Goal: Task Accomplishment & Management: Complete application form

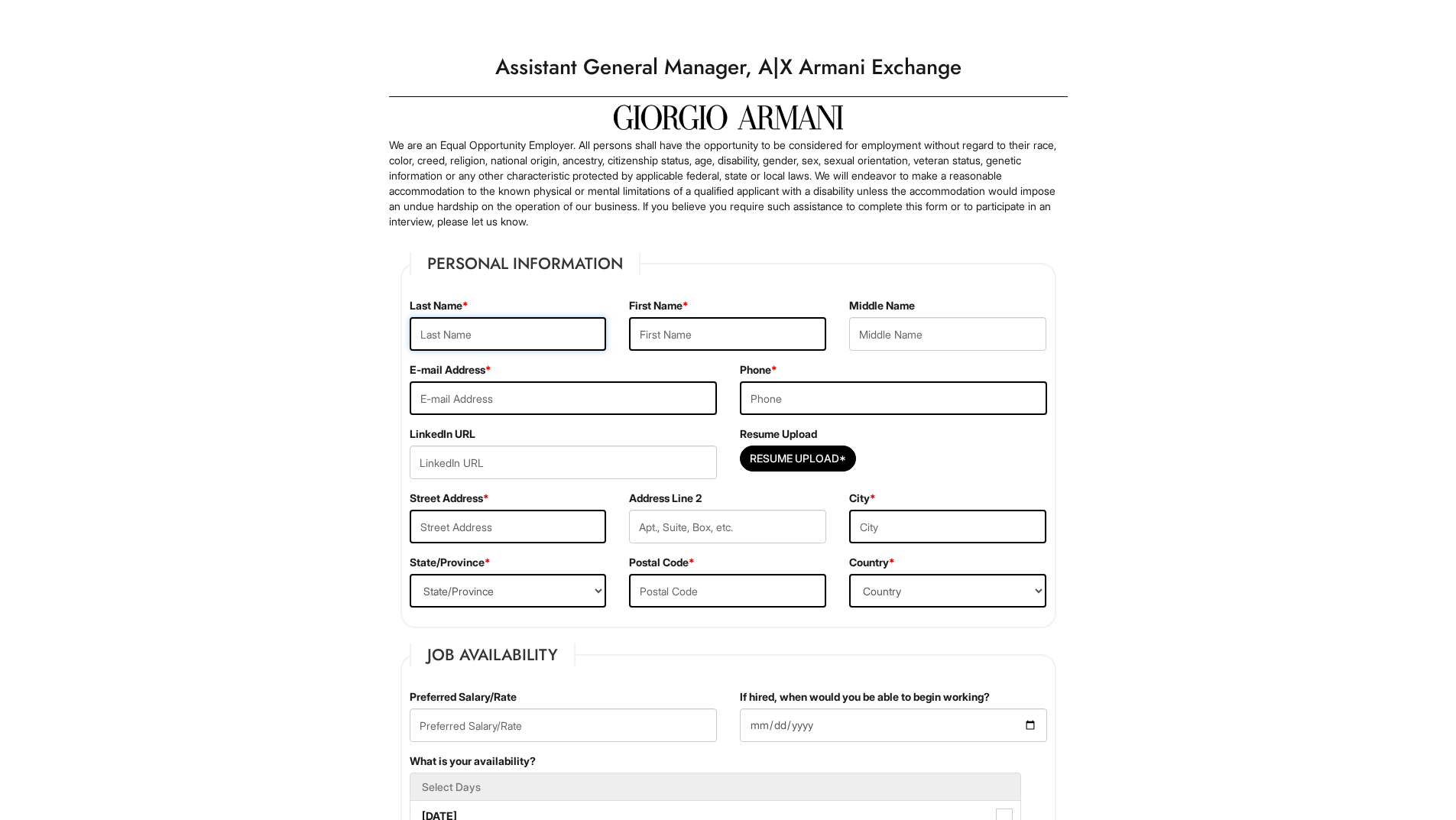
click at [433, 333] on input "text" at bounding box center [508, 334] width 197 height 34
type input "[PERSON_NAME]"
type input "Edward"
type input "eabaptista22@gmail.com"
type input "3056327769"
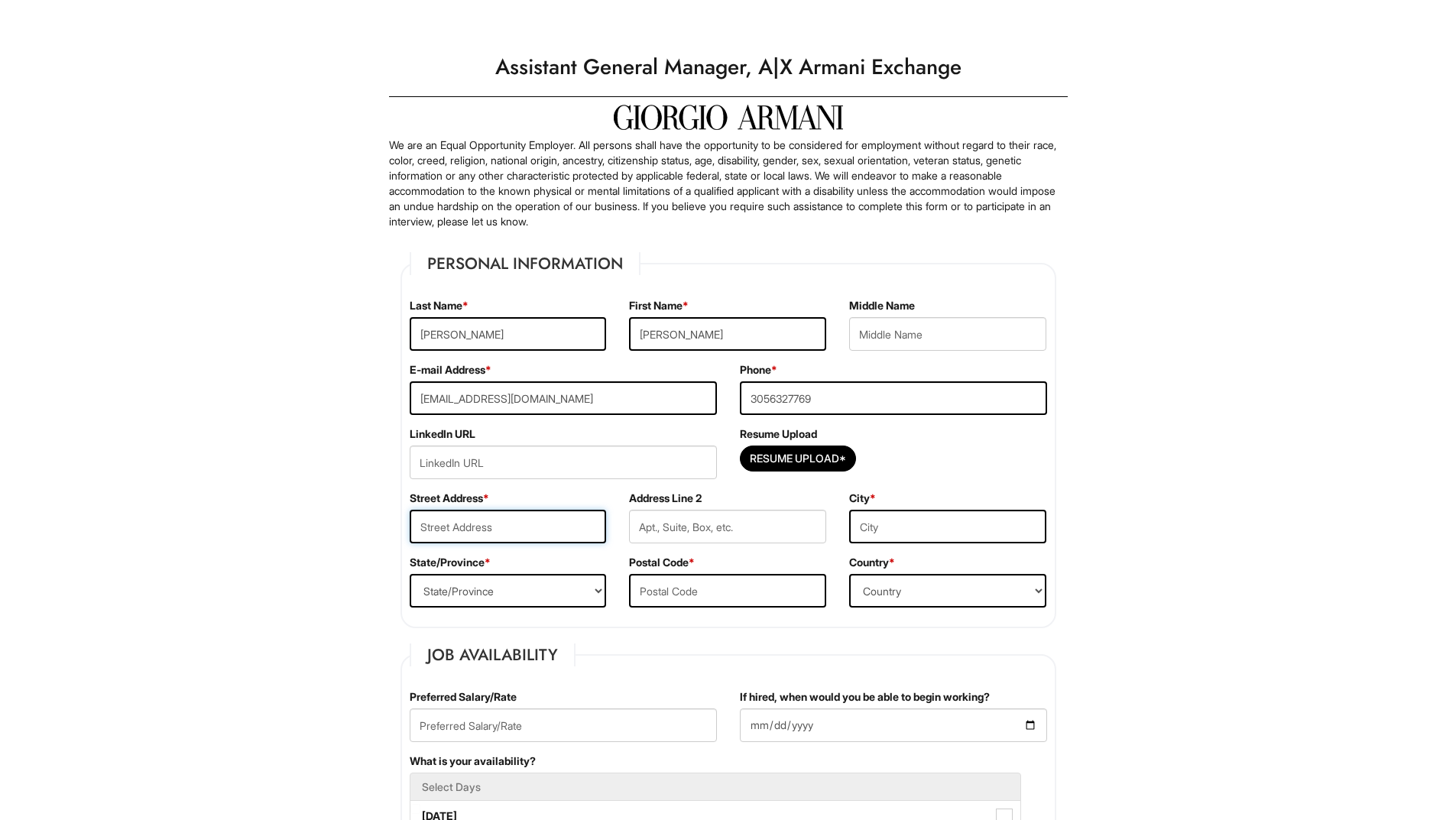
type input "8664 NW 1ST STREET"
type input "Miami"
select select "FL"
type input "33126"
select select "United States of America"
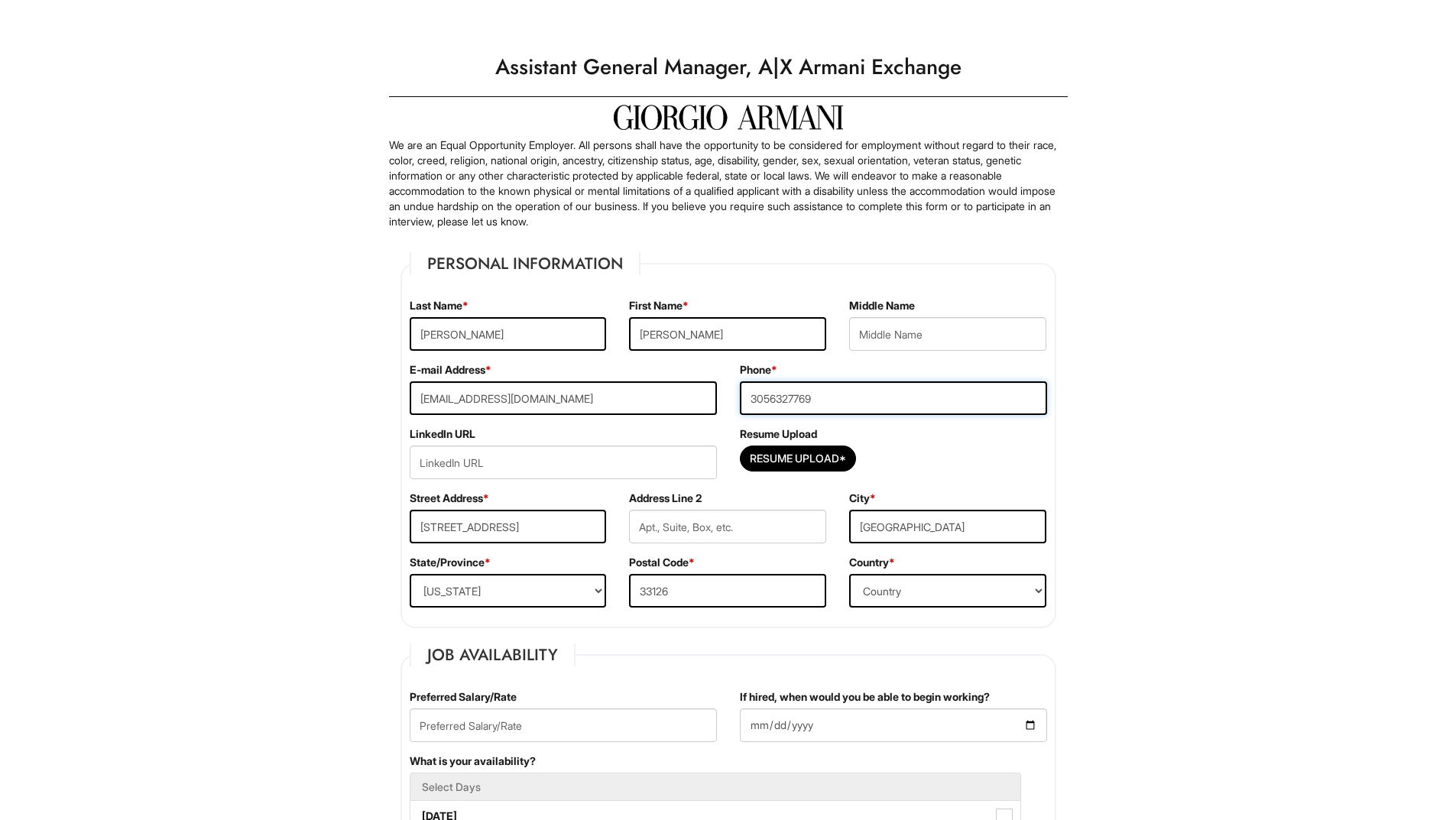
click at [750, 396] on input "3056327769" at bounding box center [893, 398] width 307 height 34
type input "+13056327769"
click at [646, 427] on div "LinkedIn URL" at bounding box center [564, 458] width 331 height 64
click at [499, 463] on input "url" at bounding box center [563, 462] width 307 height 34
type input "https://www.linkedin.com/in/edward-baptista-400734222"
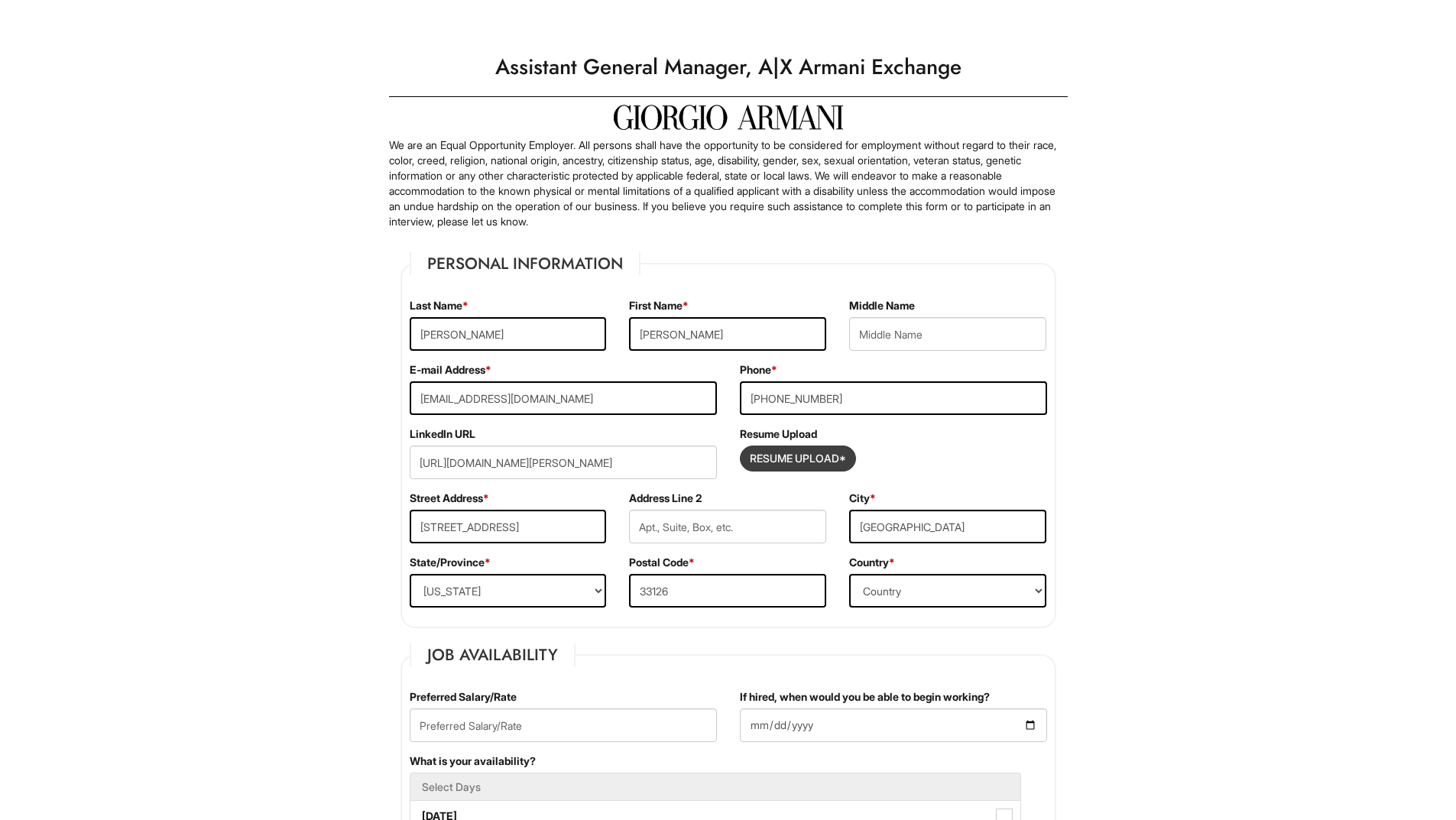
click at [778, 453] on input "Resume Upload*" at bounding box center [798, 458] width 115 height 24
type input "C:\fakepath\CL _CV_EAB_2025.pdf"
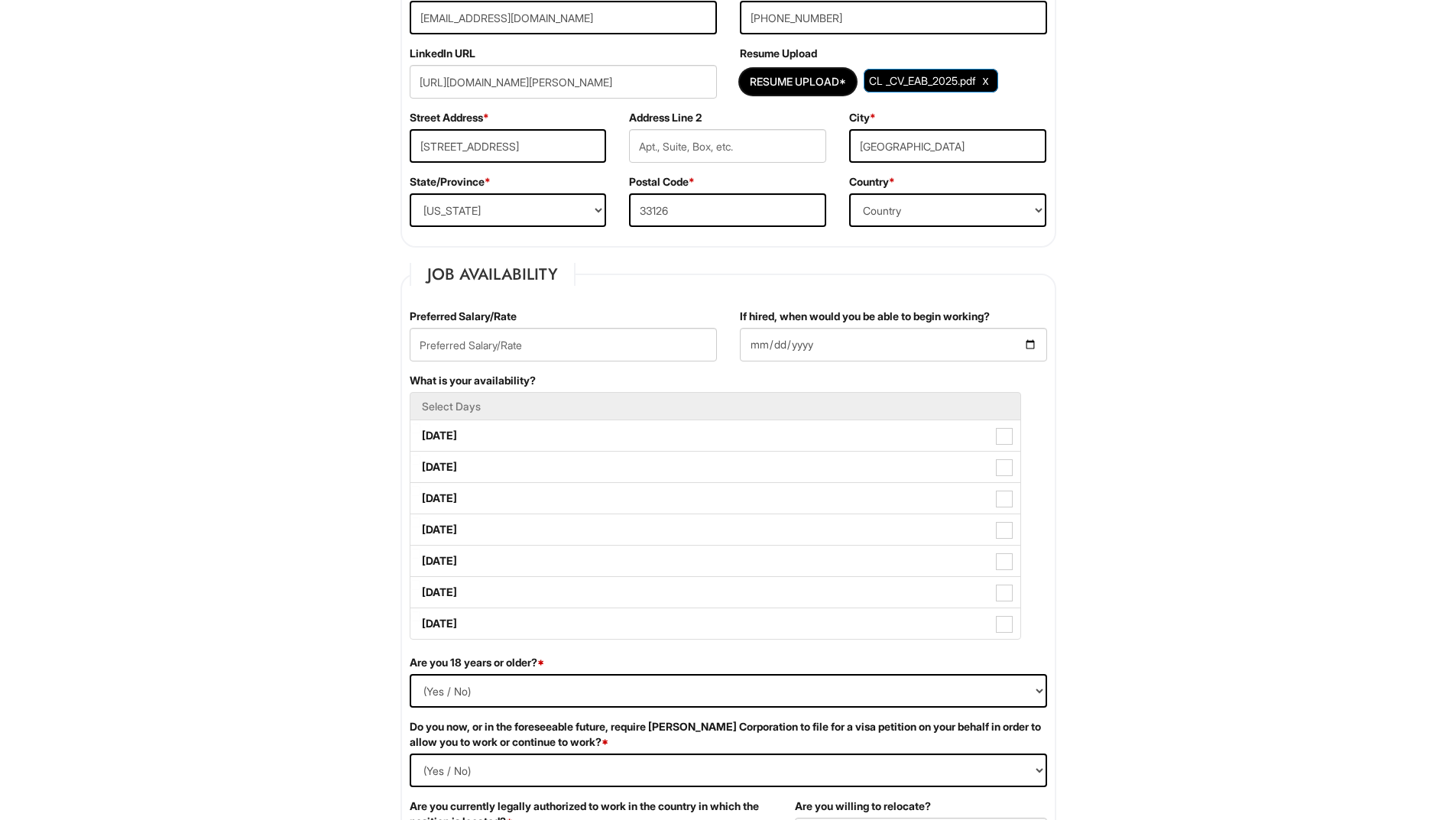
scroll to position [382, 0]
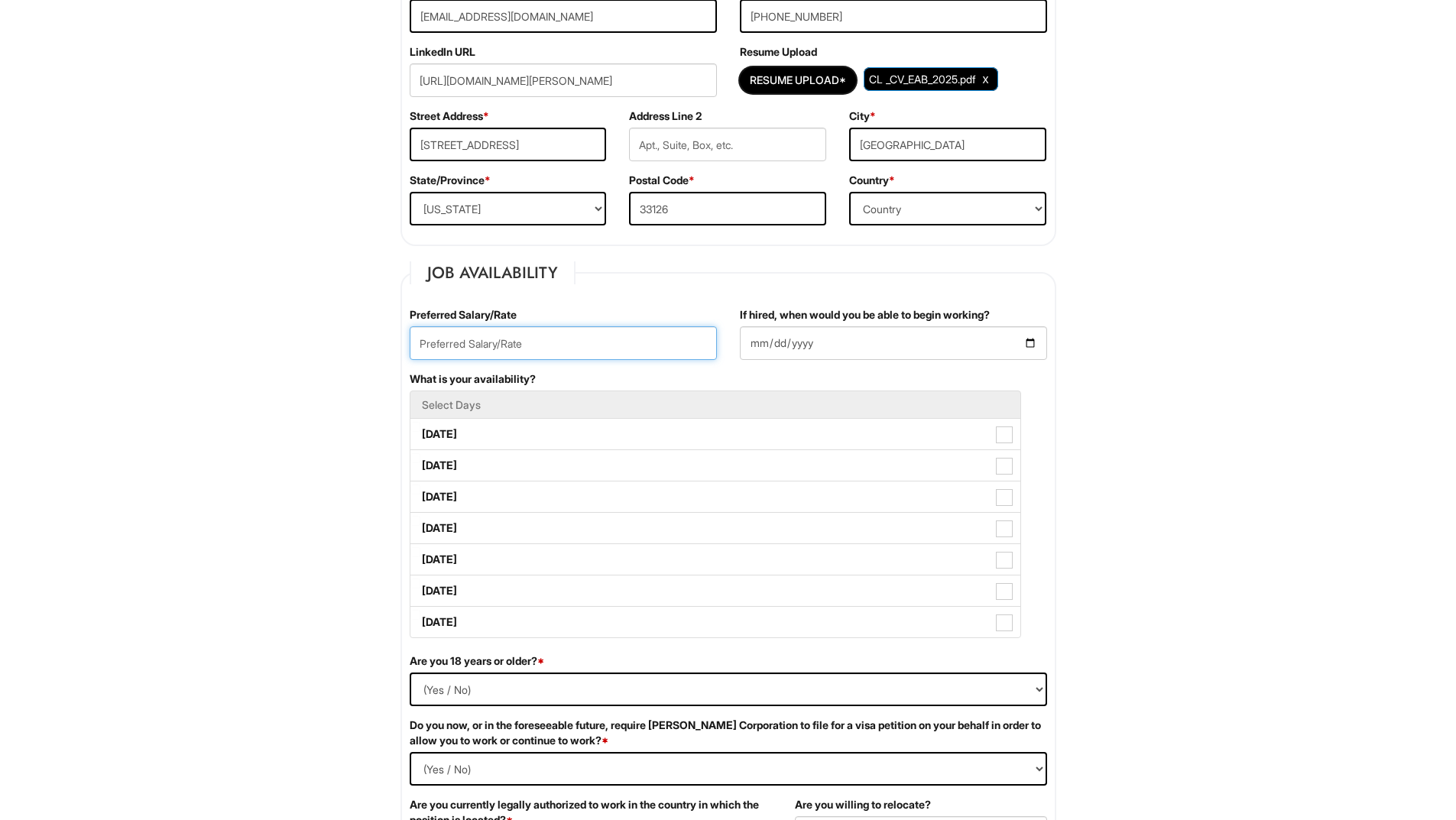
click at [575, 337] on input "text" at bounding box center [563, 344] width 307 height 34
type input "22.00/hour"
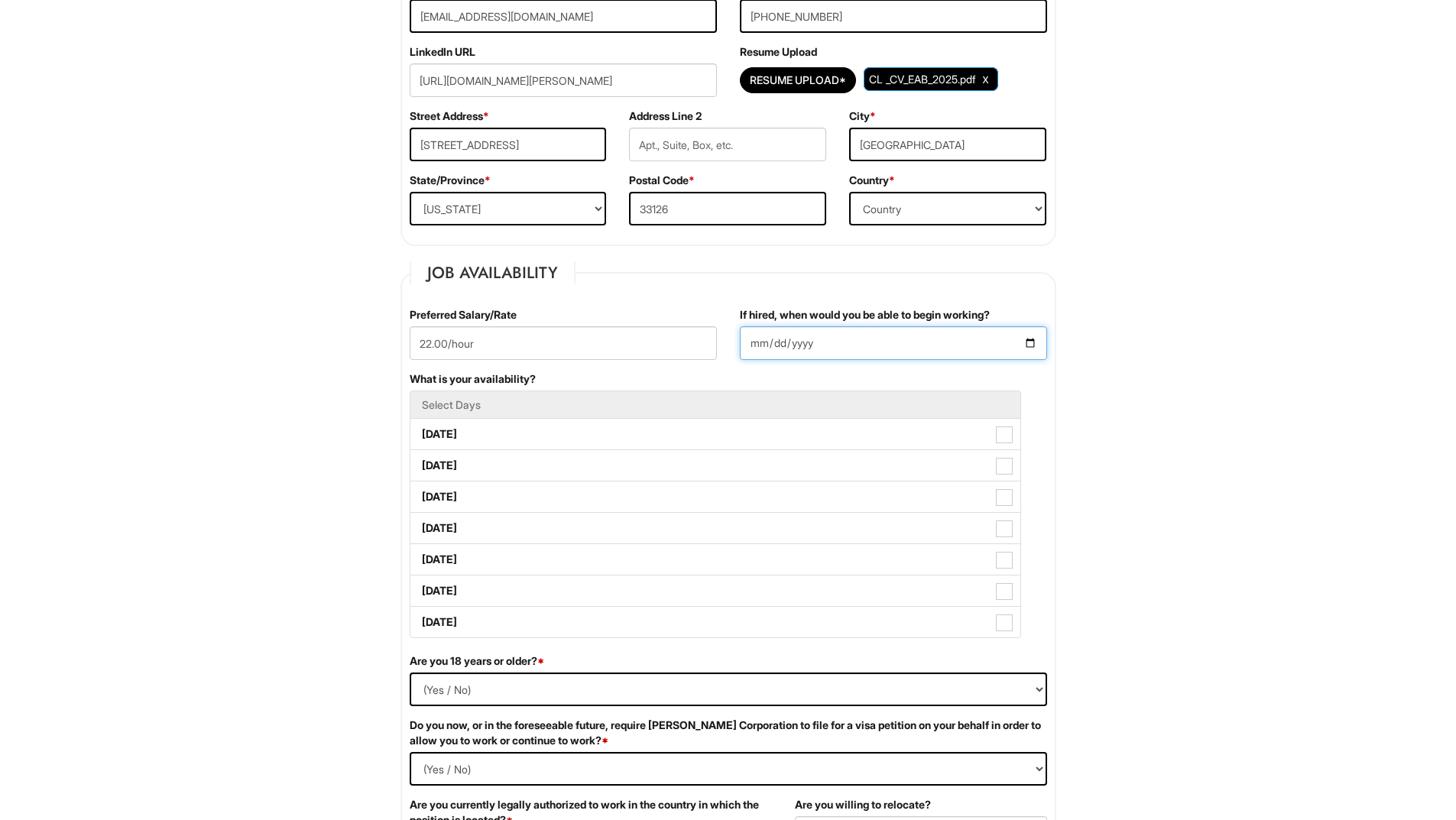
click at [770, 348] on input "If hired, when would you be able to begin working?" at bounding box center [893, 344] width 307 height 34
type input "2025-09-01"
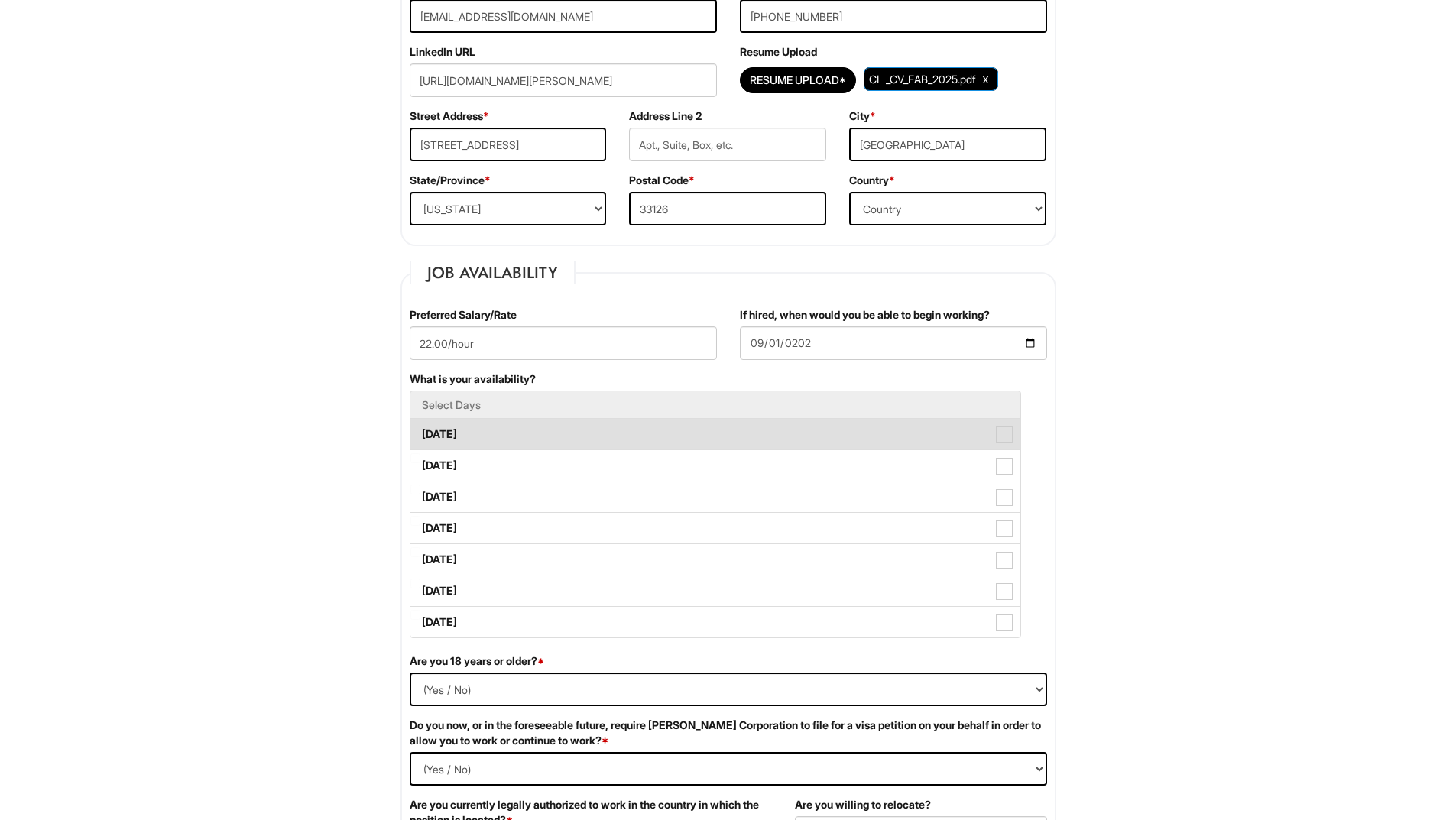
scroll to position [458, 0]
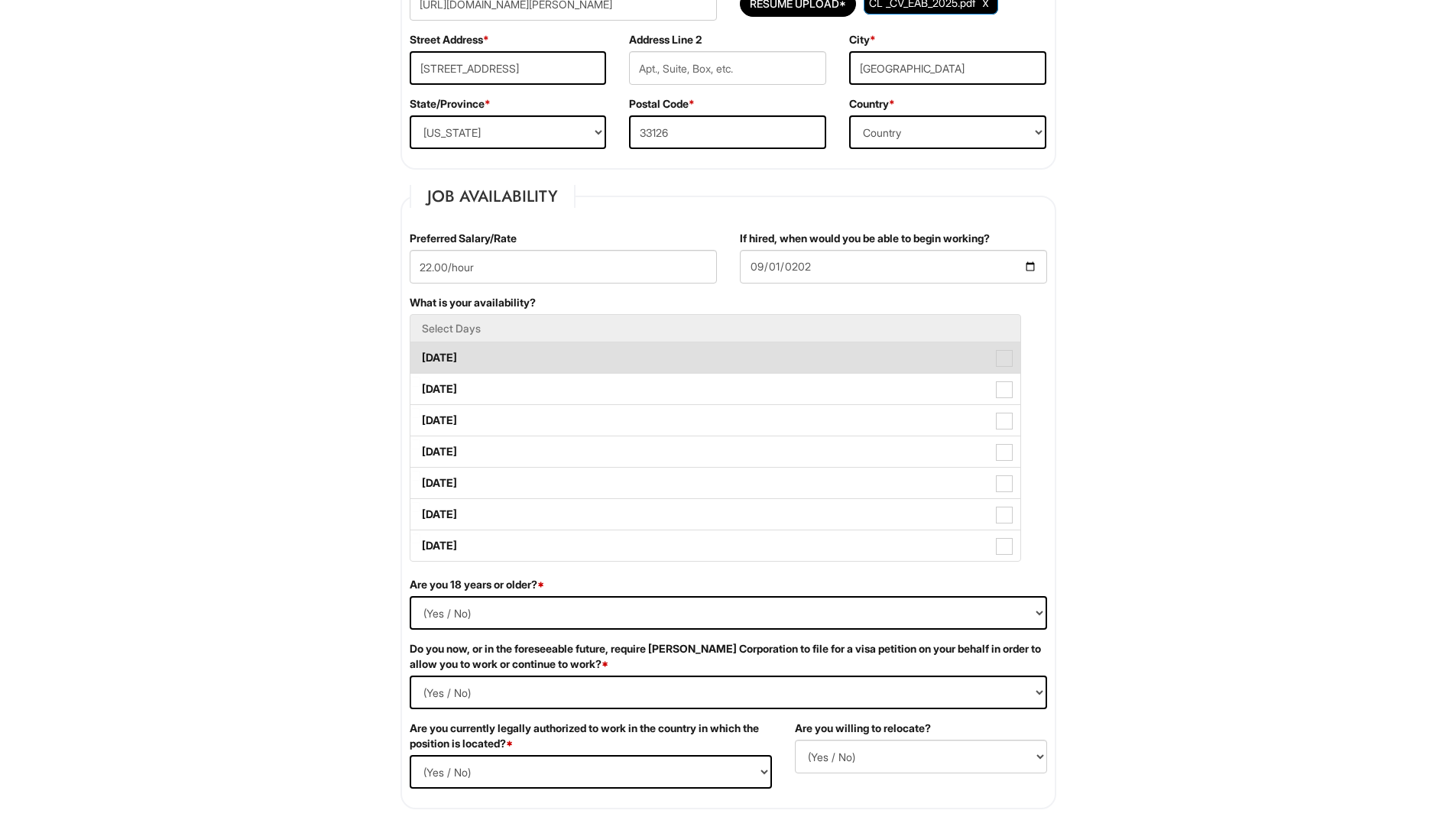
drag, startPoint x: 1005, startPoint y: 359, endPoint x: 1004, endPoint y: 376, distance: 17.0
click at [1004, 360] on span at bounding box center [1004, 359] width 17 height 17
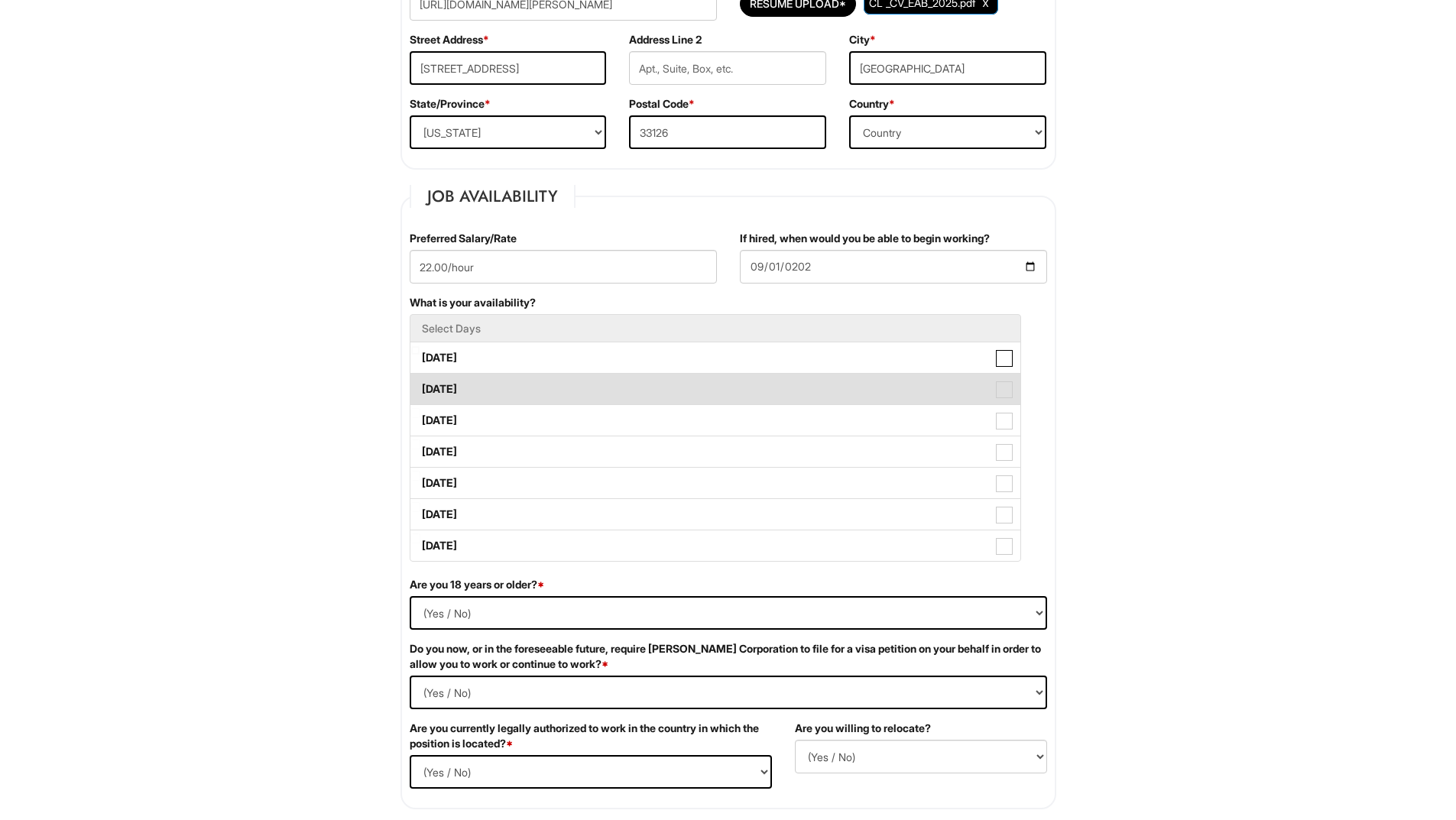
click at [421, 355] on Available_Monday "Monday" at bounding box center [415, 350] width 10 height 10
checkbox Available_Monday "true"
drag, startPoint x: 1002, startPoint y: 384, endPoint x: 1004, endPoint y: 404, distance: 20.1
click at [1002, 385] on span at bounding box center [1004, 390] width 17 height 17
click at [421, 385] on Available_Tuesday "Tuesday" at bounding box center [415, 381] width 10 height 10
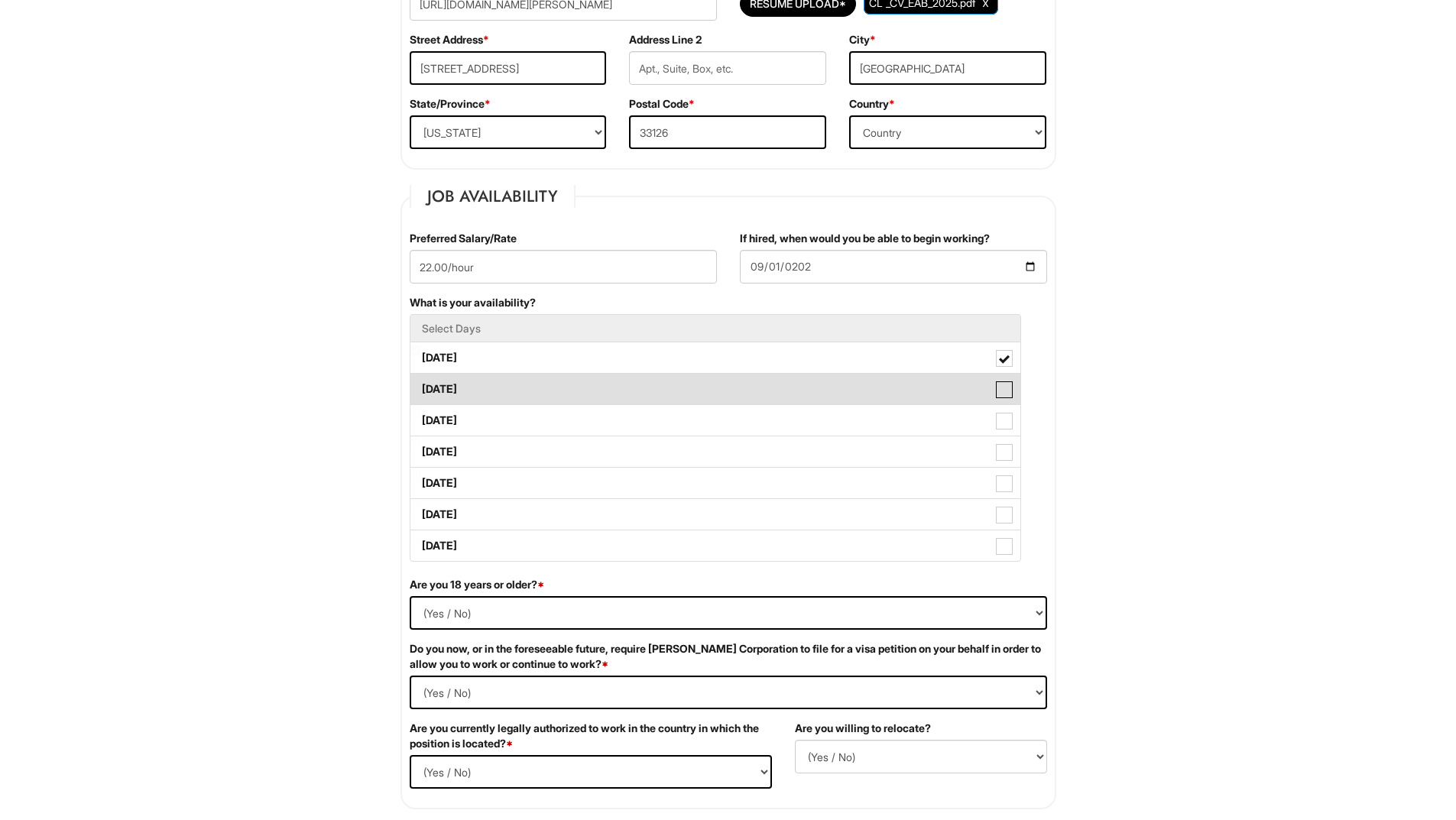
checkbox Available_Tuesday "true"
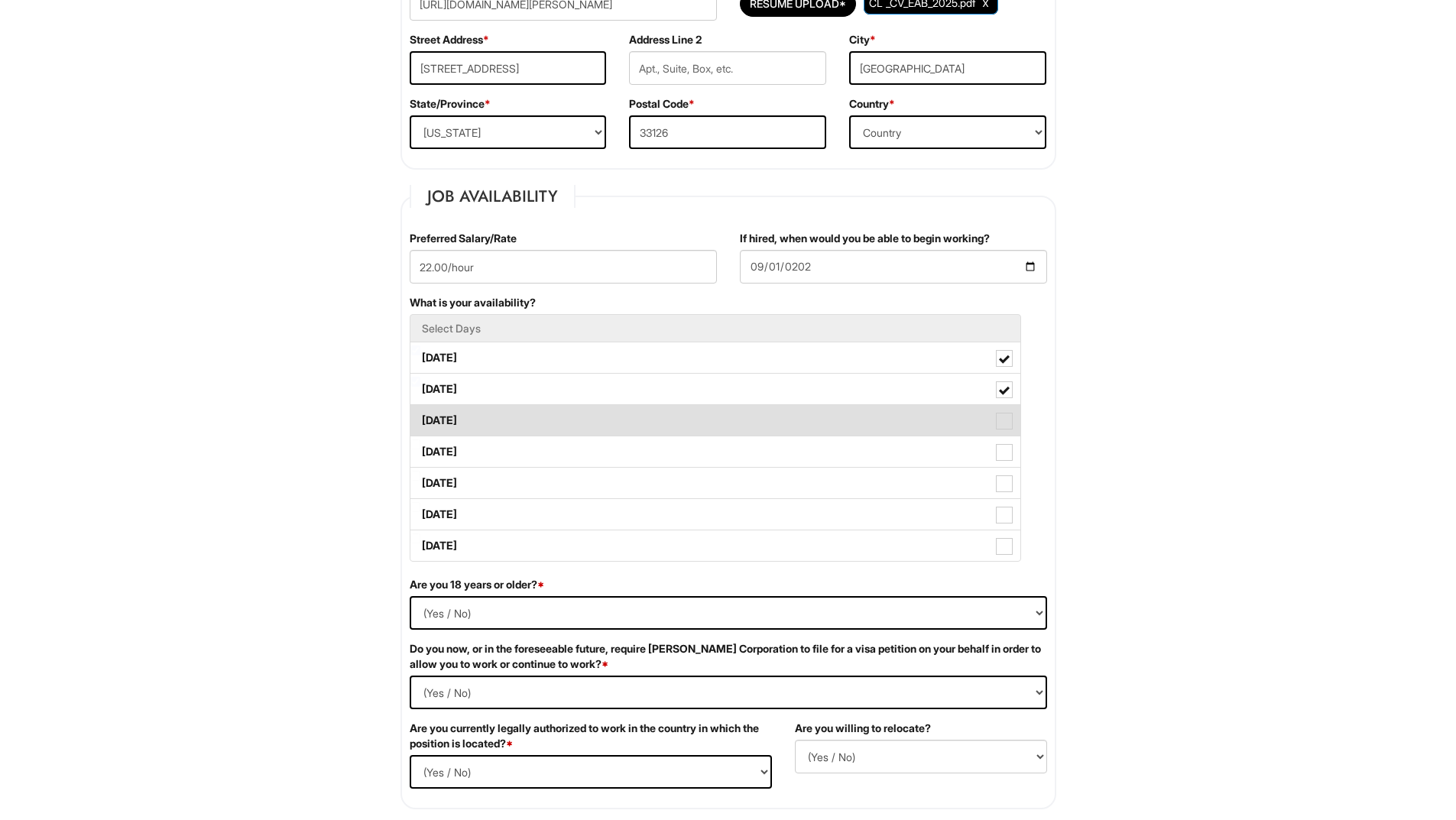
click at [1004, 424] on span at bounding box center [1004, 421] width 17 height 17
click at [421, 418] on Available_Wednesday "Wednesday" at bounding box center [415, 413] width 10 height 10
checkbox Available_Wednesday "true"
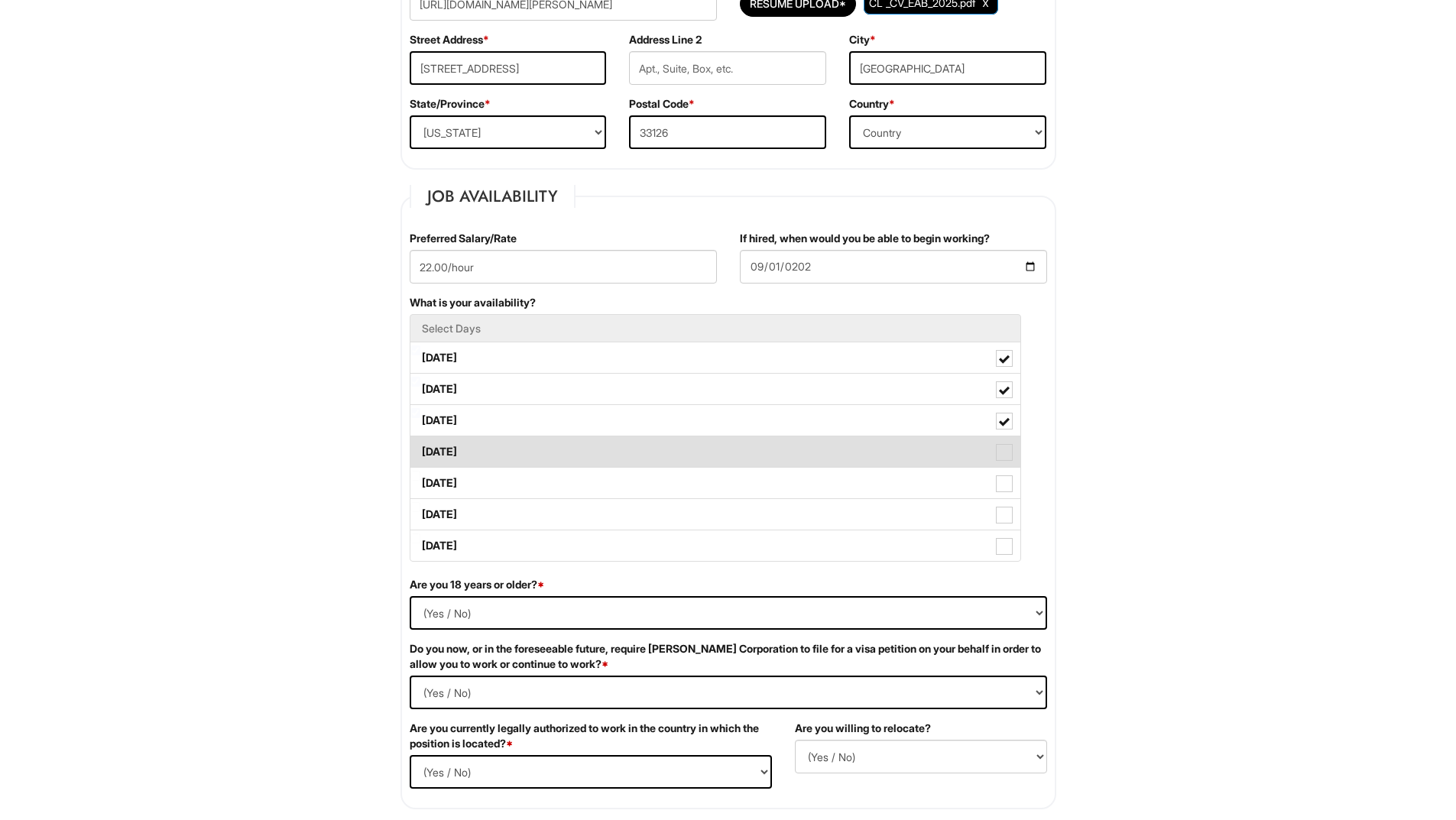
click at [1002, 454] on span at bounding box center [1004, 453] width 17 height 17
click at [421, 450] on Available_Thursday "Thursday" at bounding box center [415, 444] width 10 height 10
checkbox Available_Thursday "true"
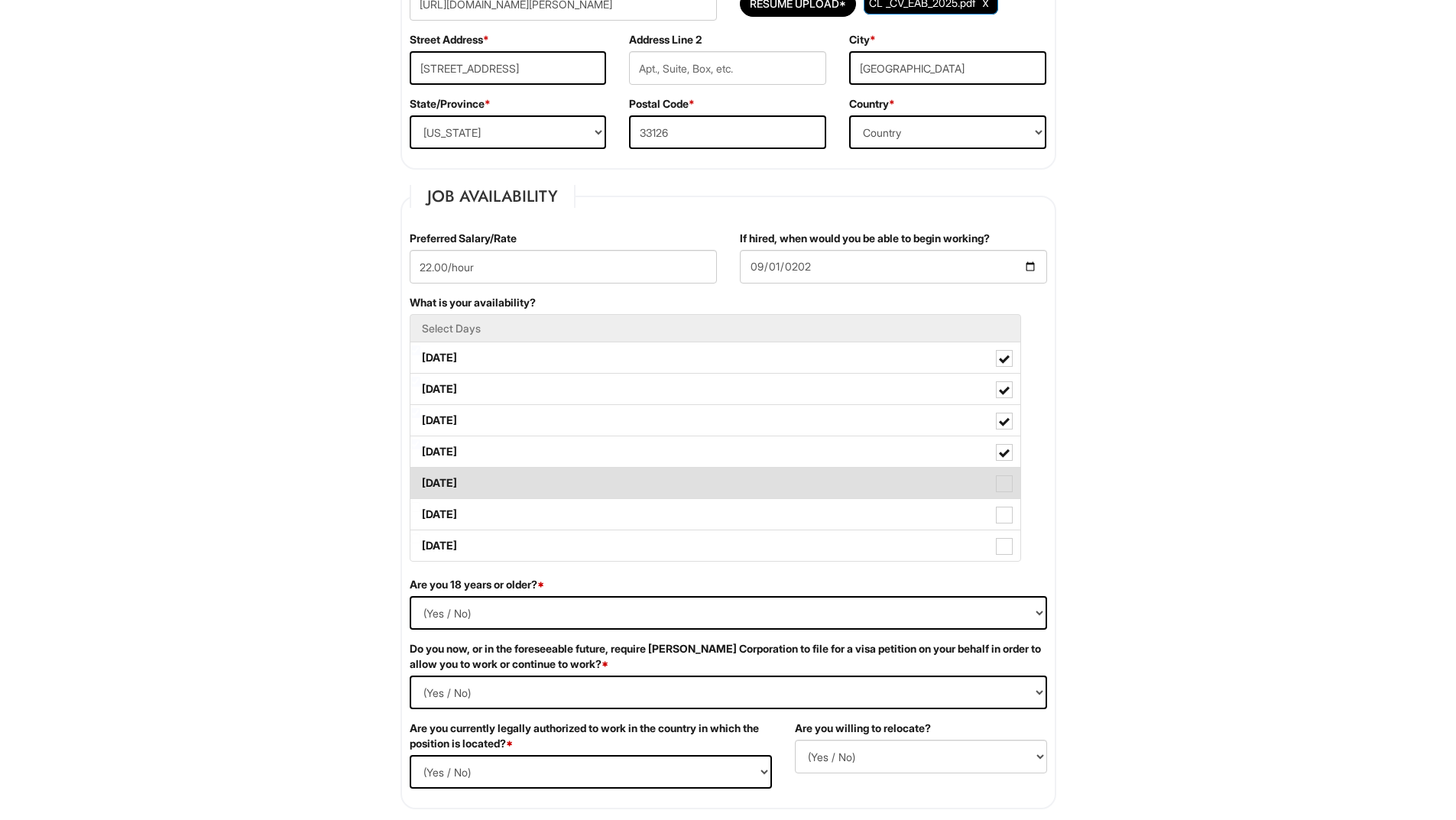
click at [1001, 487] on span at bounding box center [1004, 484] width 17 height 17
click at [421, 481] on Available_Friday "Friday" at bounding box center [415, 475] width 10 height 10
checkbox Available_Friday "true"
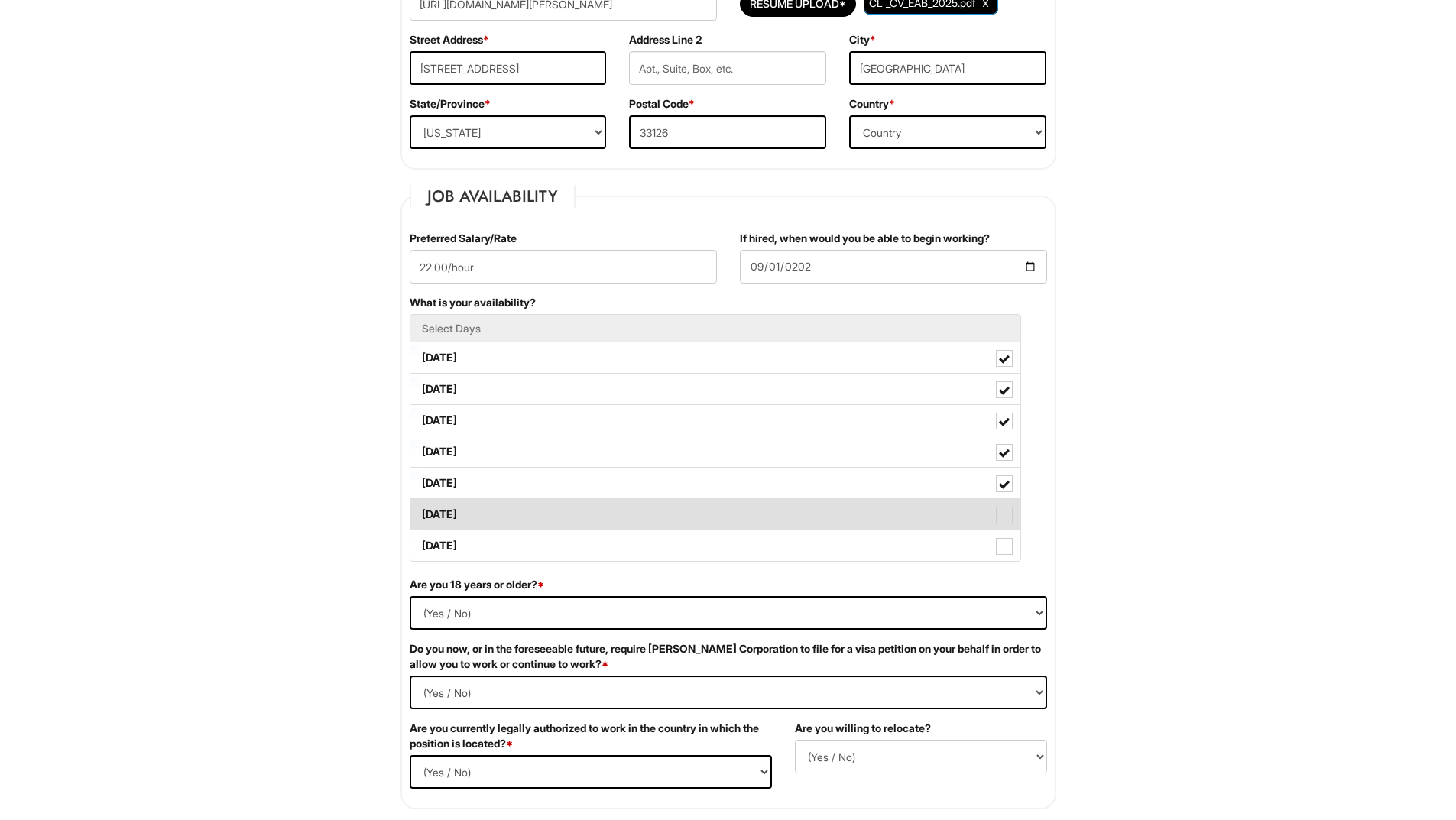
click at [1002, 516] on span at bounding box center [1004, 516] width 17 height 17
click at [421, 512] on Available_Saturday "Saturday" at bounding box center [415, 507] width 10 height 10
checkbox Available_Saturday "true"
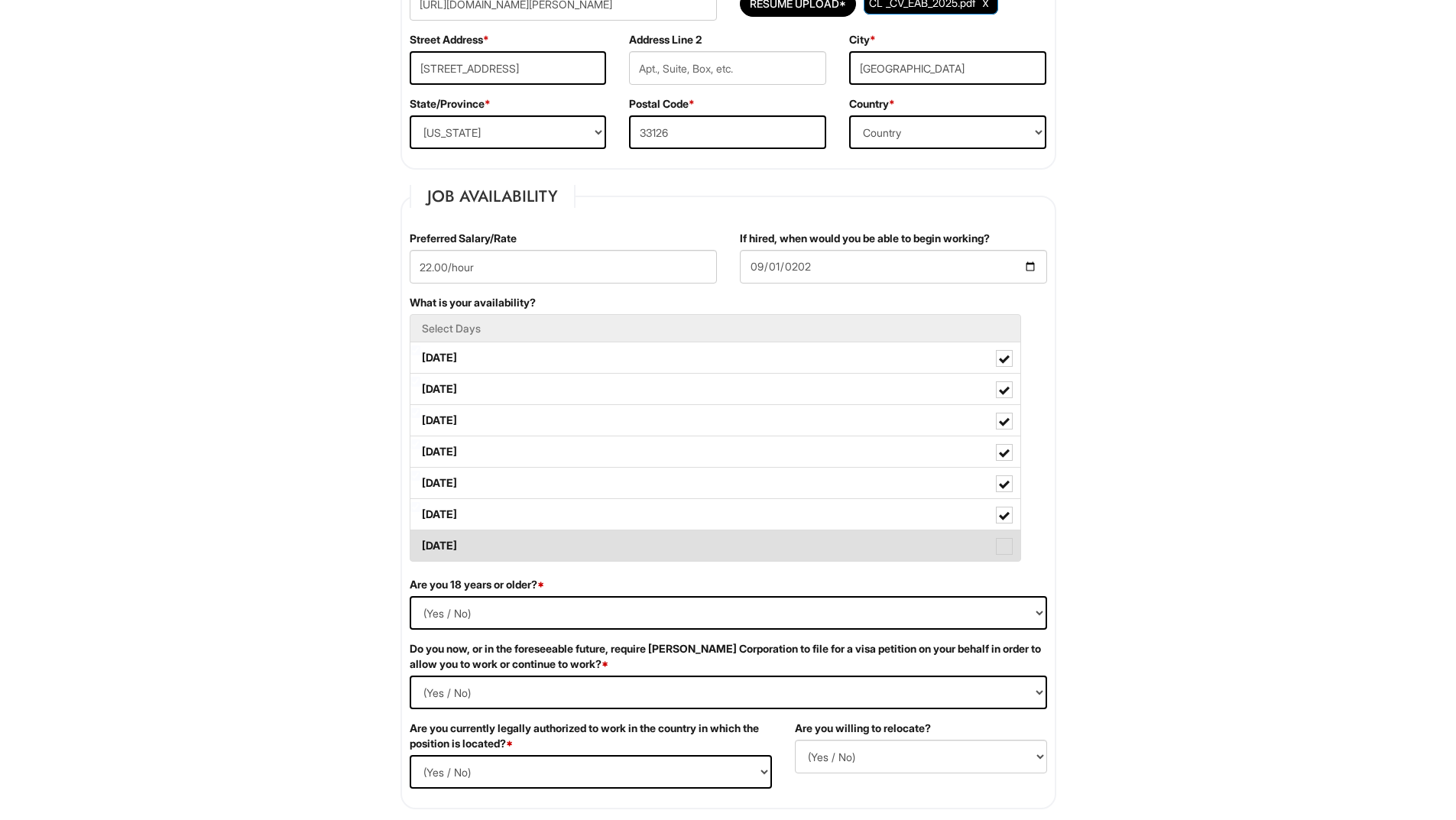
click at [1003, 547] on span at bounding box center [1004, 547] width 17 height 17
click at [421, 544] on Available_Sunday "Sunday" at bounding box center [415, 538] width 10 height 10
checkbox Available_Sunday "true"
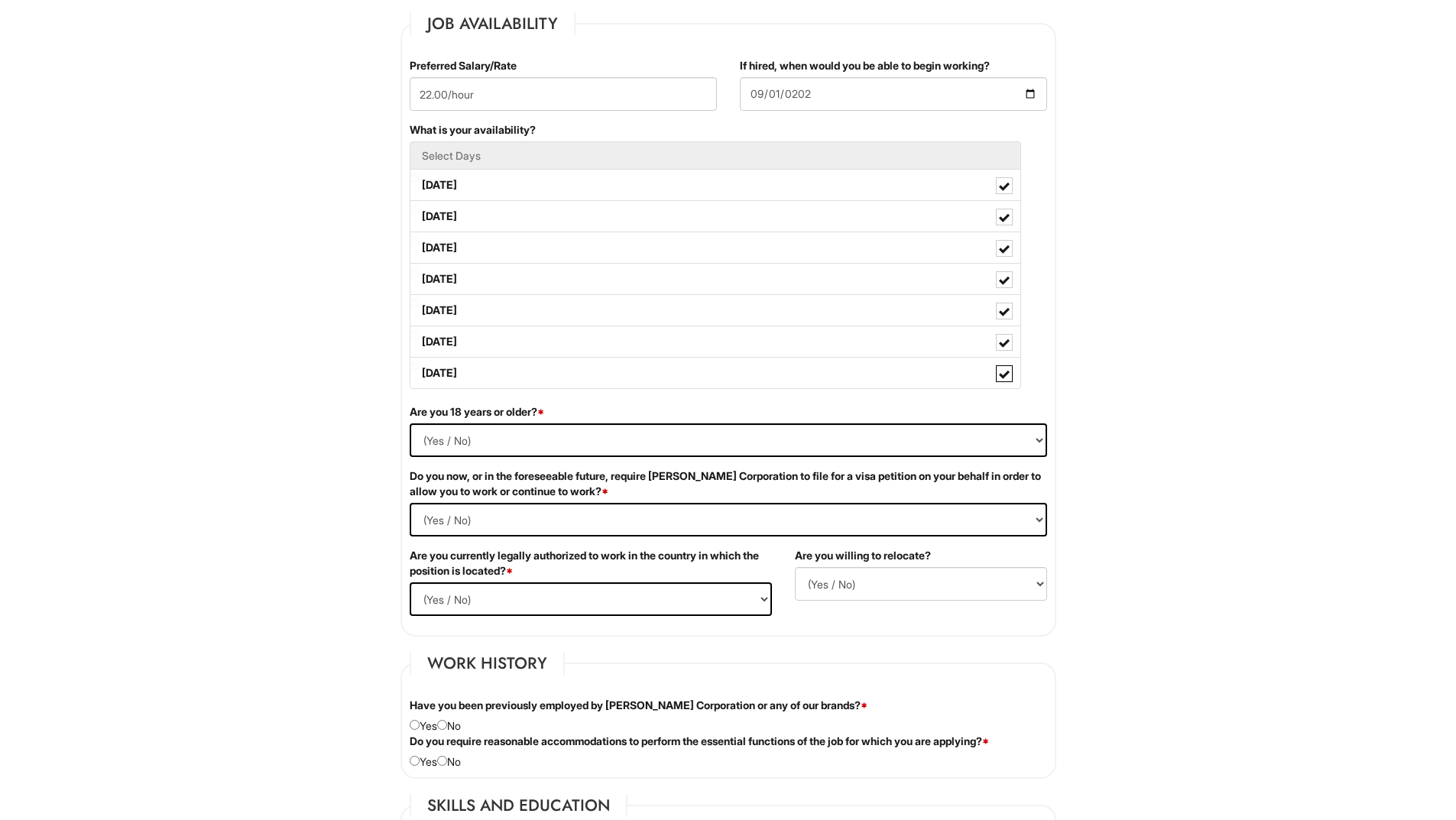
scroll to position [688, 0]
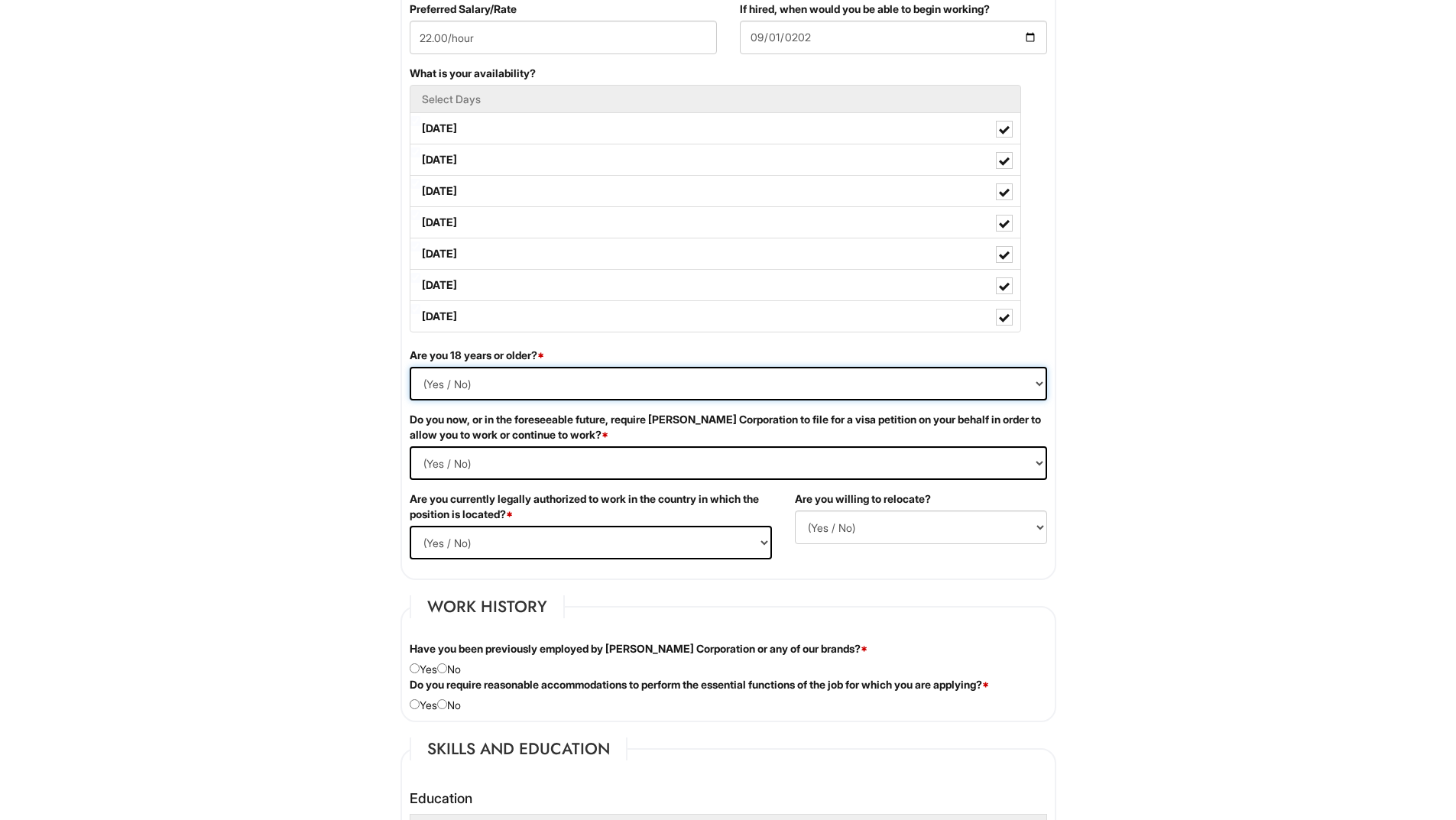
click at [617, 377] on select "(Yes / No) Yes No" at bounding box center [728, 384] width 638 height 34
select select "Yes"
click at [410, 367] on select "(Yes / No) Yes No" at bounding box center [728, 384] width 638 height 34
click at [502, 457] on Required "(Yes / No) Yes No" at bounding box center [728, 463] width 638 height 34
select Required "No"
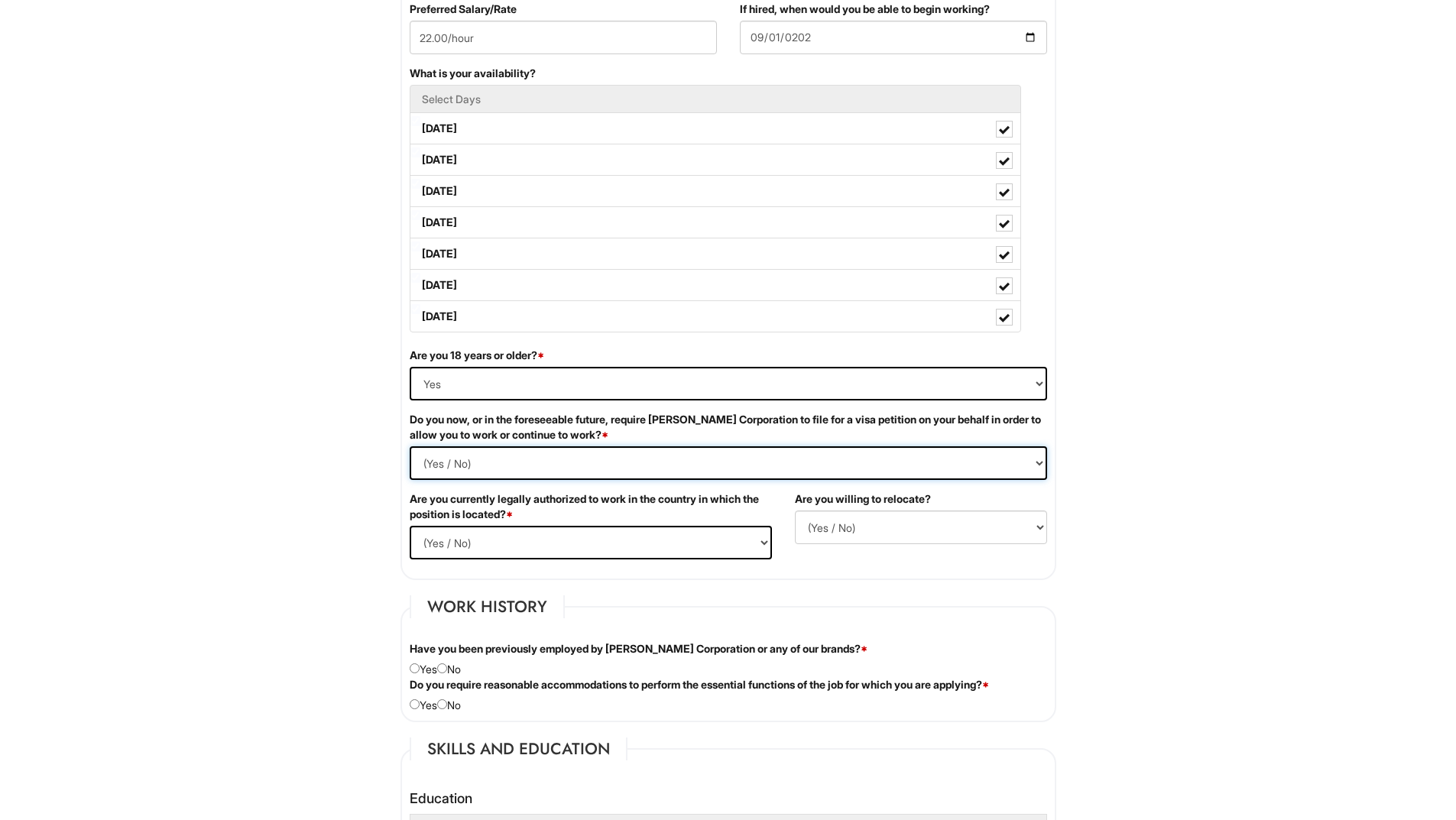
click at [410, 446] on Required "(Yes / No) Yes No" at bounding box center [728, 463] width 638 height 34
click at [510, 542] on select "(Yes / No) Yes No" at bounding box center [591, 543] width 363 height 34
select select "Yes"
click at [410, 526] on select "(Yes / No) Yes No" at bounding box center [591, 543] width 363 height 34
click at [895, 526] on select "(Yes / No) No Yes" at bounding box center [921, 528] width 253 height 34
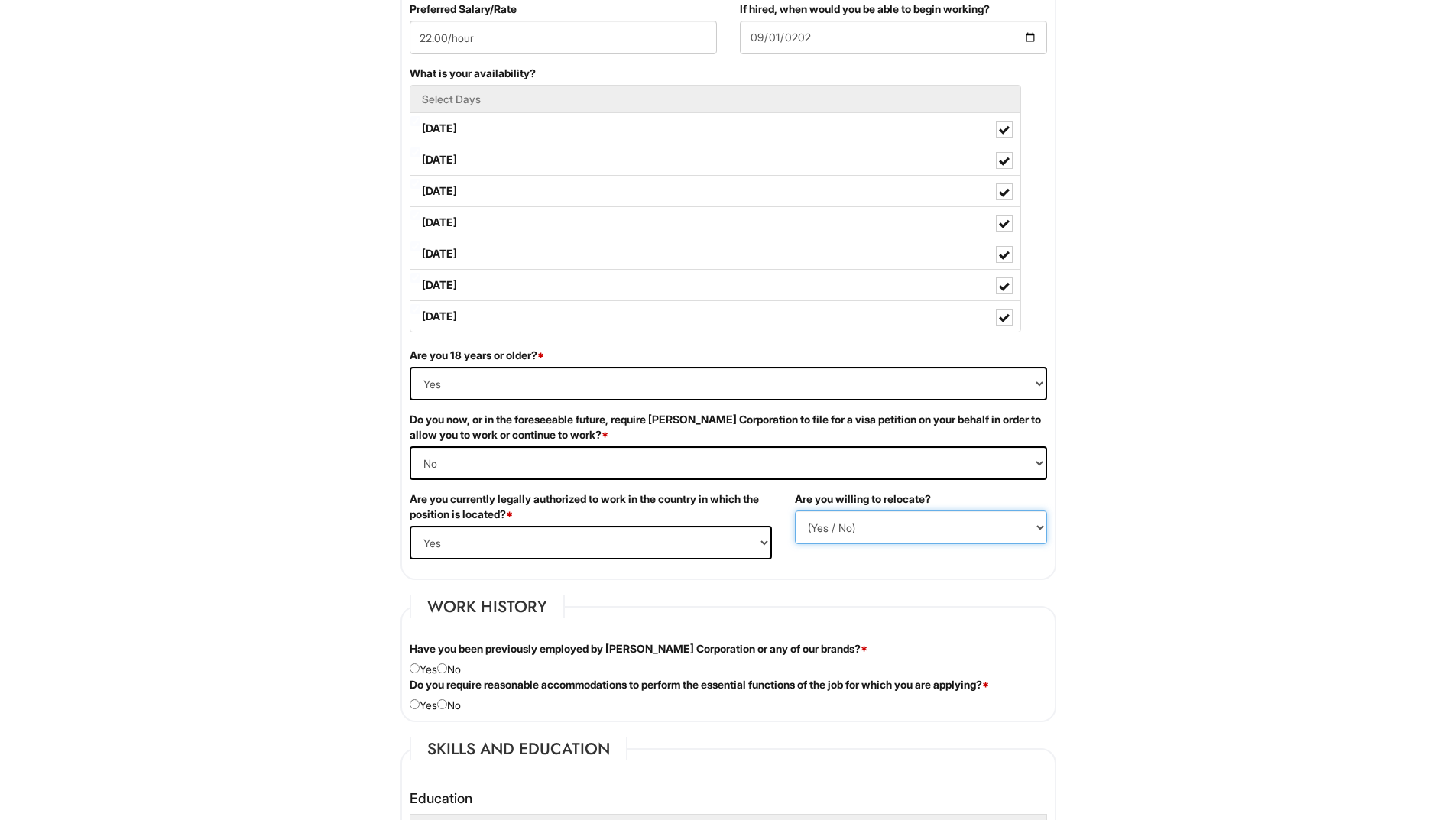
select select "Y"
click at [795, 511] on select "(Yes / No) No Yes" at bounding box center [921, 528] width 253 height 34
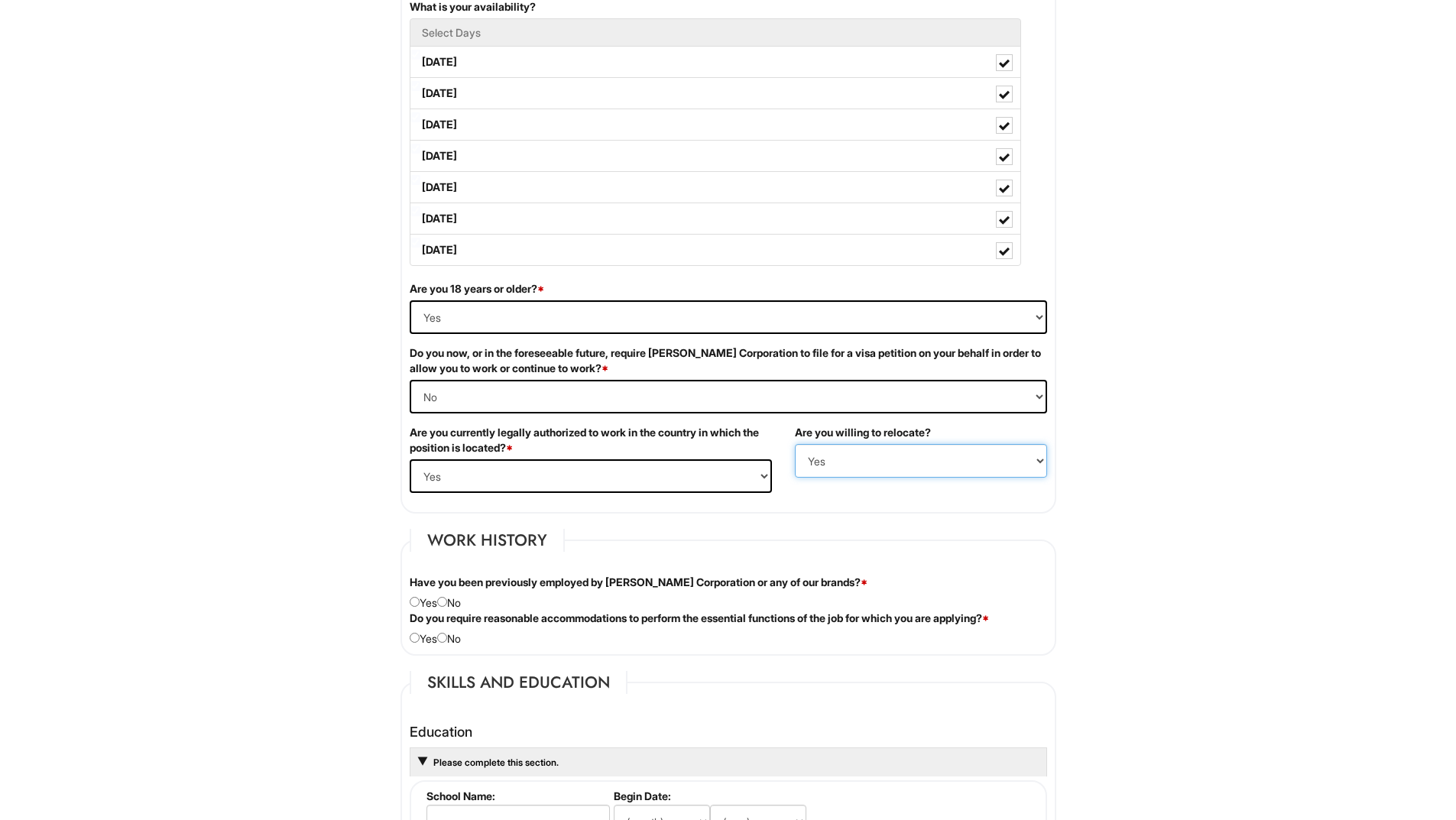
scroll to position [841, 0]
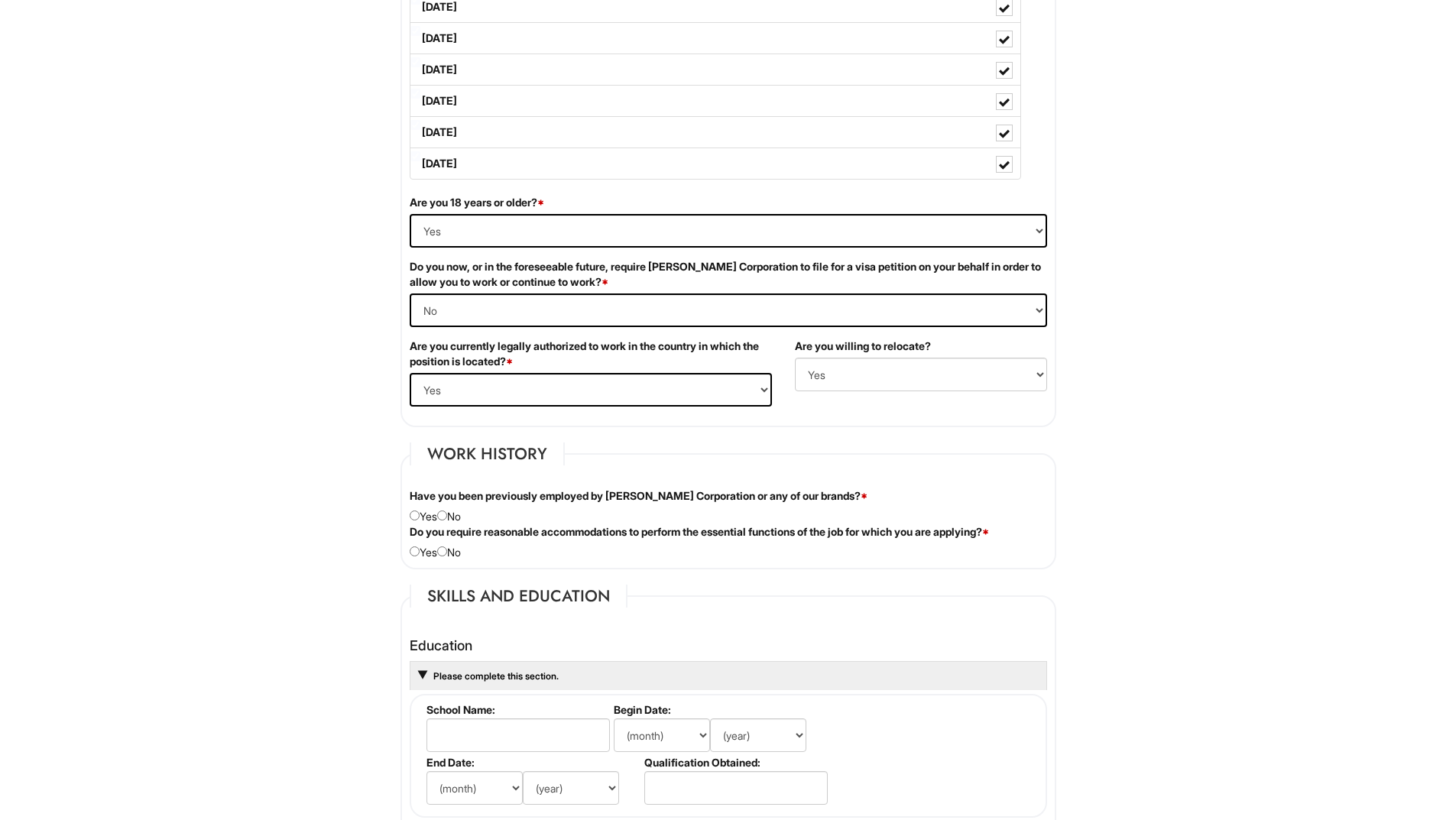
click at [406, 517] on div "Have you been previously employed by Giorgio Armani Corporation or any of our b…" at bounding box center [728, 506] width 660 height 36
click at [412, 516] on input "radio" at bounding box center [414, 516] width 10 height 10
radio input "true"
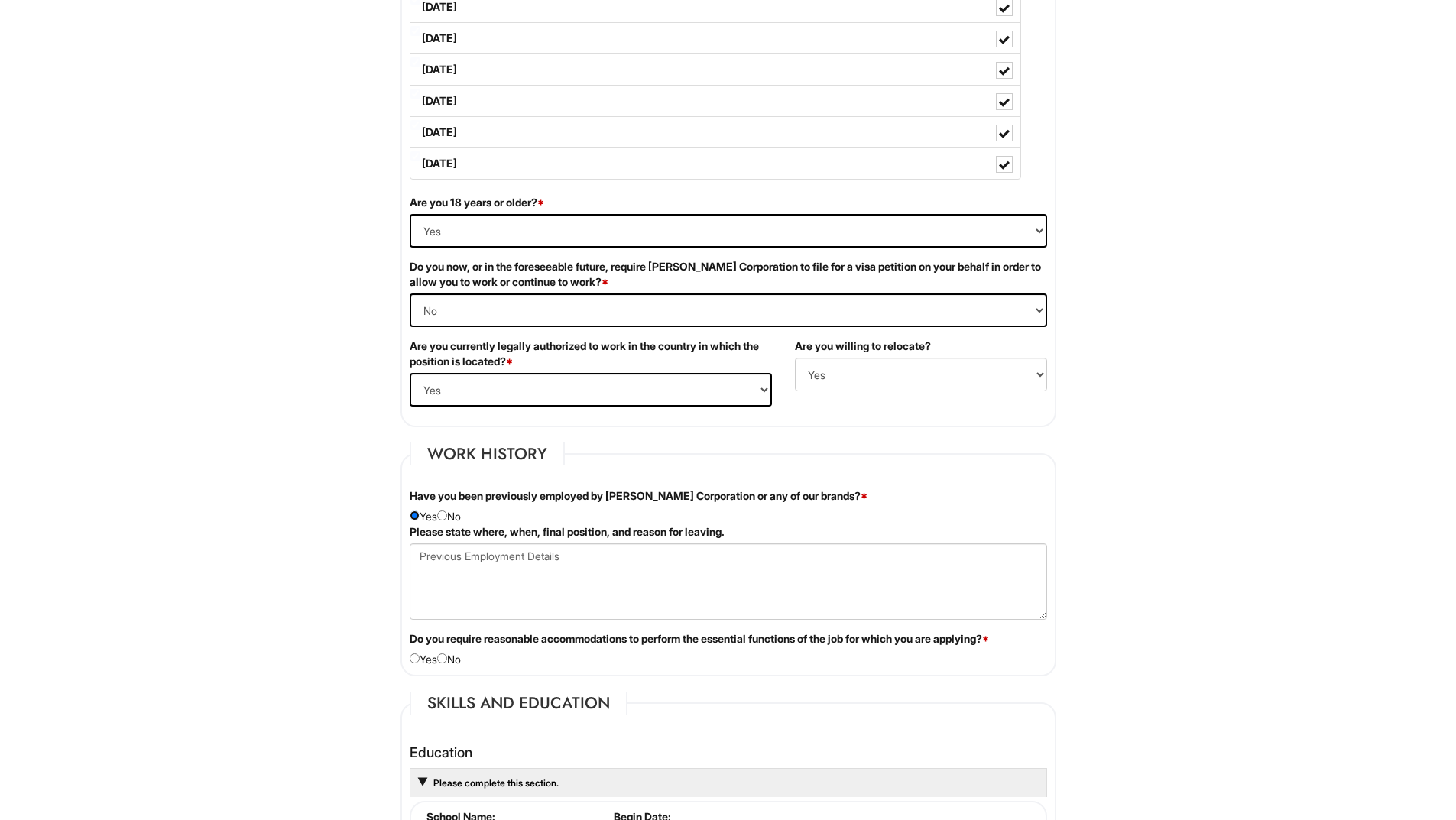
scroll to position [918, 0]
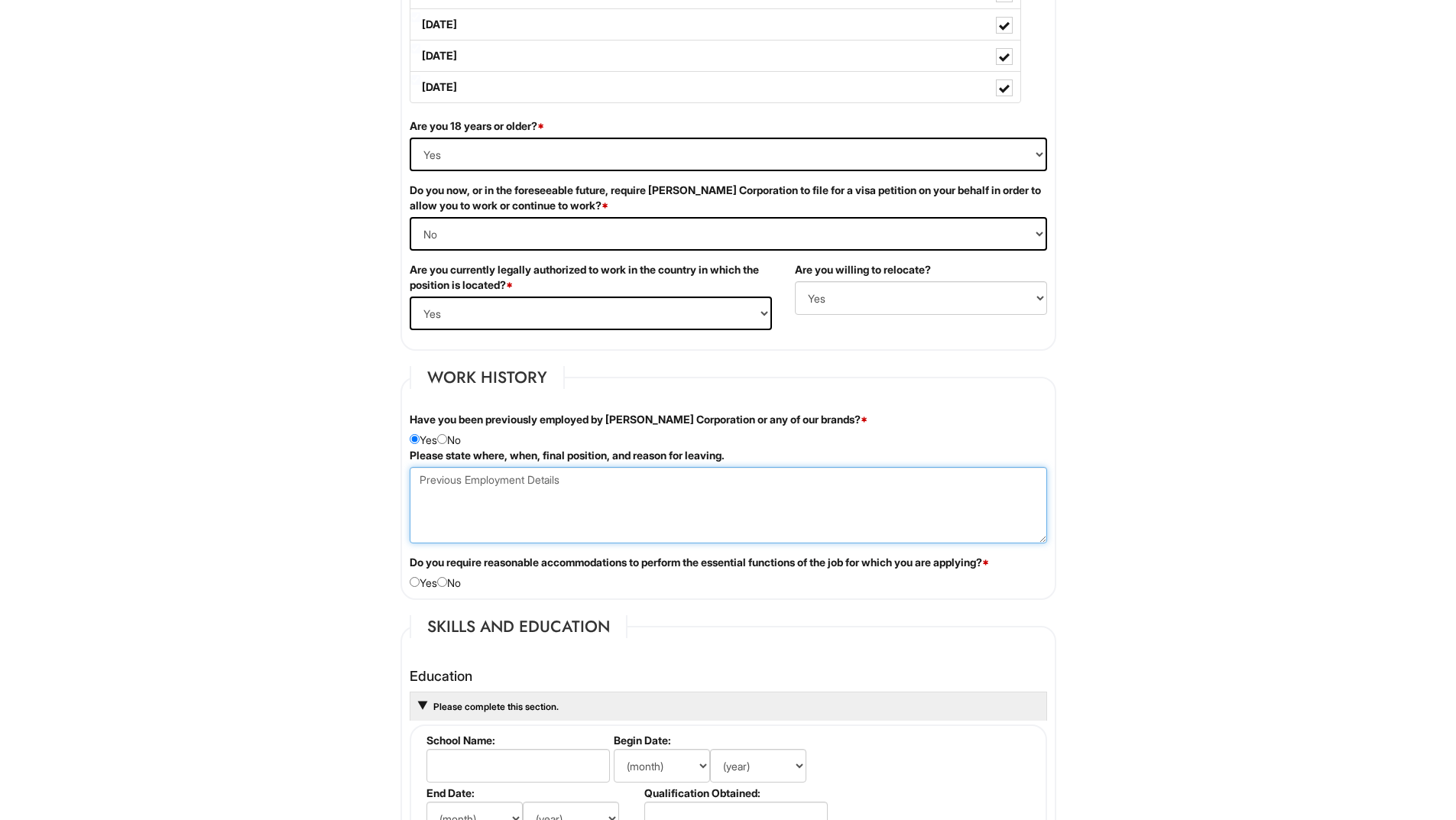
click at [440, 486] on Employment at bounding box center [728, 504] width 638 height 76
click at [440, 494] on Employment "Emporio Armani San Francisco 2000/2001" at bounding box center [728, 504] width 638 height 76
click at [484, 499] on Employment "Emporio Armani San Francisco 2002/2001" at bounding box center [728, 504] width 638 height 76
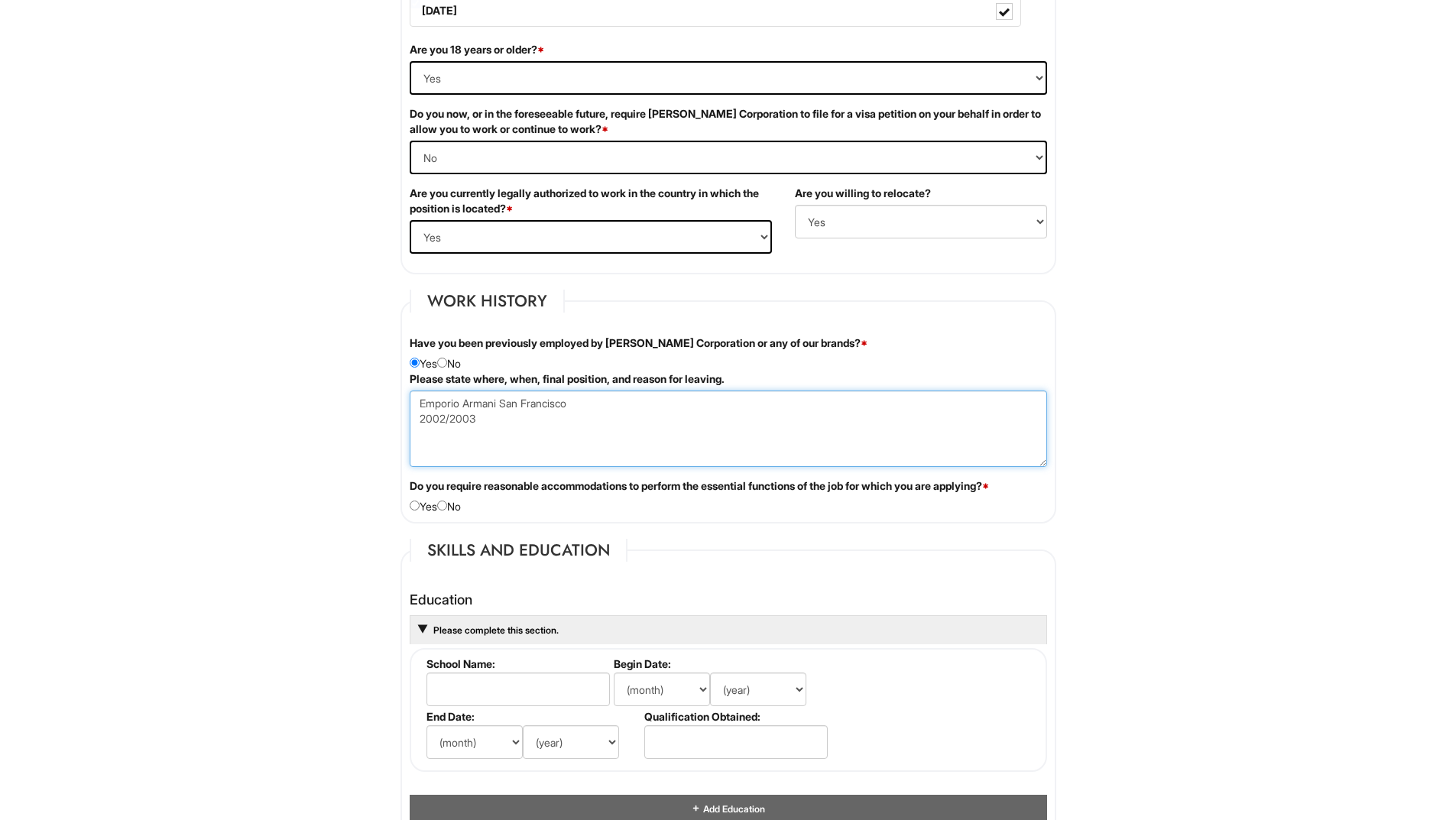
click at [479, 415] on Employment "Emporio Armani San Francisco 2002/2003" at bounding box center [728, 428] width 638 height 76
click at [426, 445] on Employment "Emporio Armani San Francisco 2002/2003 Sales Agent moved back to Miami, FL to w…" at bounding box center [728, 428] width 638 height 76
click at [676, 450] on Employment "Emporio Armani San Francisco 2002/2003 Sales Agent Moved back to Miami, FL to w…" at bounding box center [728, 428] width 638 height 76
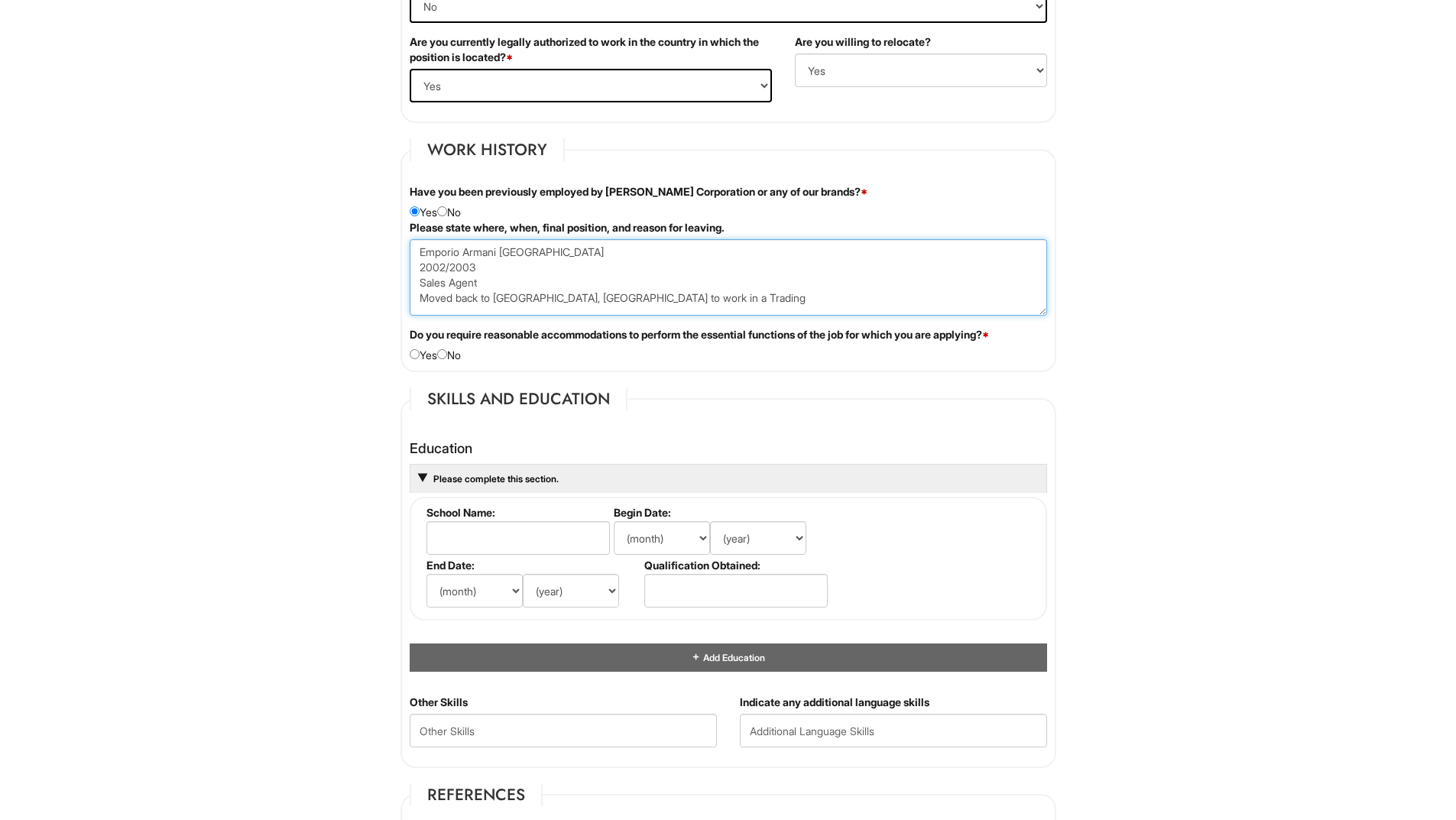
scroll to position [1147, 0]
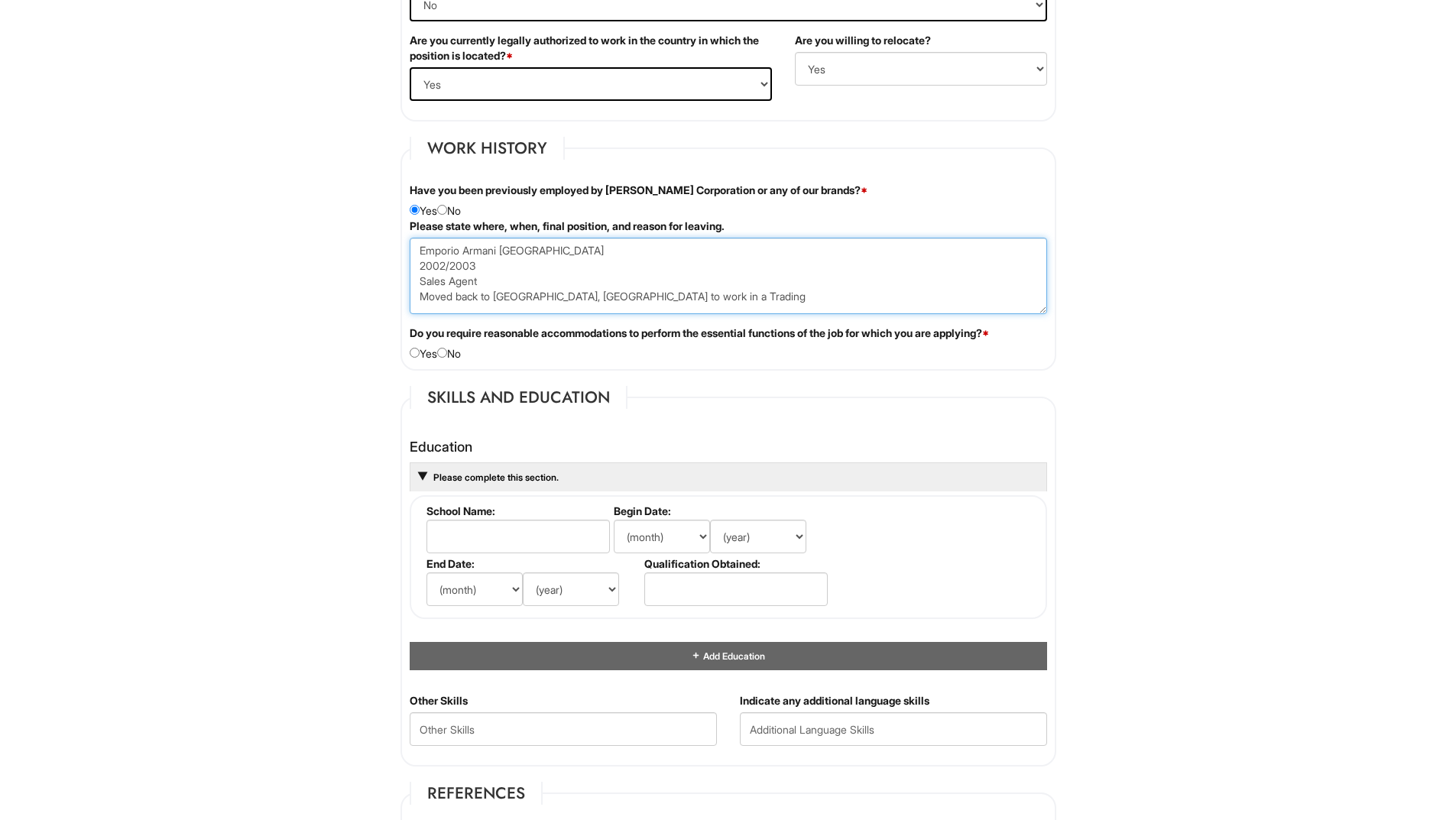
type Employment "Emporio Armani San Francisco 2002/2003 Sales Agent Moved back to Miami, FL to w…"
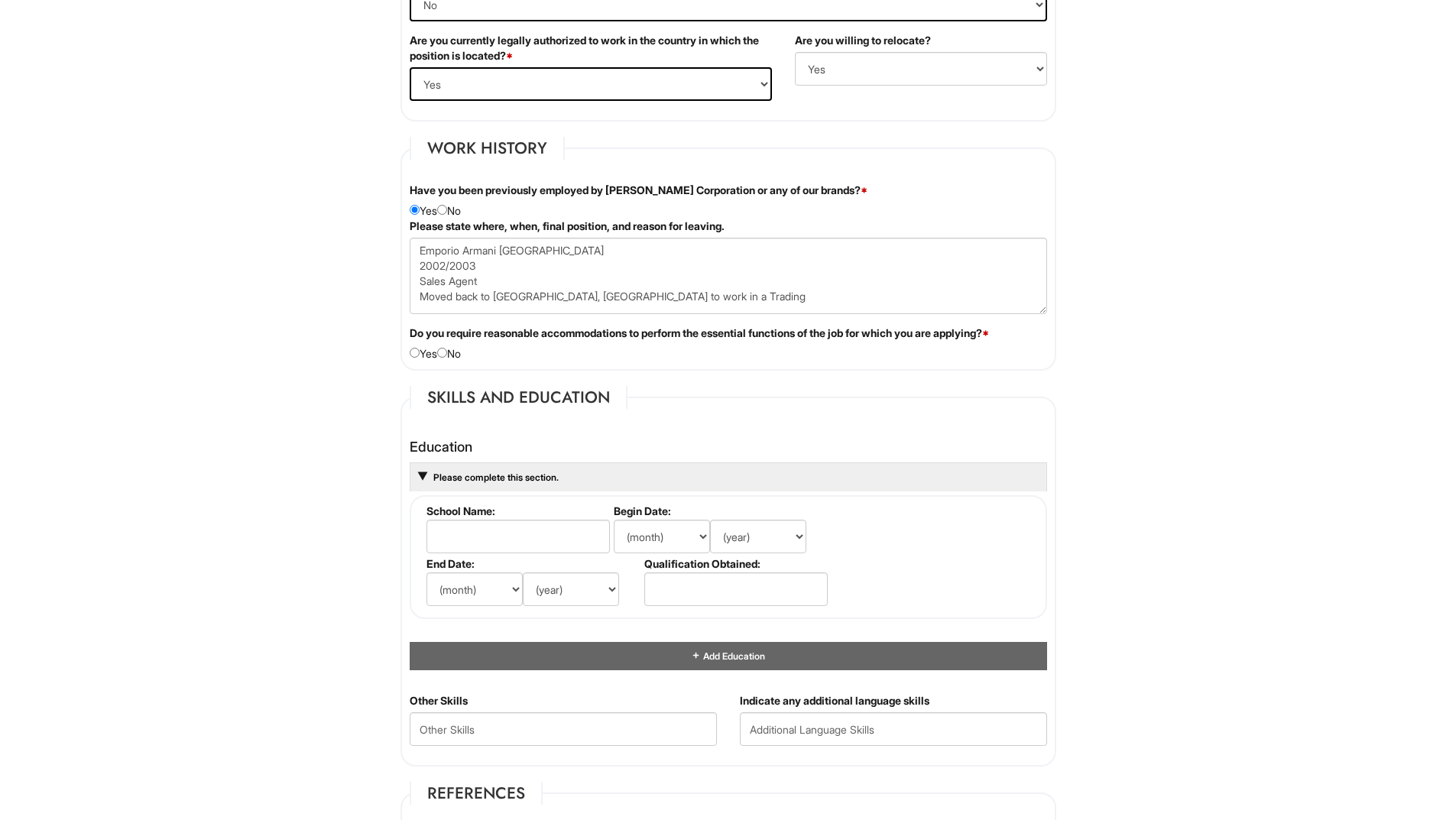
click at [456, 348] on div "Do you require reasonable accommodations to perform the essential functions of …" at bounding box center [728, 344] width 660 height 36
click at [447, 352] on input "radio" at bounding box center [442, 352] width 10 height 10
radio input "true"
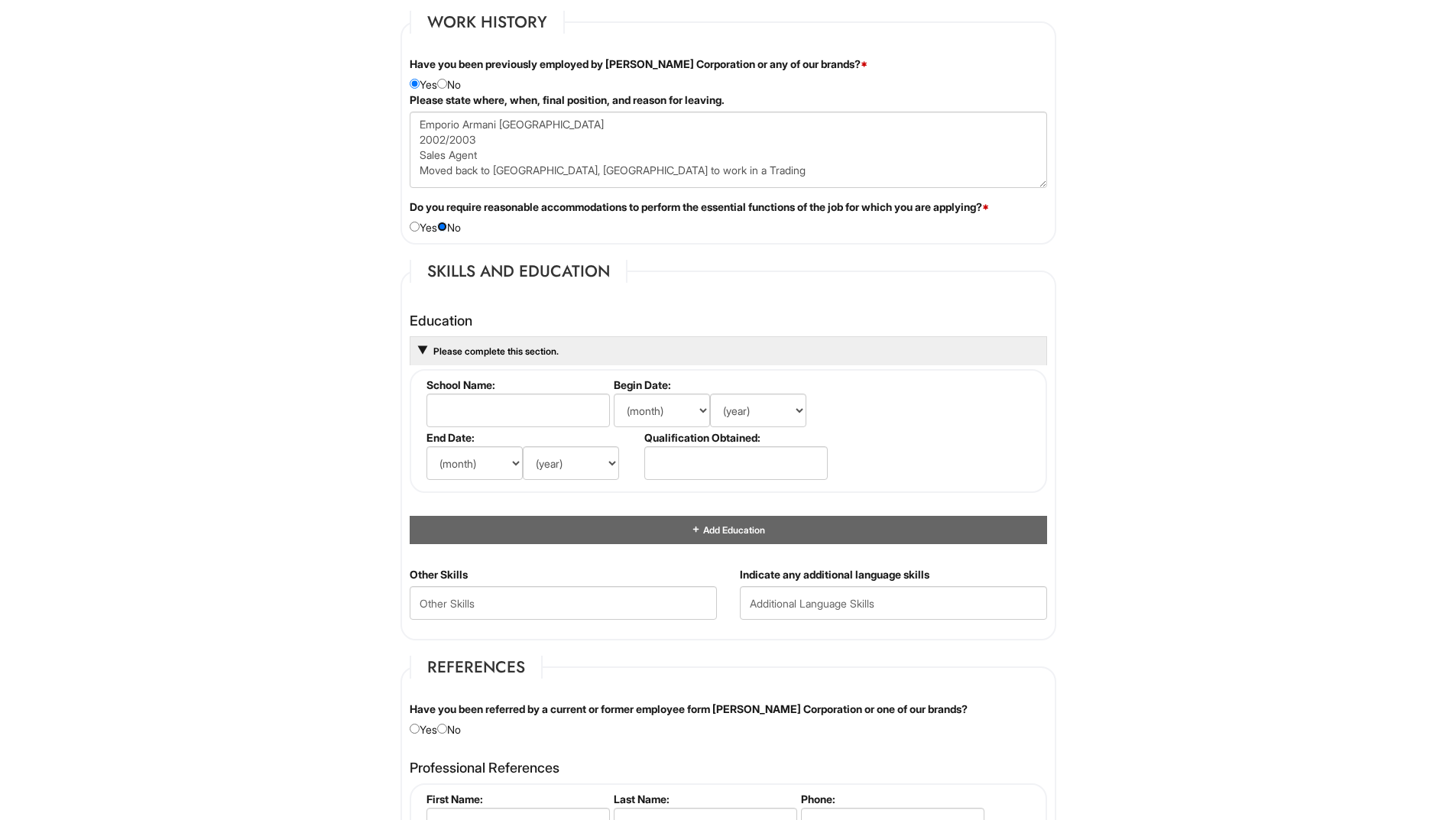
scroll to position [1299, 0]
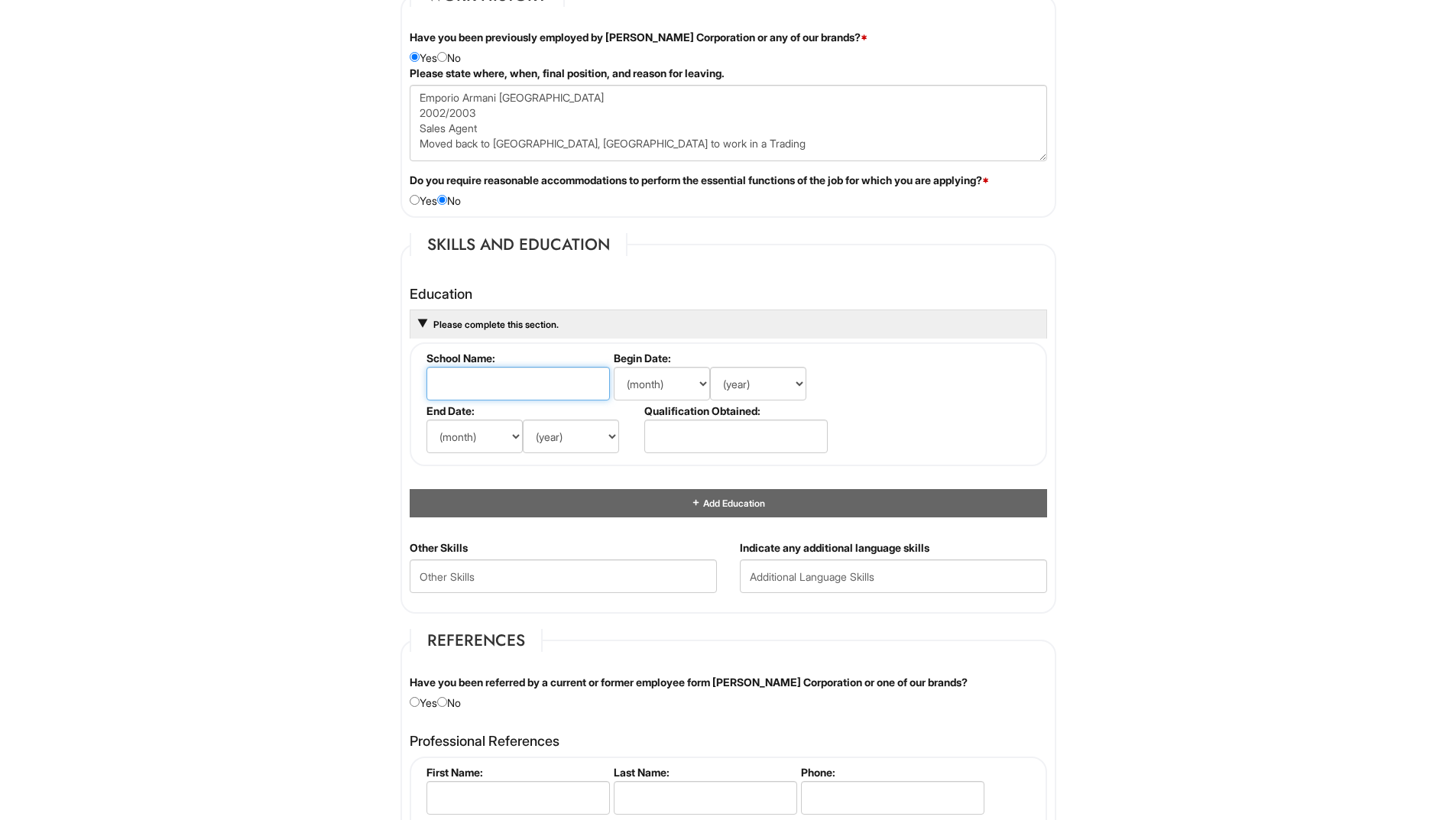
click at [530, 391] on input "text" at bounding box center [518, 384] width 183 height 34
type input "UFES - Universidade Federal do Espirito Santo"
click at [659, 388] on select "(month) Jan Feb Mar Apr May Jun Jul Aug Sep Oct Nov Dec" at bounding box center [661, 384] width 97 height 34
select select "2"
click at [613, 367] on select "(month) Jan Feb Mar Apr May Jun Jul Aug Sep Oct Nov Dec" at bounding box center [661, 384] width 97 height 34
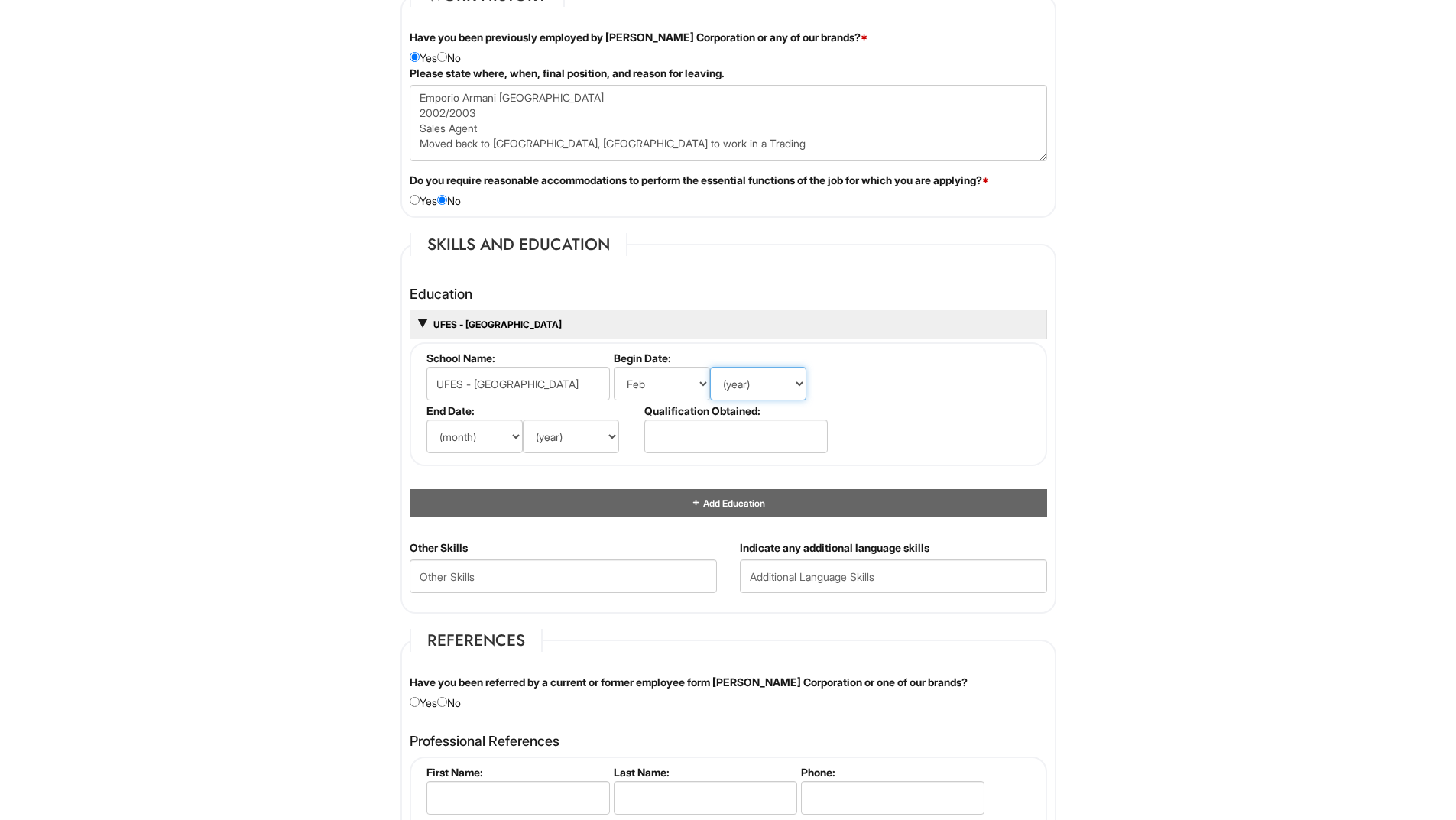
click at [764, 385] on select "(year) 2029 2028 2027 2026 2025 2024 2023 2022 2021 2020 2019 2018 2017 2016 20…" at bounding box center [758, 384] width 97 height 34
select select "1991"
click at [710, 367] on select "(year) 2029 2028 2027 2026 2025 2024 2023 2022 2021 2020 2019 2018 2017 2016 20…" at bounding box center [758, 384] width 97 height 34
click at [484, 436] on select "(month) Jan Feb Mar Apr May Jun Jul Aug Sep Oct Nov Dec" at bounding box center [474, 437] width 97 height 34
select select "12"
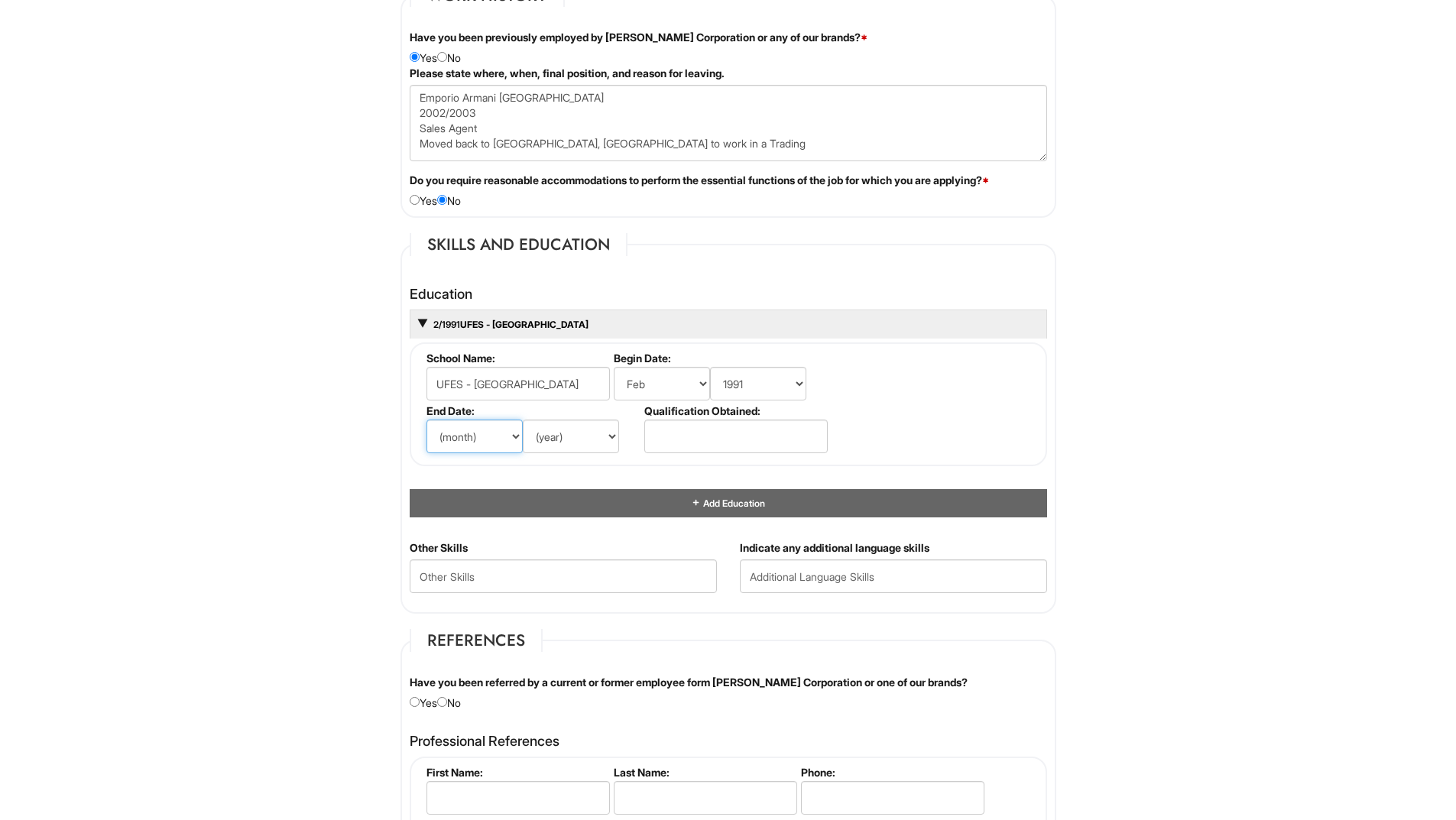
click at [426, 420] on select "(month) Jan Feb Mar Apr May Jun Jul Aug Sep Oct Nov Dec" at bounding box center [474, 437] width 97 height 34
click at [565, 442] on select "(year) 2029 2028 2027 2026 2025 2024 2023 2022 2021 2020 2019 2018 2017 2016 20…" at bounding box center [571, 437] width 97 height 34
select select "1993"
click at [523, 420] on select "(year) 2029 2028 2027 2026 2025 2024 2023 2022 2021 2020 2019 2018 2017 2016 20…" at bounding box center [571, 437] width 97 height 34
click at [707, 429] on input "text" at bounding box center [736, 437] width 183 height 34
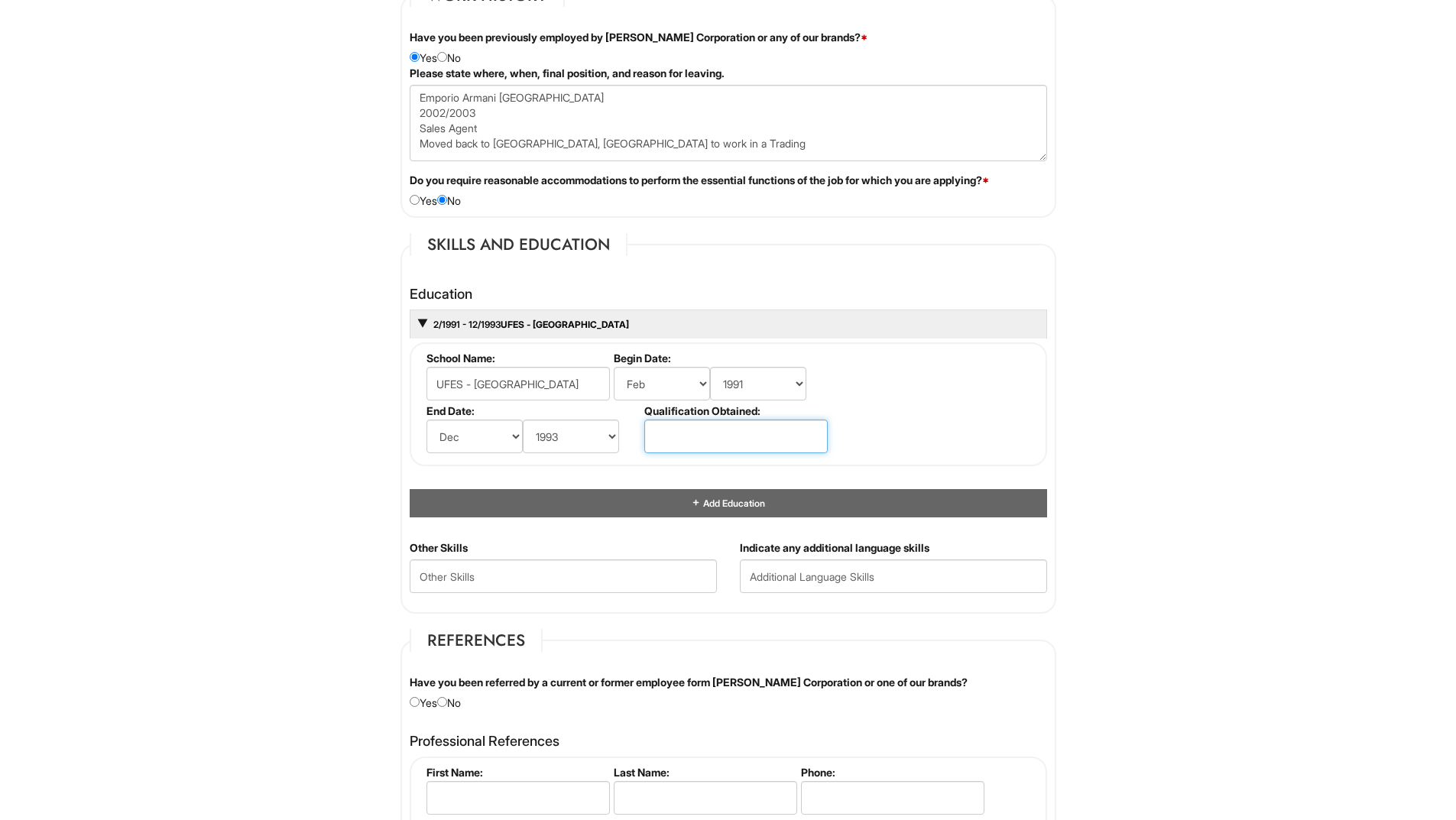
type input "Never Graduated"
click at [590, 528] on div "Education 2/1991 - 12/1993 UFES - Universidade Federal do Espirito Santo Never …" at bounding box center [728, 410] width 660 height 261
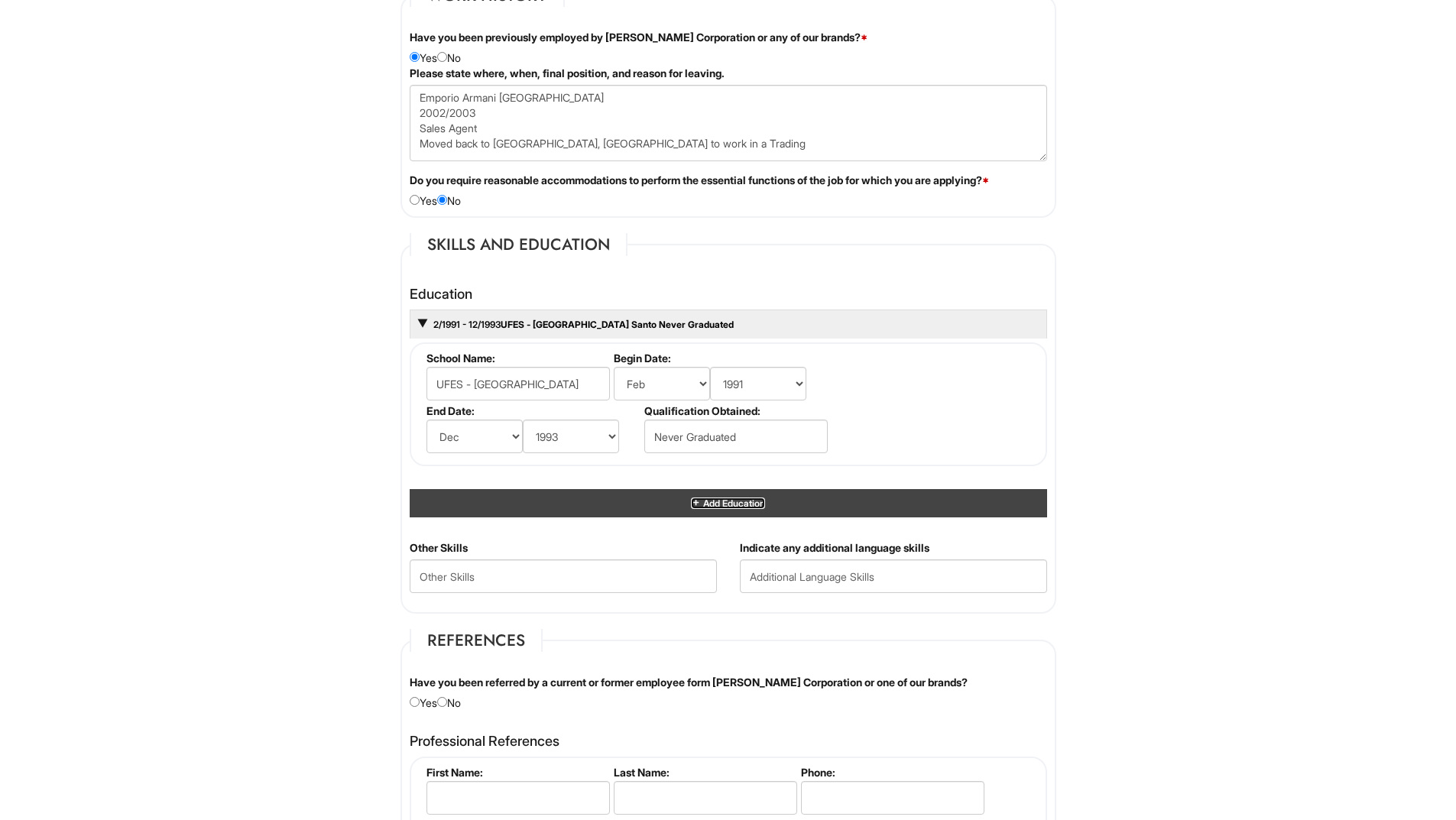
click at [730, 499] on span "Add Education" at bounding box center [733, 503] width 64 height 11
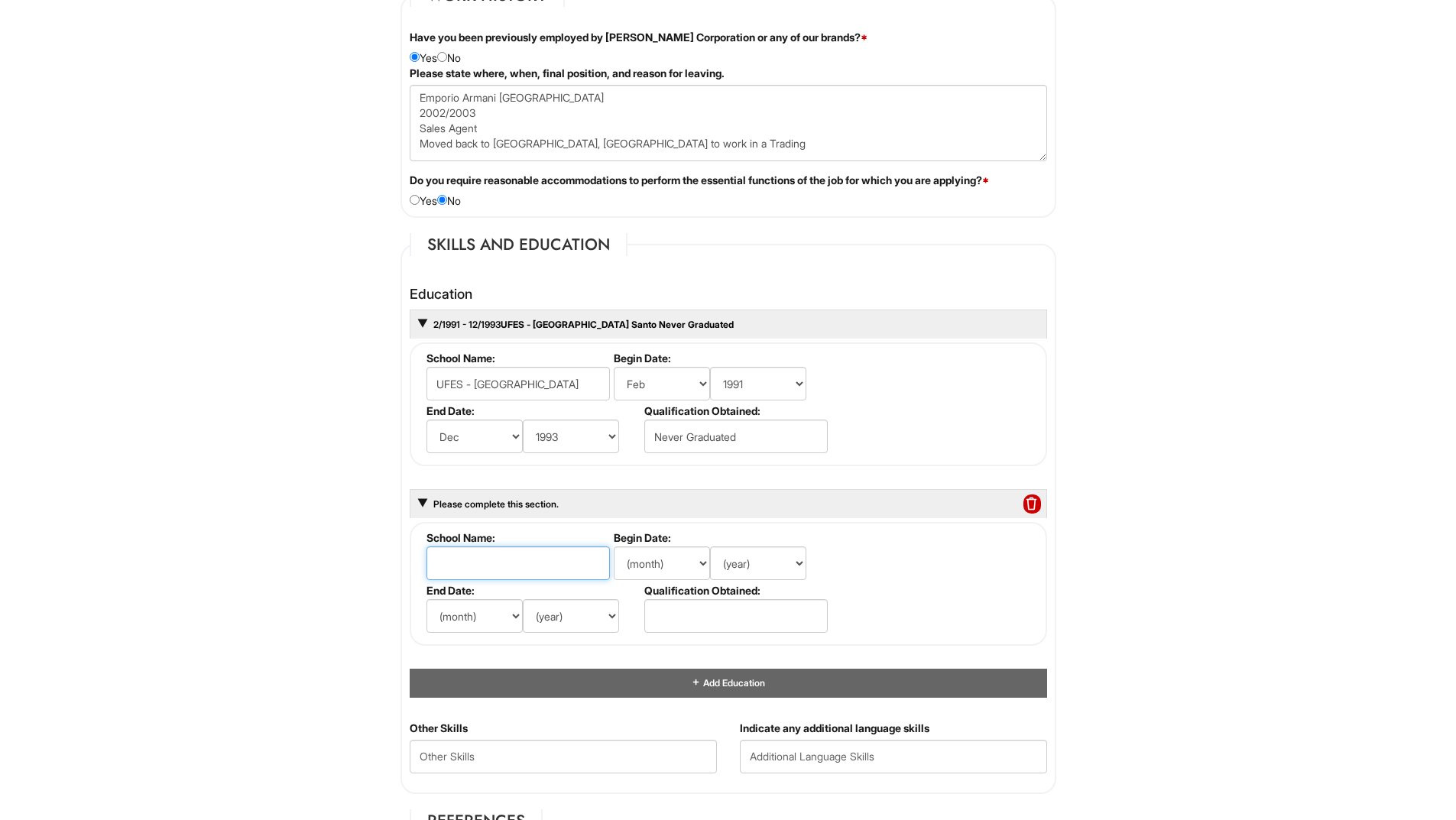
click at [514, 565] on input "text" at bounding box center [518, 564] width 183 height 34
type input "Purdue University"
click at [655, 560] on select "(month) Jan Feb Mar Apr May Jun Jul Aug Sep Oct Nov Dec" at bounding box center [661, 564] width 97 height 34
select select "2"
click at [613, 547] on select "(month) Jan Feb Mar Apr May Jun Jul Aug Sep Oct Nov Dec" at bounding box center [661, 564] width 97 height 34
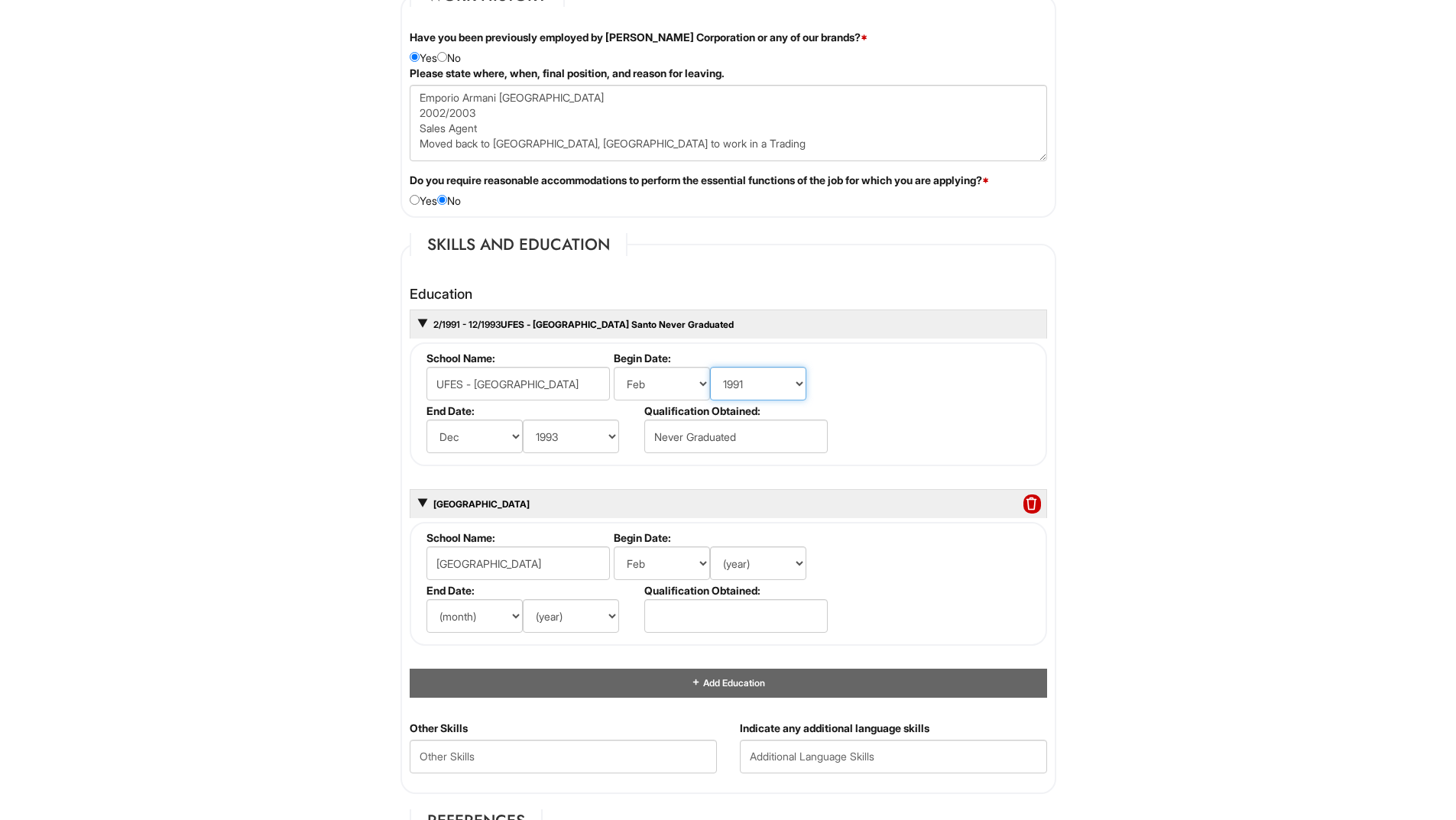
click at [800, 384] on select "(year) 2029 2028 2027 2026 2025 2024 2023 2022 2021 2020 2019 2018 2017 2016 20…" at bounding box center [758, 384] width 97 height 34
click at [891, 405] on fieldset "School Name: UFES - Universidade Federal do Espirito Santo Begin Date: (month) …" at bounding box center [728, 405] width 638 height 124
click at [706, 381] on select "(month) Jan Feb Mar Apr May Jun Jul Aug Sep Oct Nov Dec" at bounding box center [661, 384] width 97 height 34
select select "3"
click at [613, 367] on select "(month) Jan Feb Mar Apr May Jun Jul Aug Sep Oct Nov Dec" at bounding box center [661, 384] width 97 height 34
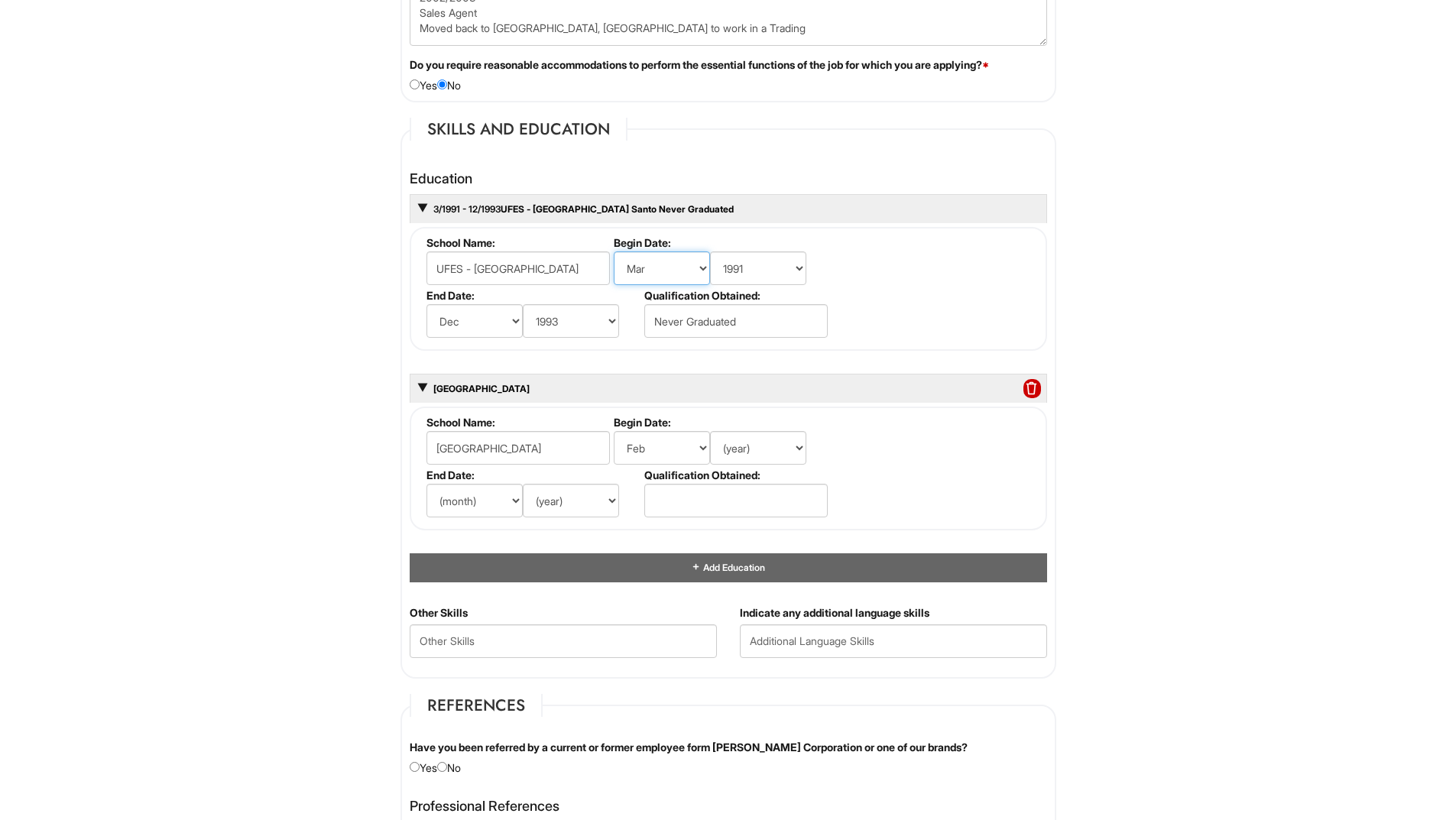
scroll to position [1452, 0]
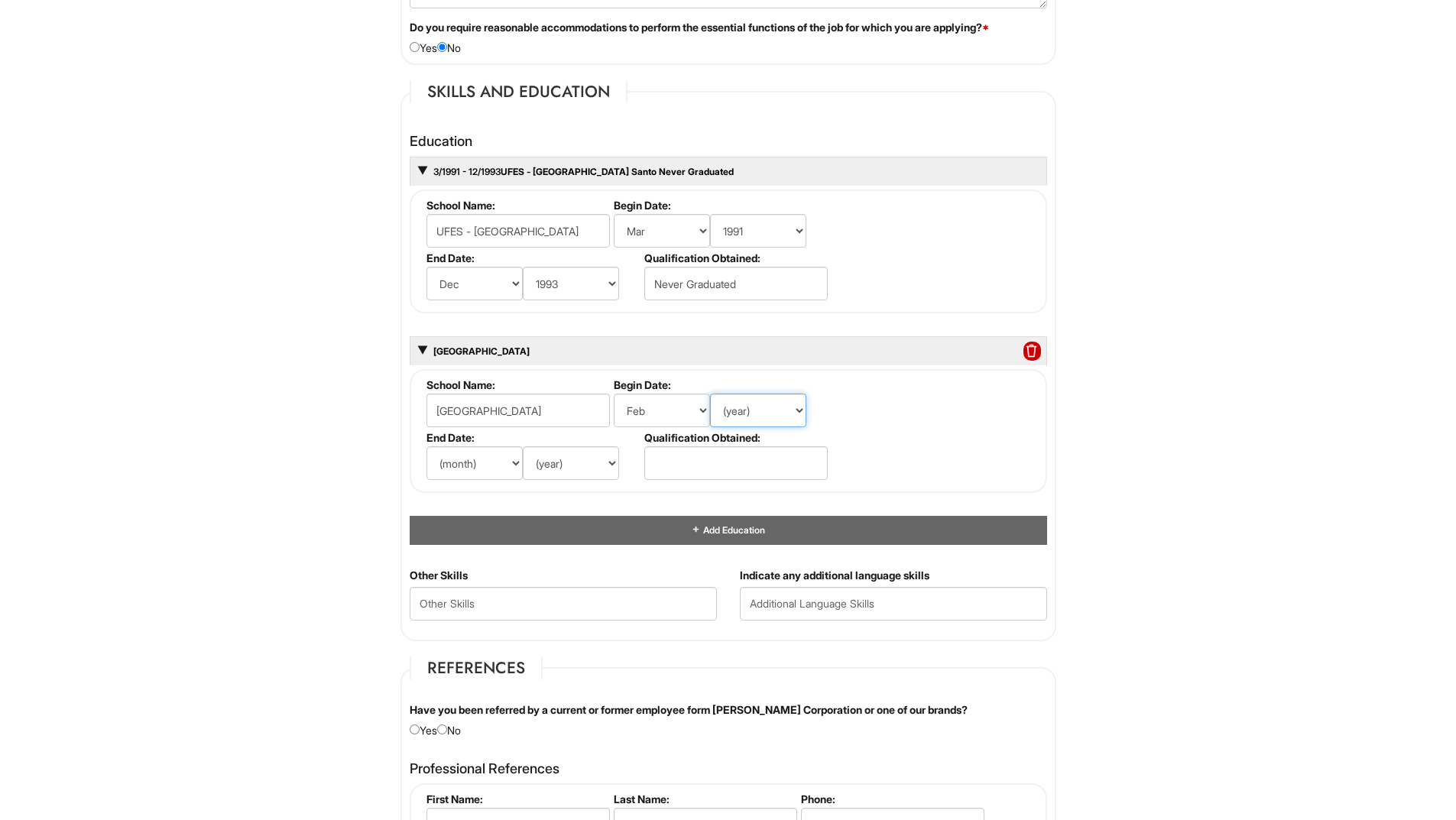
click at [795, 410] on select "(year) 2029 2028 2027 2026 2025 2024 2023 2022 2021 2020 2019 2018 2017 2016 20…" at bounding box center [758, 410] width 97 height 34
click at [705, 405] on select "(month) Jan Feb Mar Apr May Jun Jul Aug Sep Oct Nov Dec" at bounding box center [661, 410] width 97 height 34
select select "7"
click at [613, 394] on select "(month) Jan Feb Mar Apr May Jun Jul Aug Sep Oct Nov Dec" at bounding box center [661, 410] width 97 height 34
click at [771, 418] on select "(year) 2029 2028 2027 2026 2025 2024 2023 2022 2021 2020 2019 2018 2017 2016 20…" at bounding box center [758, 410] width 97 height 34
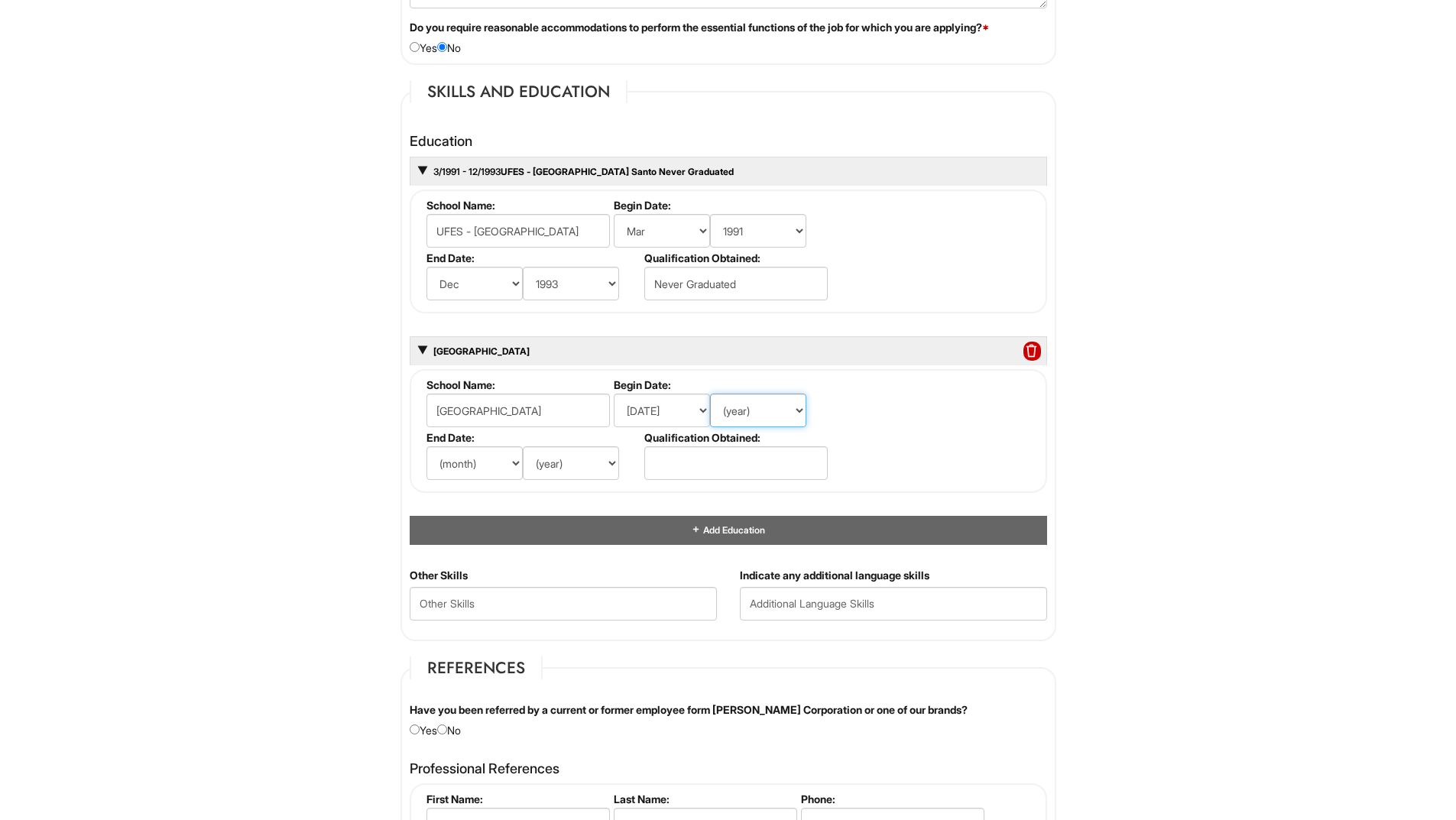
select select "1990"
click at [710, 394] on select "(year) 2029 2028 2027 2026 2025 2024 2023 2022 2021 2020 2019 2018 2017 2016 20…" at bounding box center [758, 410] width 97 height 34
click at [475, 473] on select "(month) Jan Feb Mar Apr May Jun Jul Aug Sep Oct Nov Dec" at bounding box center [474, 463] width 97 height 34
select select "12"
click at [426, 446] on select "(month) Jan Feb Mar Apr May Jun Jul Aug Sep Oct Nov Dec" at bounding box center [474, 463] width 97 height 34
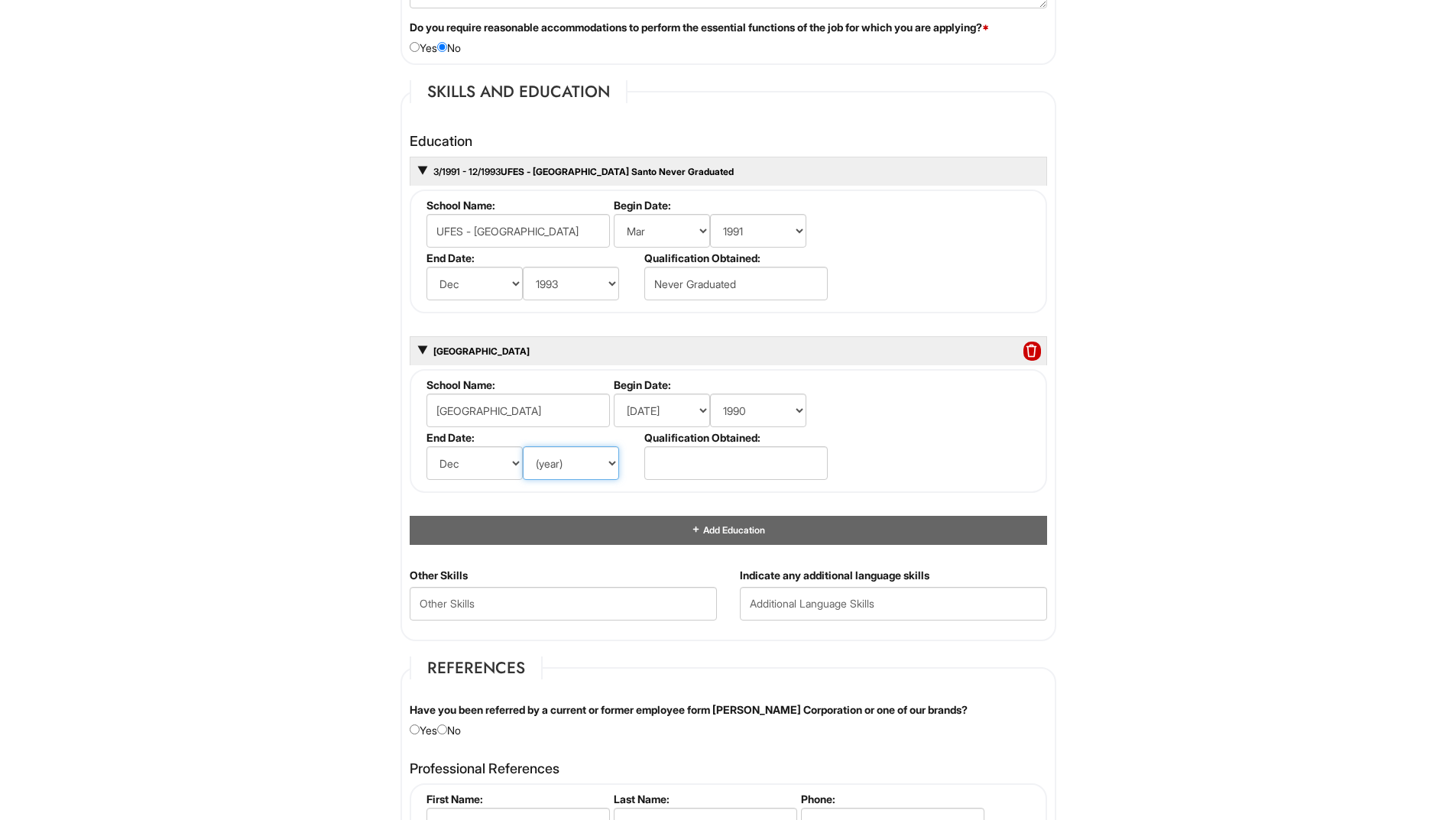
click at [566, 468] on select "(year) 2029 2028 2027 2026 2025 2024 2023 2022 2021 2020 2019 2018 2017 2016 20…" at bounding box center [571, 463] width 97 height 34
select select "1991"
click at [523, 446] on select "(year) 2029 2028 2027 2026 2025 2024 2023 2022 2021 2020 2019 2018 2017 2016 20…" at bounding box center [571, 463] width 97 height 34
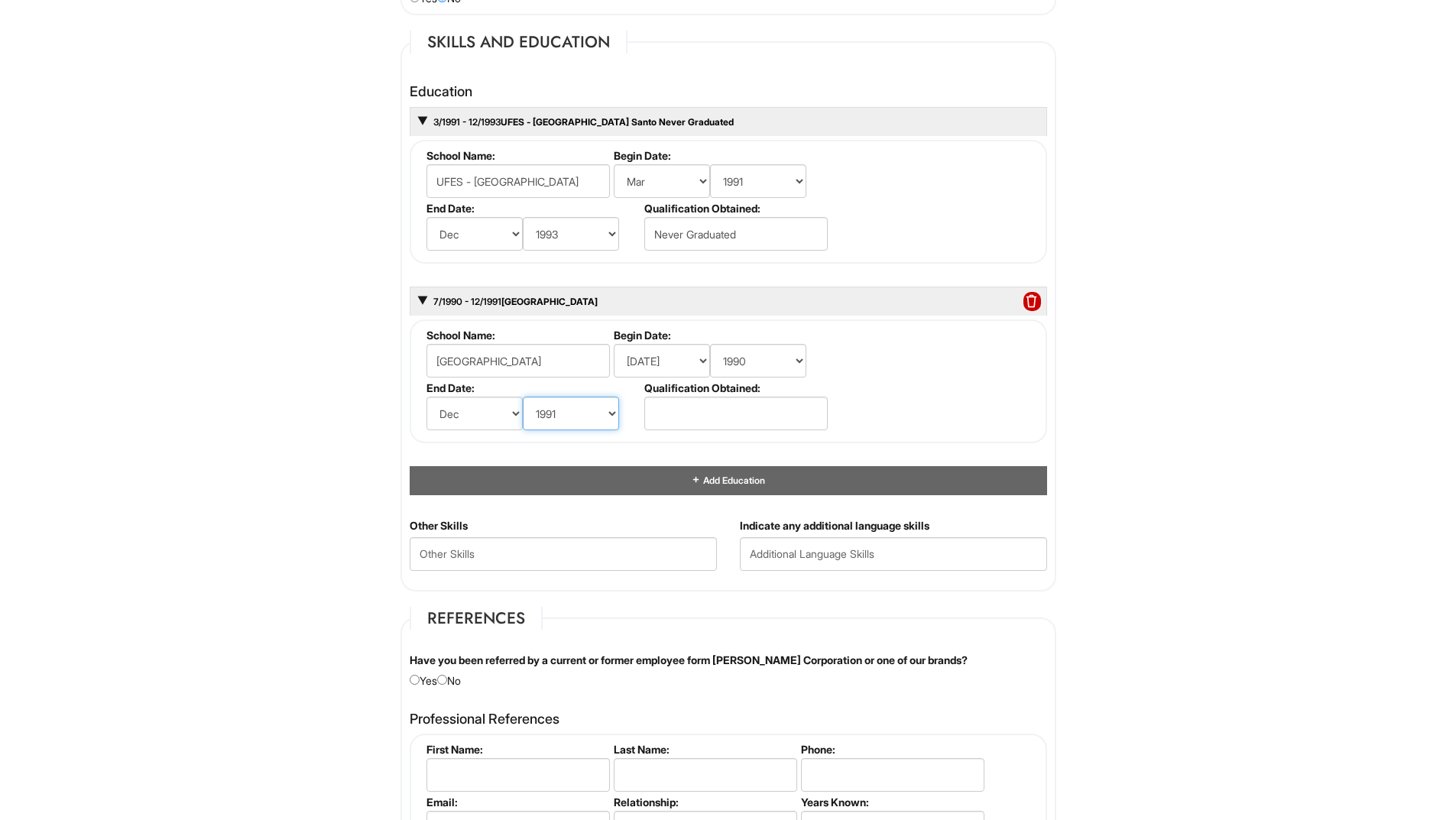
scroll to position [1529, 0]
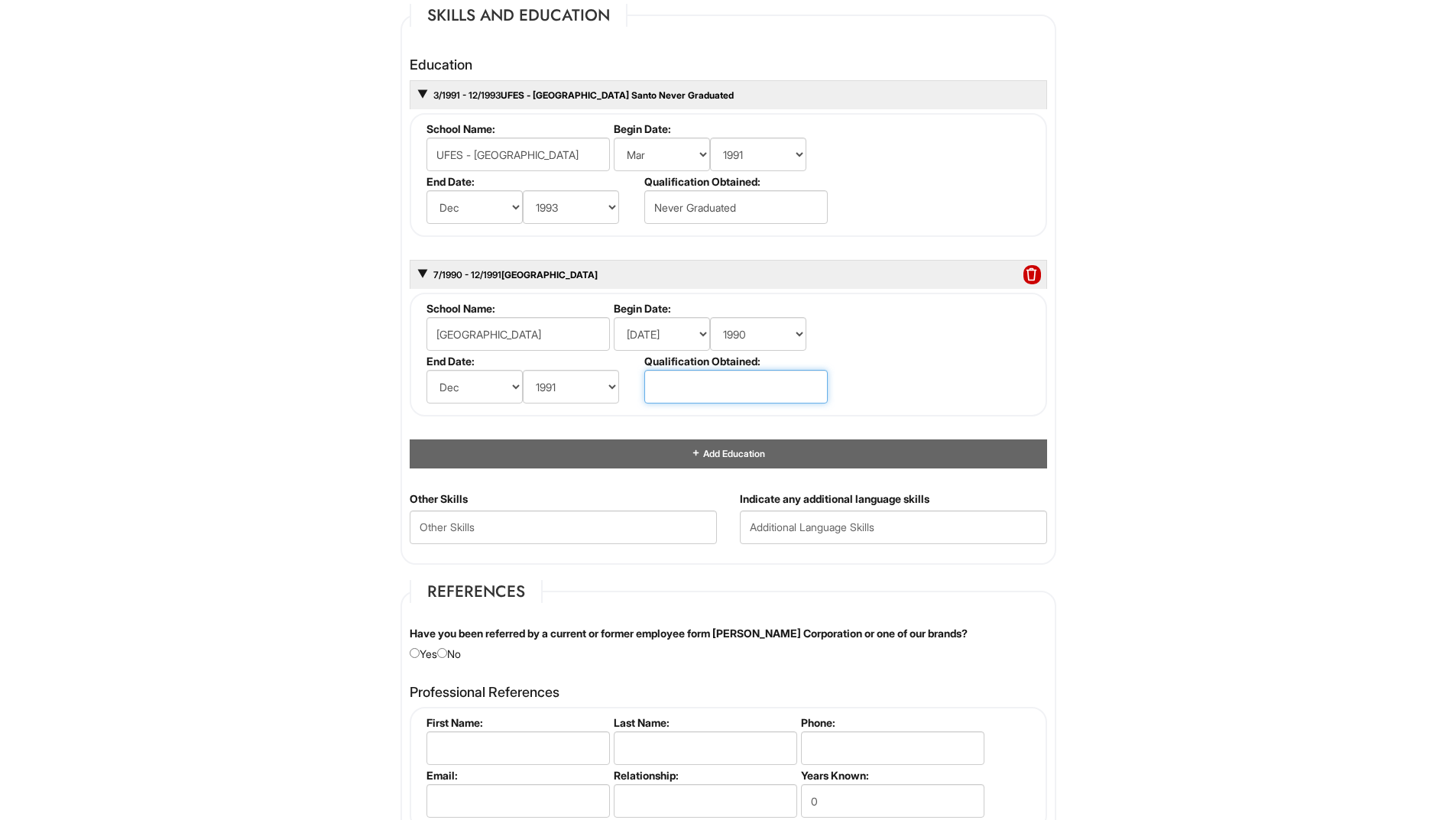
click at [743, 395] on input "text" at bounding box center [736, 387] width 183 height 34
type input "Never Graduated"
click at [765, 392] on input "Never Graduated" at bounding box center [736, 387] width 183 height 34
drag, startPoint x: 765, startPoint y: 392, endPoint x: 646, endPoint y: 400, distance: 119.3
click at [646, 400] on input "Never Graduated" at bounding box center [736, 387] width 183 height 34
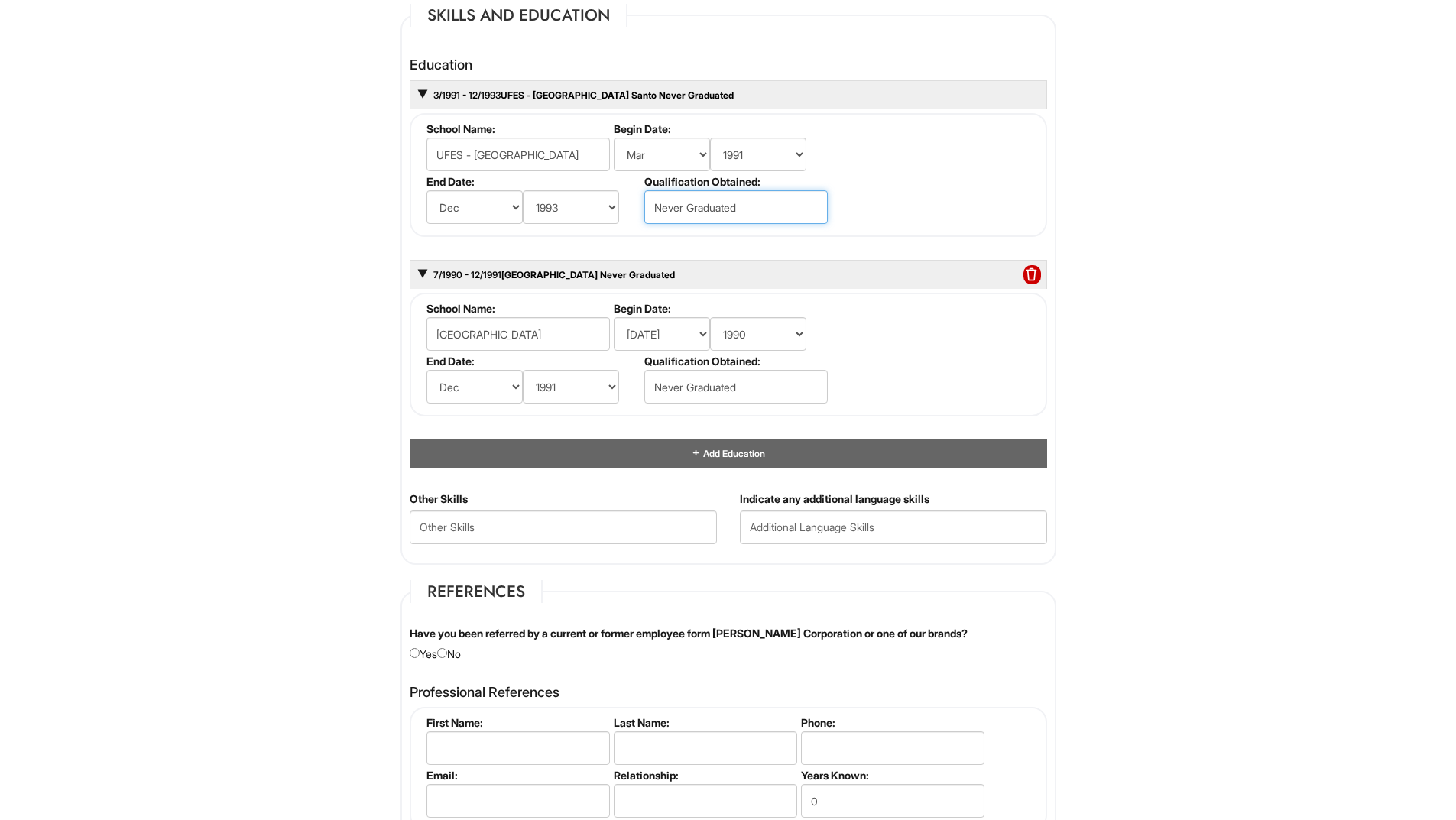
drag, startPoint x: 750, startPoint y: 202, endPoint x: 619, endPoint y: 223, distance: 132.7
click at [619, 122] on ul "School Name: UFES - Universidade Federal do Espirito Santo Begin Date: (month) …" at bounding box center [730, 122] width 615 height 0
type input "f"
click at [728, 204] on input "FOUR" at bounding box center [736, 208] width 183 height 34
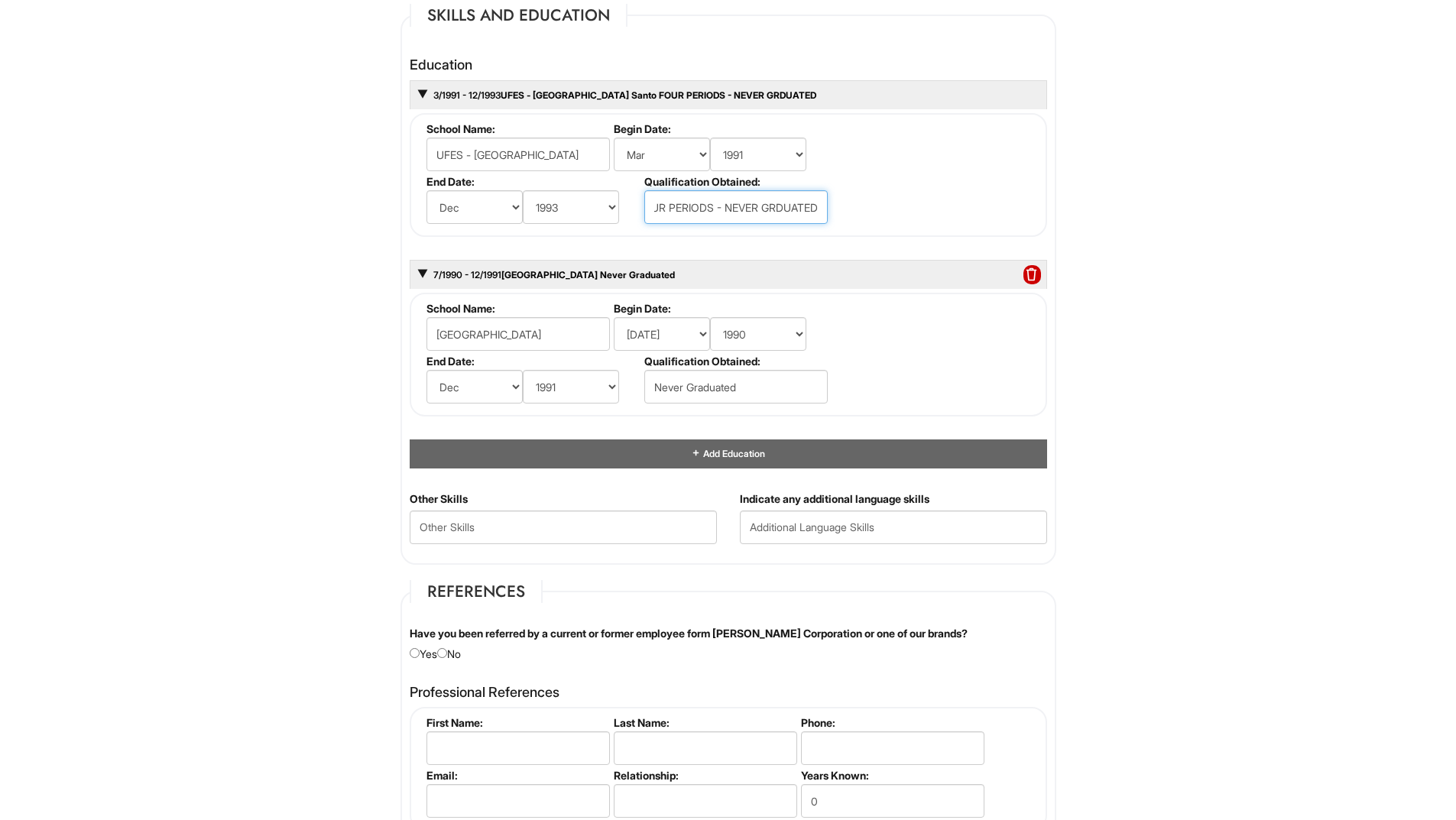
click at [773, 207] on input "FOUR PERIODS - NEVER GRDUATED" at bounding box center [736, 208] width 183 height 34
type input "FOUR PERIODS - NEVER GRADUATED"
click at [747, 386] on input "Never Graduated" at bounding box center [736, 387] width 183 height 34
drag, startPoint x: 747, startPoint y: 386, endPoint x: 573, endPoint y: 384, distance: 174.0
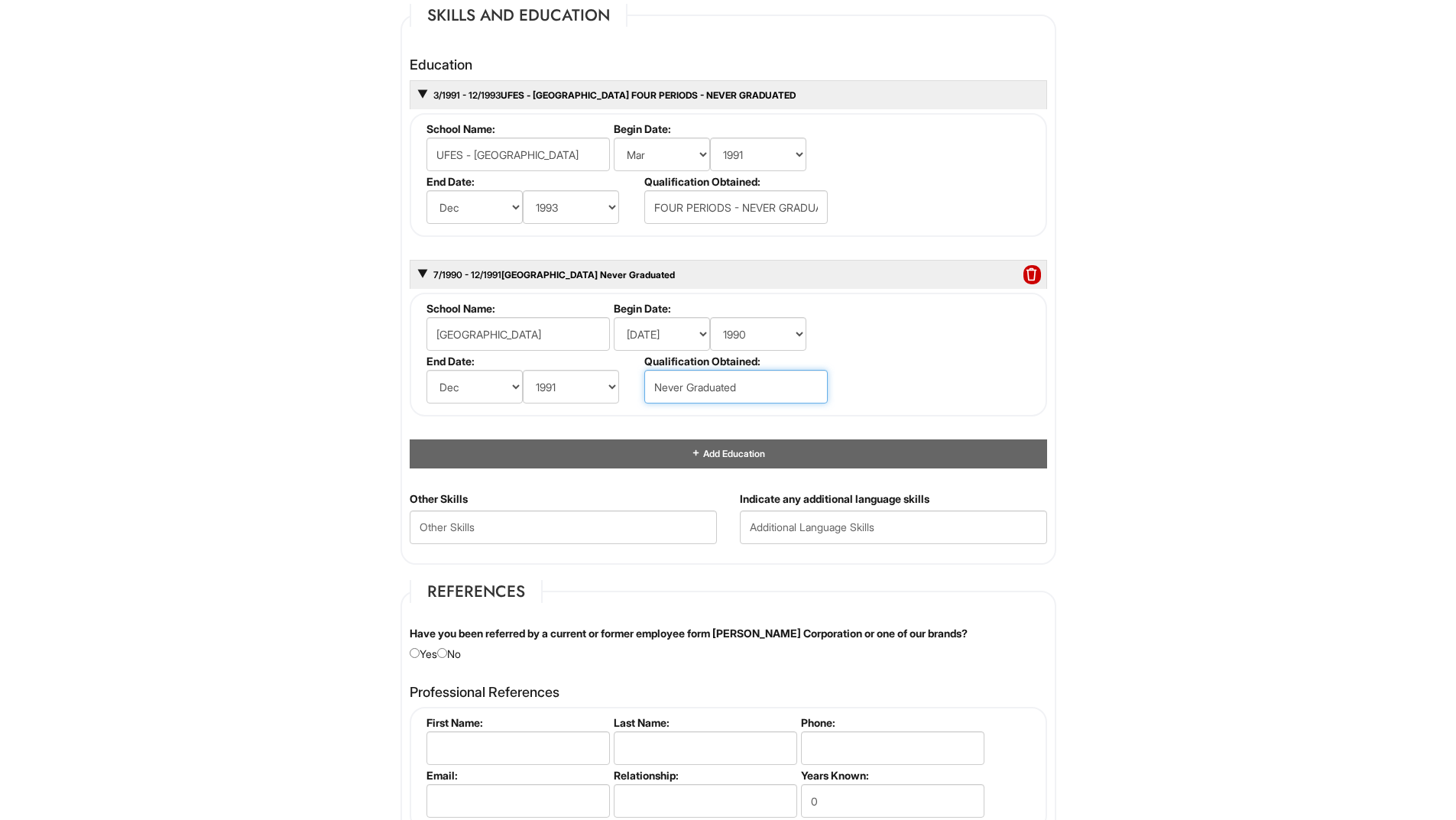
click at [573, 302] on ul "School Name: Purdue University Begin Date: (month) Jan Feb Mar Apr May Jun Jul …" at bounding box center [730, 302] width 615 height 0
click at [692, 384] on input "text" at bounding box center [736, 387] width 183 height 34
click at [656, 386] on input "4 Periods - No Graduation" at bounding box center [736, 387] width 183 height 34
type input "2 Periods - No Graduation"
drag, startPoint x: 818, startPoint y: 206, endPoint x: 586, endPoint y: 211, distance: 232.1
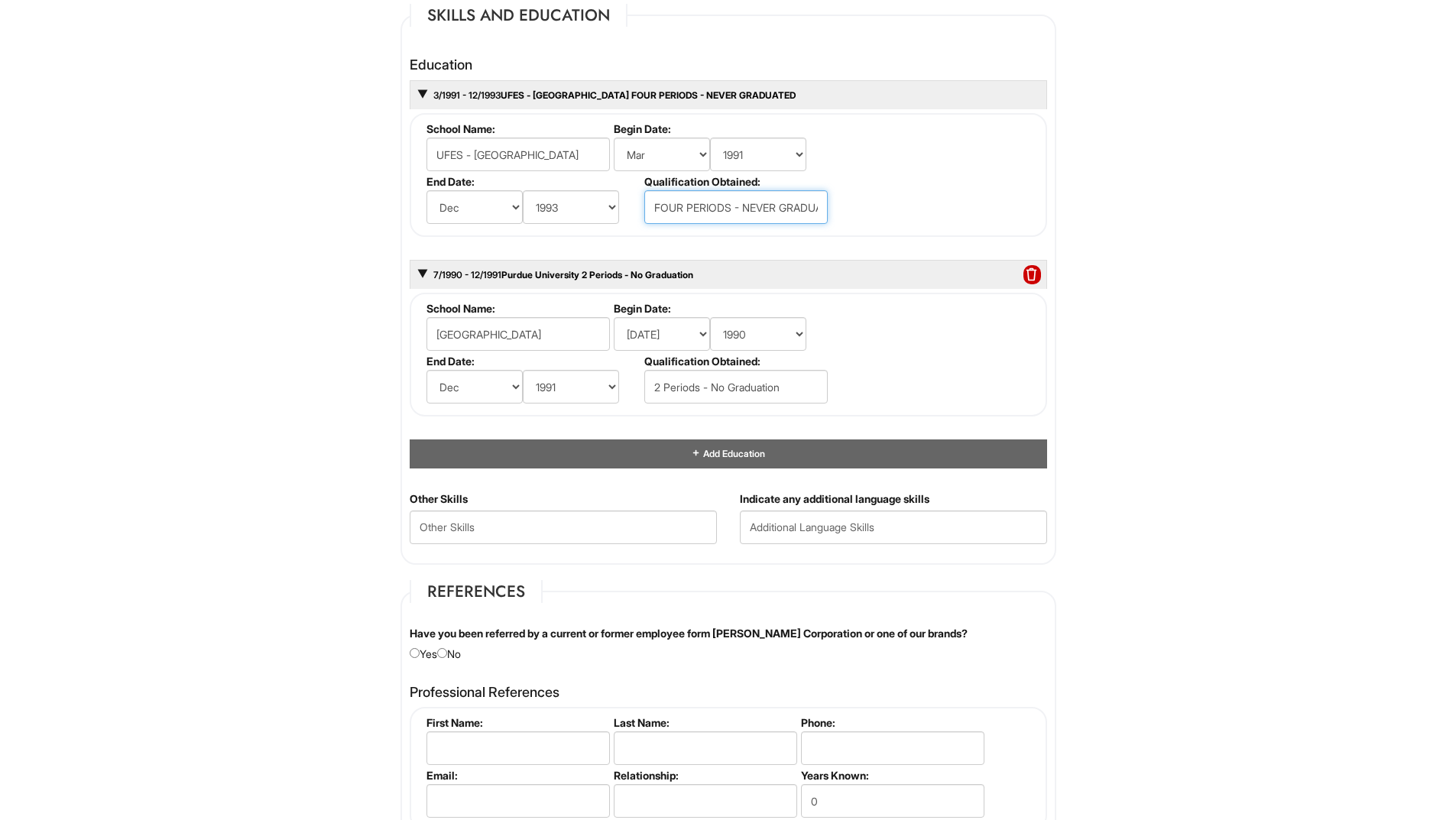
click at [586, 122] on ul "School Name: UFES - Universidade Federal do Espirito Santo Begin Date: (month) …" at bounding box center [730, 122] width 615 height 0
type input "ATED"
drag, startPoint x: 701, startPoint y: 219, endPoint x: 589, endPoint y: 205, distance: 112.9
click at [589, 122] on ul "School Name: UFES - Universidade Federal do Espirito Santo Begin Date: (month) …" at bounding box center [730, 122] width 615 height 0
click at [615, 247] on div "3/1991 - 12/1993 UFES - Universidade Federal do Espirito Santo School Name: UFE…" at bounding box center [728, 248] width 638 height 336
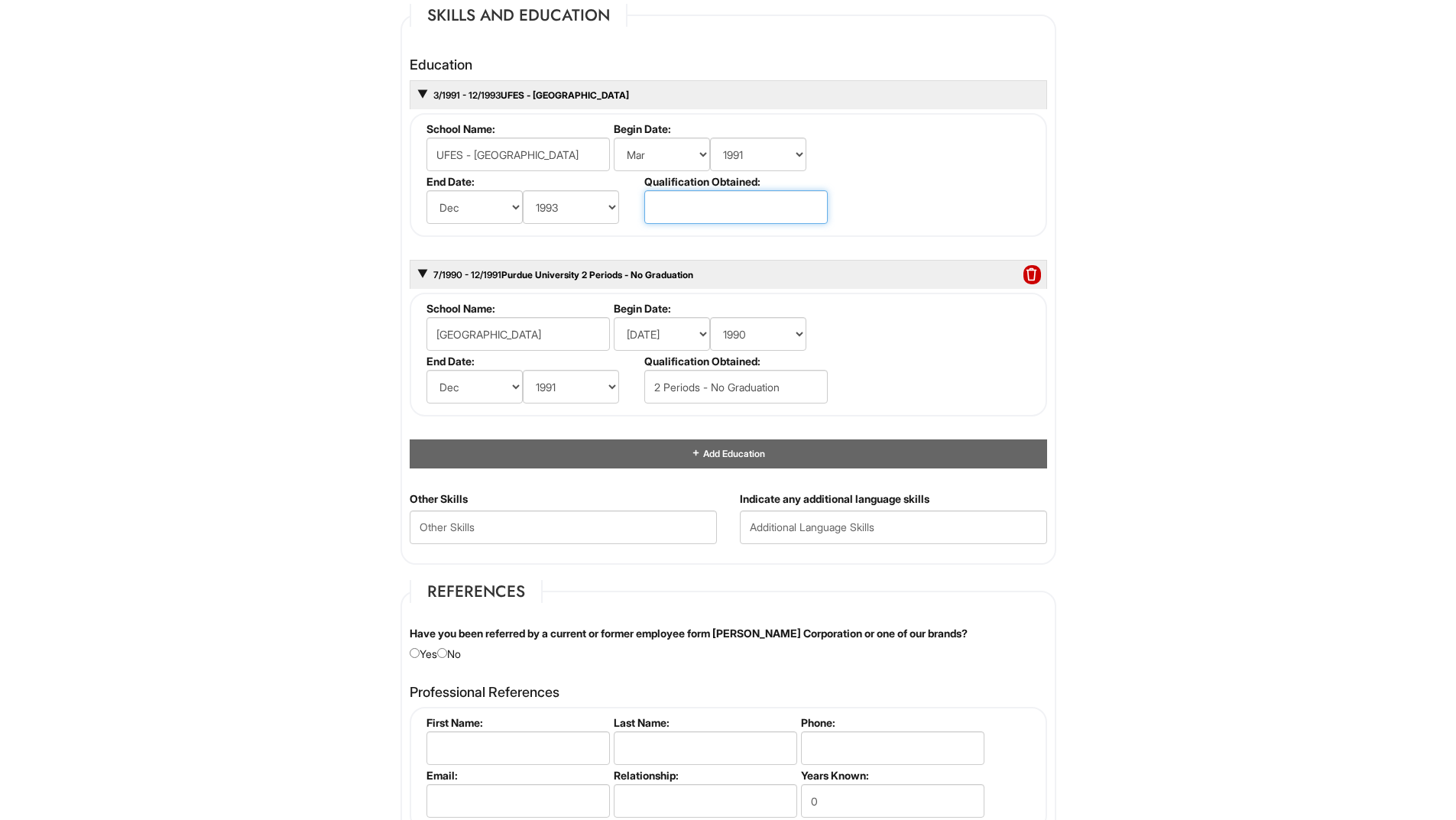
click at [654, 211] on input "text" at bounding box center [736, 208] width 183 height 34
type input "4 Periods - No Graduation"
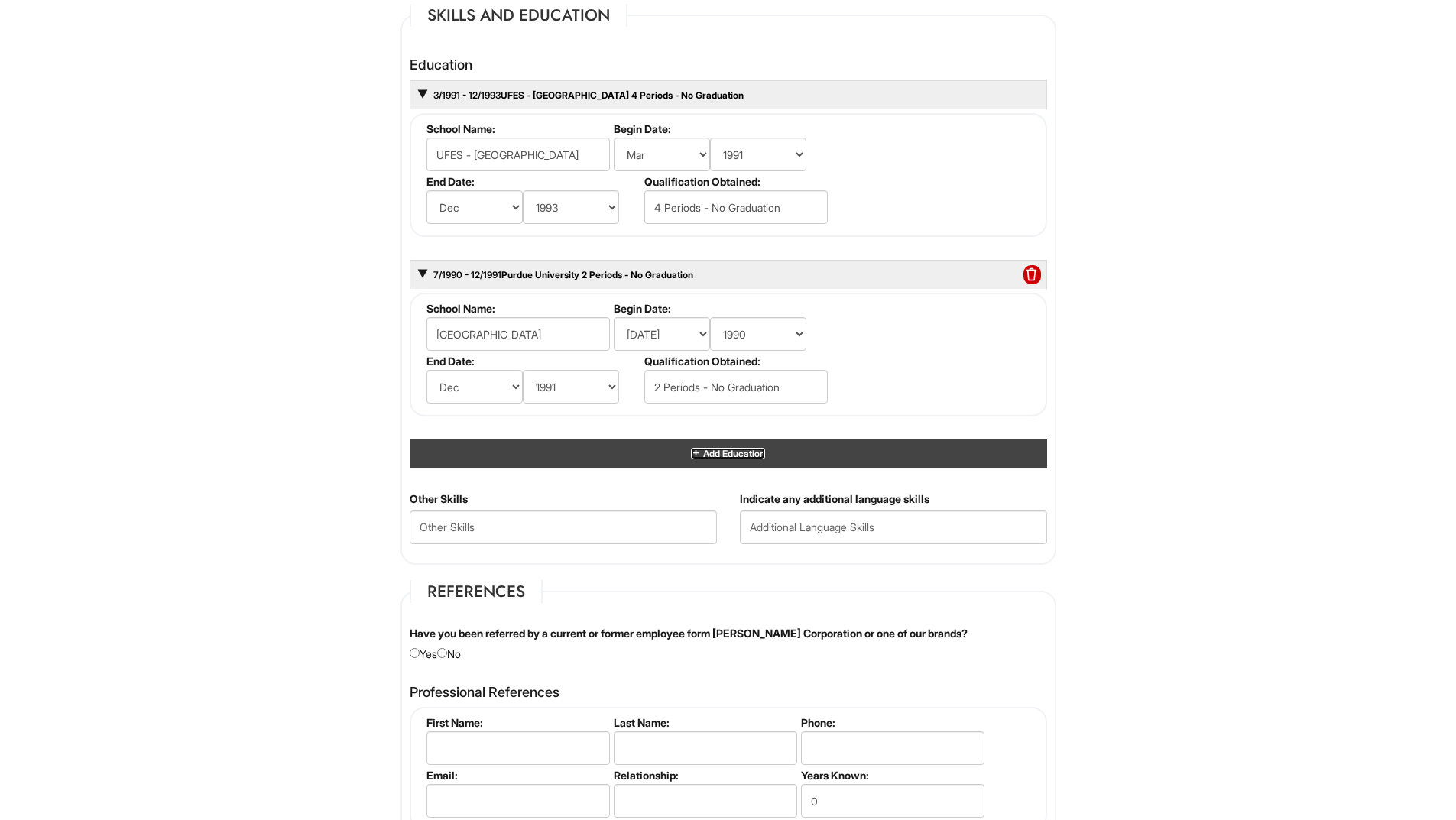
click at [748, 450] on span "Add Education" at bounding box center [733, 454] width 64 height 11
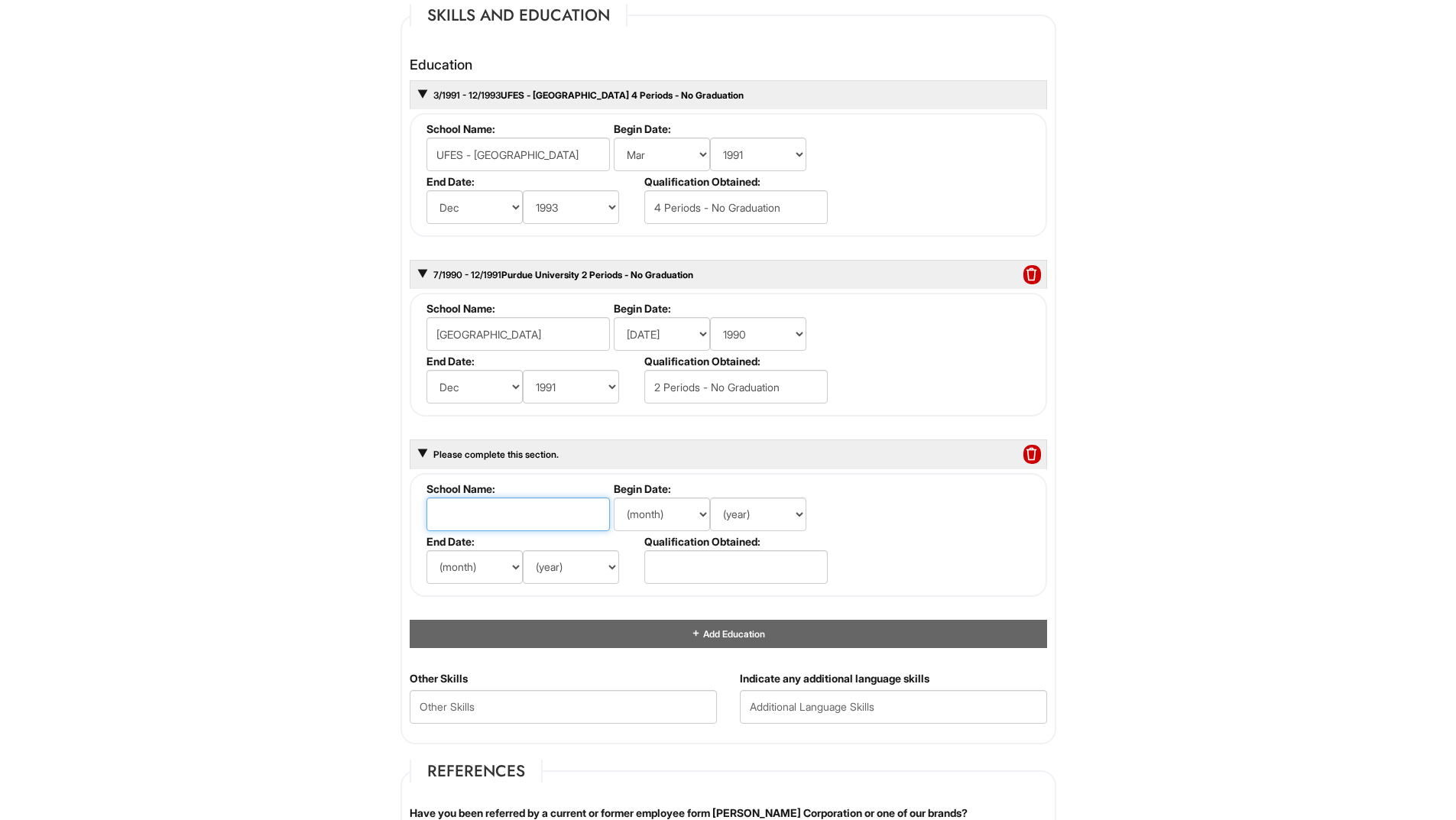
click at [544, 514] on input "text" at bounding box center [518, 515] width 183 height 34
type input "ETFES - Escola Techinica Federal do Espiritio Santo"
click at [663, 516] on select "(month) Jan Feb Mar Apr May Jun Jul Aug Sep Oct Nov Dec" at bounding box center [661, 515] width 97 height 34
select select "3"
click at [613, 498] on select "(month) Jan Feb Mar Apr May Jun Jul Aug Sep Oct Nov Dec" at bounding box center [661, 515] width 97 height 34
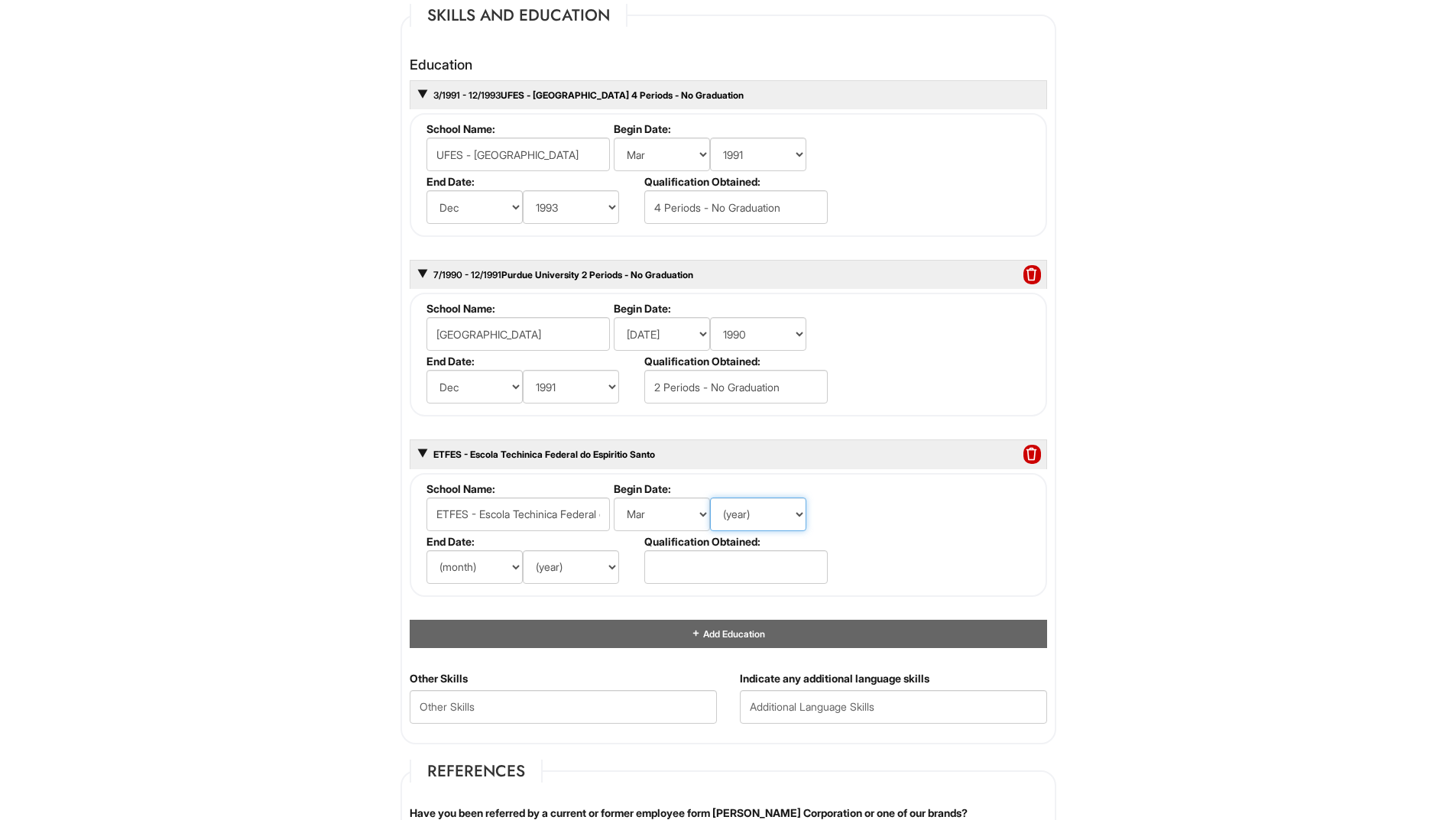
click at [749, 519] on select "(year) 2029 2028 2027 2026 2025 2024 2023 2022 2021 2020 2019 2018 2017 2016 20…" at bounding box center [758, 515] width 97 height 34
select select "1986"
click at [710, 498] on select "(year) 2029 2028 2027 2026 2025 2024 2023 2022 2021 2020 2019 2018 2017 2016 20…" at bounding box center [758, 515] width 97 height 34
click at [503, 565] on select "(month) Jan Feb Mar Apr May Jun Jul Aug Sep Oct Nov Dec" at bounding box center [474, 567] width 97 height 34
select select "12"
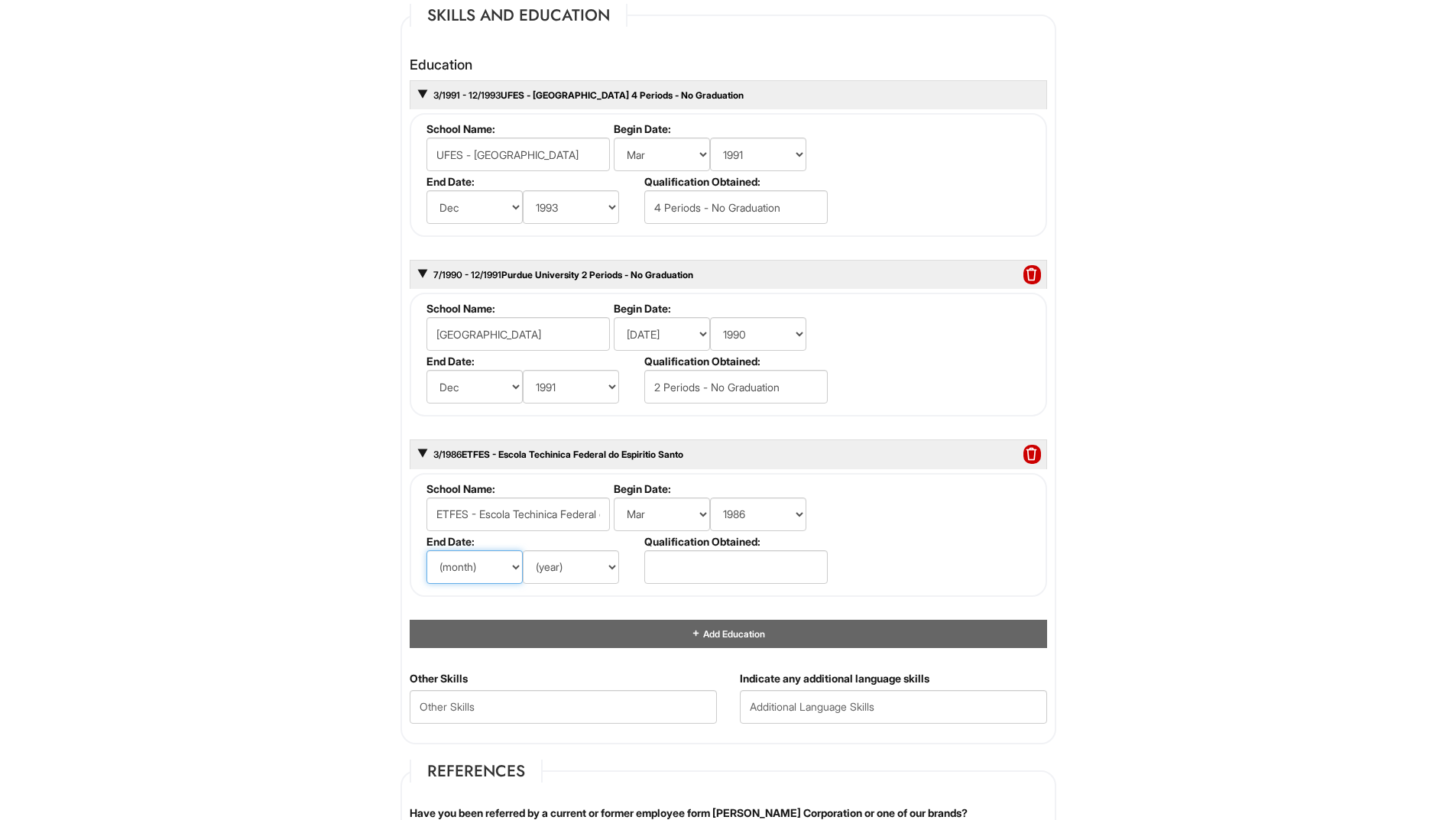
click at [426, 550] on select "(month) Jan Feb Mar Apr May Jun Jul Aug Sep Oct Nov Dec" at bounding box center [474, 567] width 97 height 34
click at [599, 566] on select "(year) 2029 2028 2027 2026 2025 2024 2023 2022 2021 2020 2019 2018 2017 2016 20…" at bounding box center [571, 567] width 97 height 34
select select "1990"
click at [523, 550] on select "(year) 2029 2028 2027 2026 2025 2024 2023 2022 2021 2020 2019 2018 2017 2016 20…" at bounding box center [571, 567] width 97 height 34
click at [694, 567] on input "text" at bounding box center [736, 567] width 183 height 34
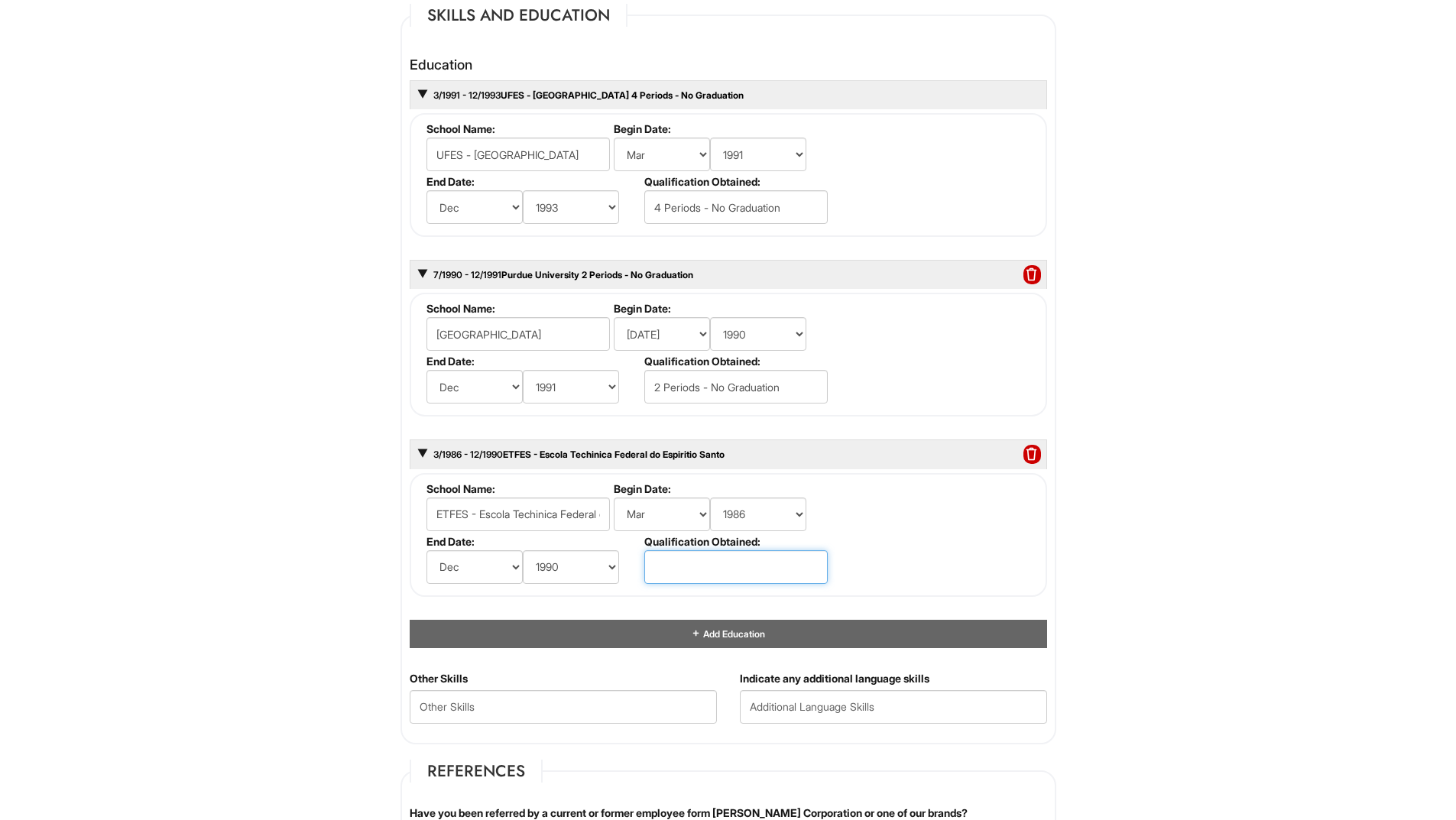
type input "HIGH SCHOOL DIPLOMA"
click at [922, 573] on fieldset "School Name: ETFES - Escola Techinica Federal do Espiritio Santo Begin Date: (m…" at bounding box center [728, 535] width 638 height 124
click at [1138, 511] on html "Please Complete This Form 1 2 3 Assistant General Manager, A|X Armani Exchange …" at bounding box center [728, 197] width 1456 height 3453
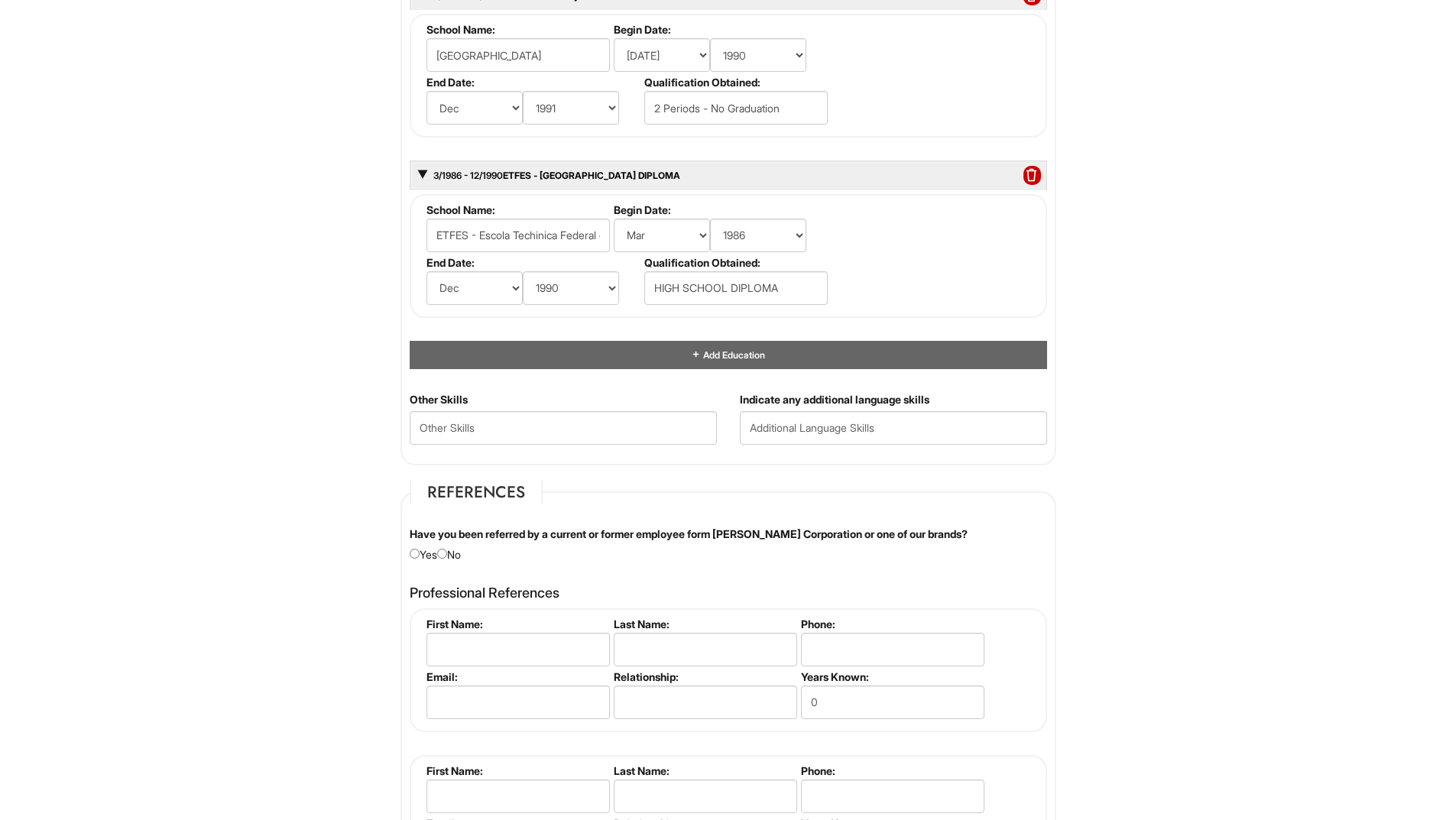
scroll to position [1834, 0]
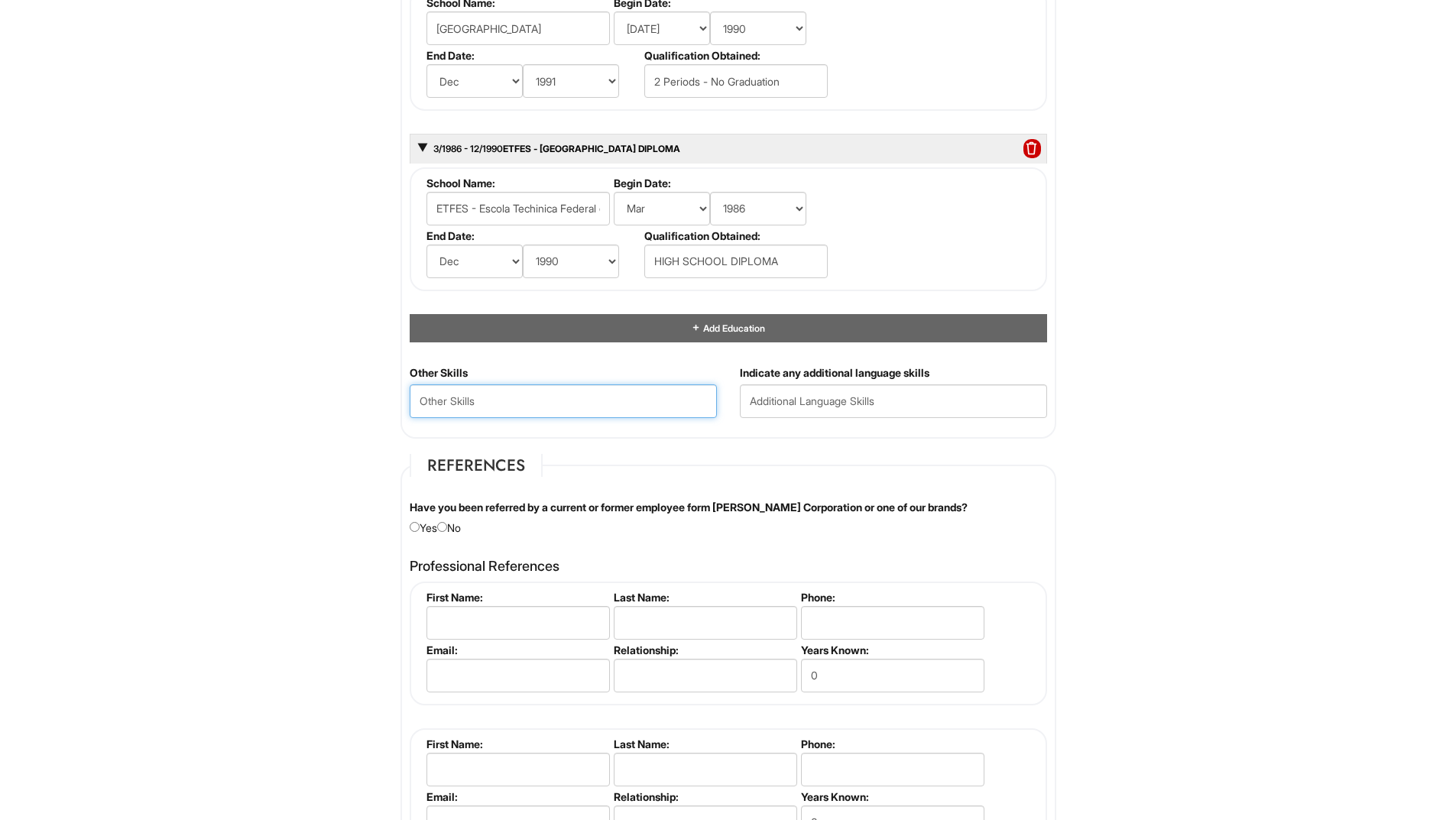
click at [507, 401] on Skills "text" at bounding box center [563, 401] width 307 height 34
type Skills "Sales, Procurement, Warehousing"
click at [853, 407] on input "text" at bounding box center [893, 401] width 307 height 34
type input "Portuguese Fluent and Spanish Beginner"
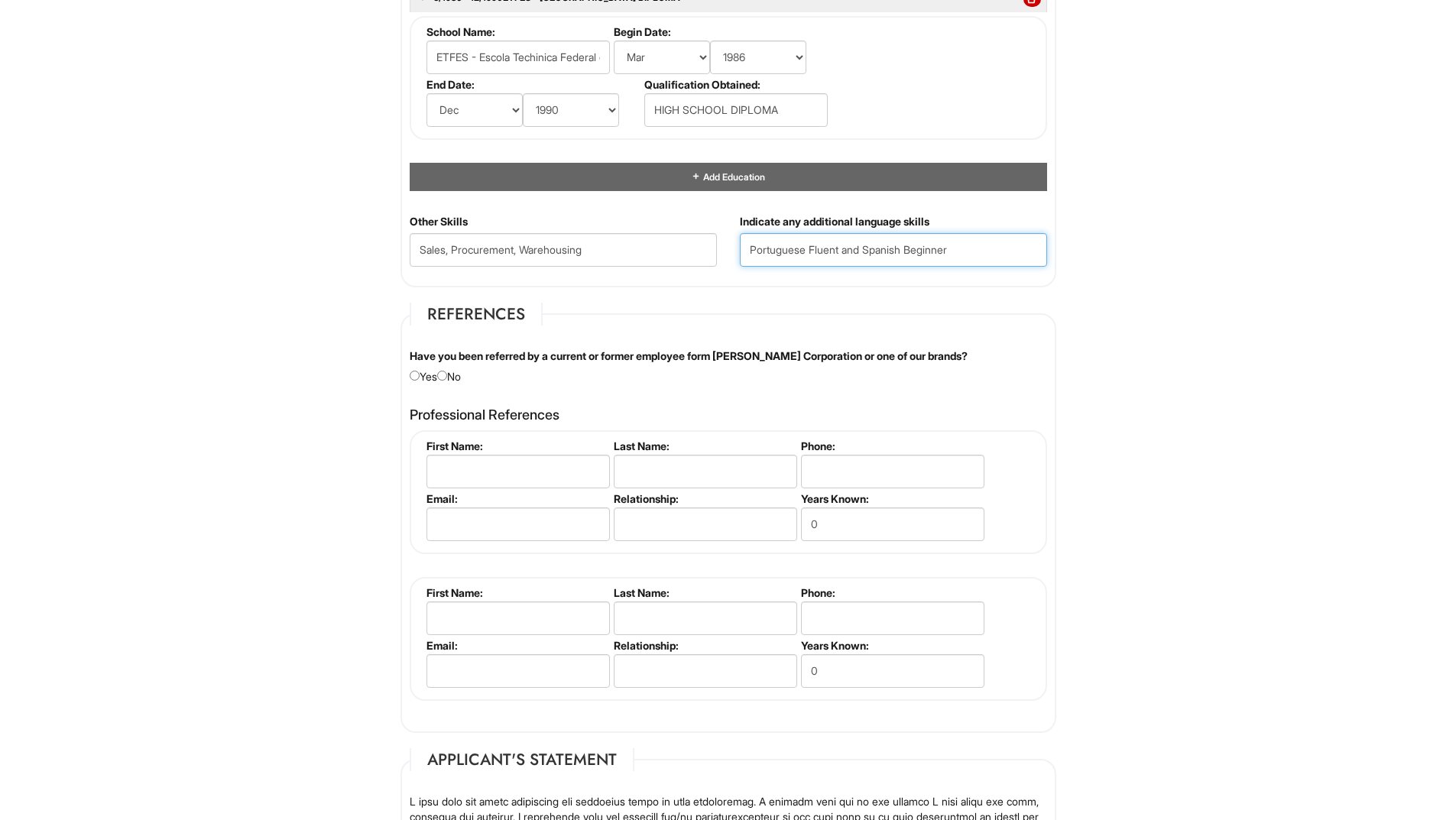
scroll to position [1988, 0]
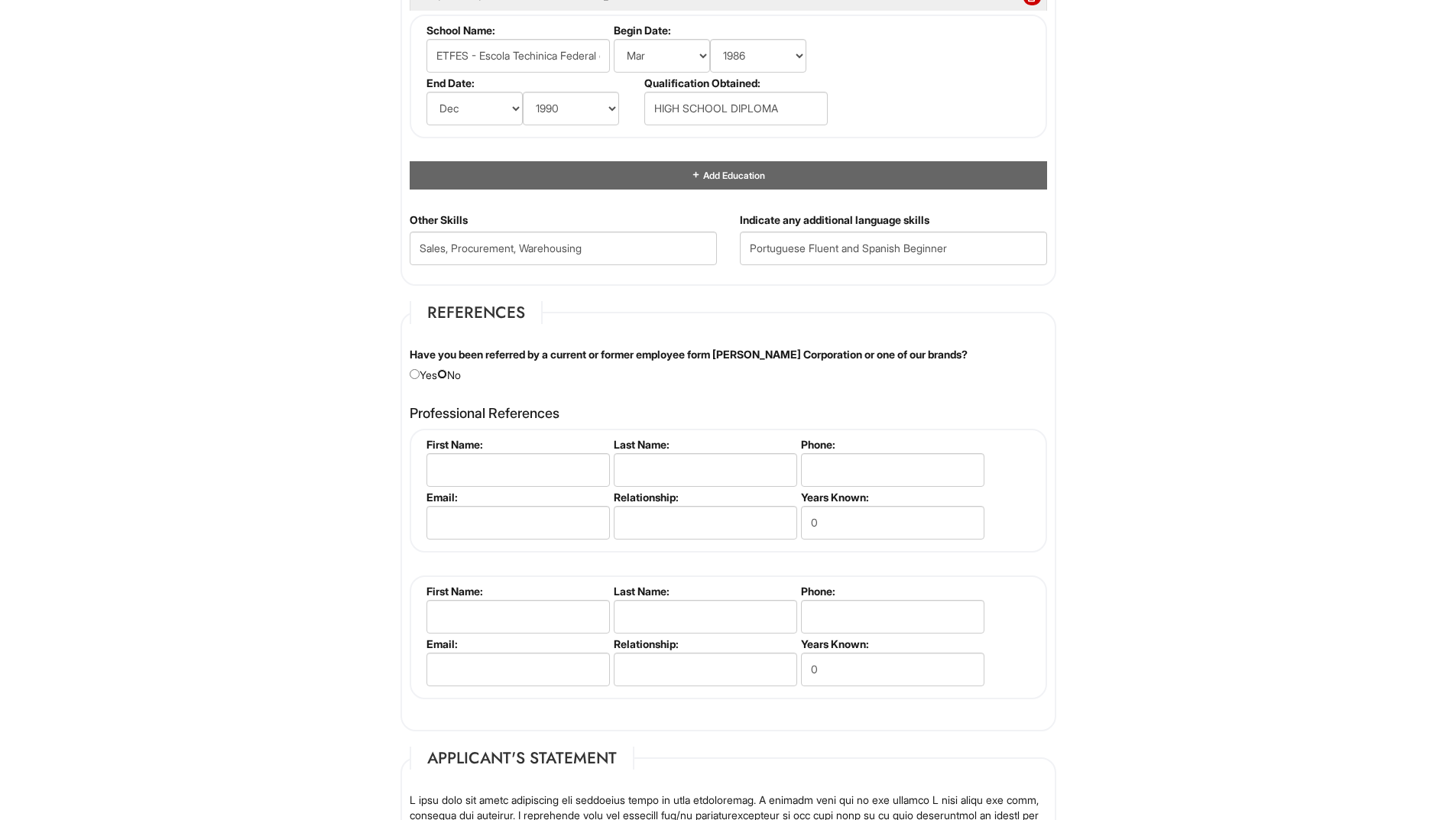
click at [447, 376] on input "radio" at bounding box center [442, 374] width 10 height 10
radio input "true"
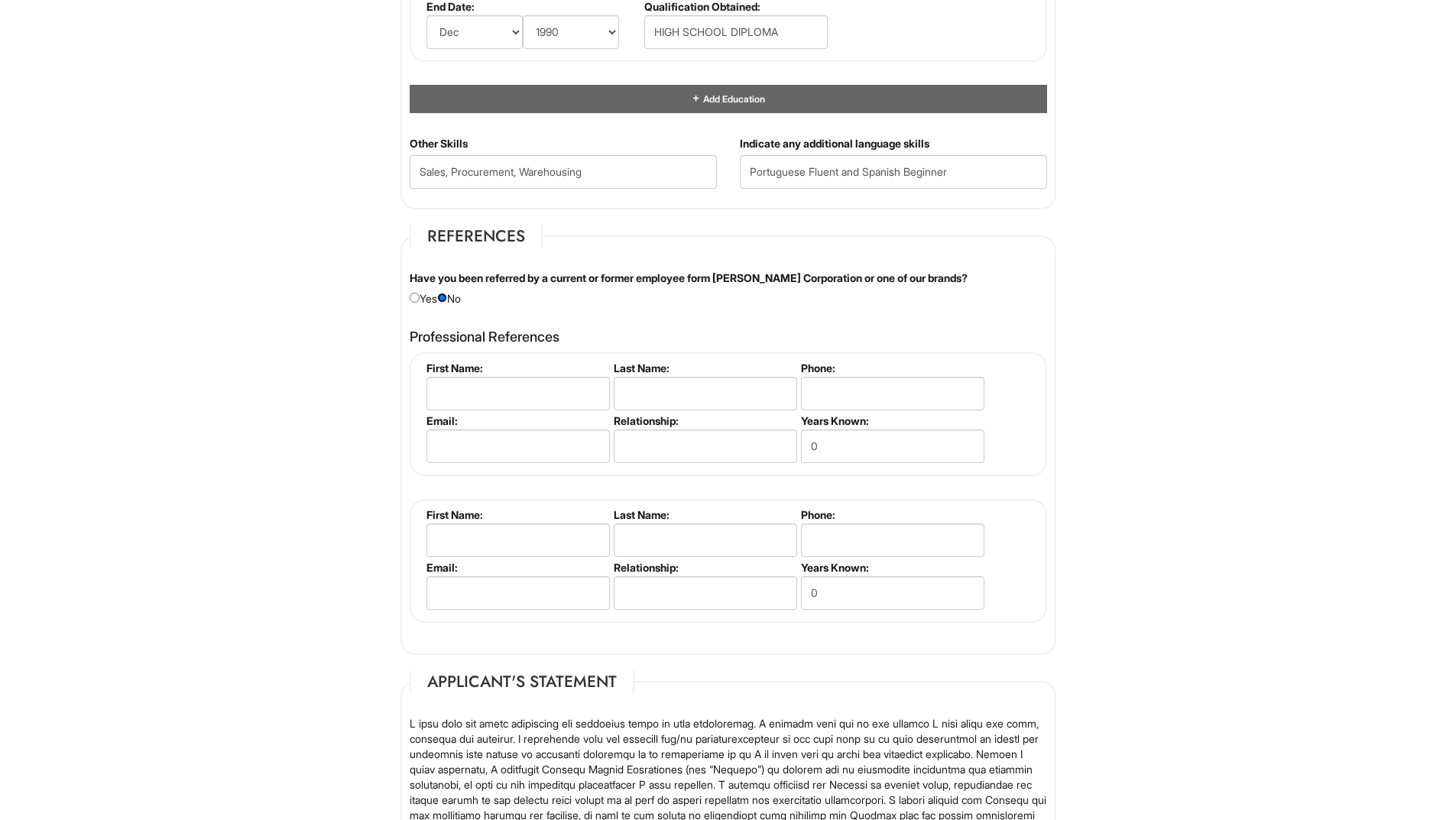
scroll to position [2141, 0]
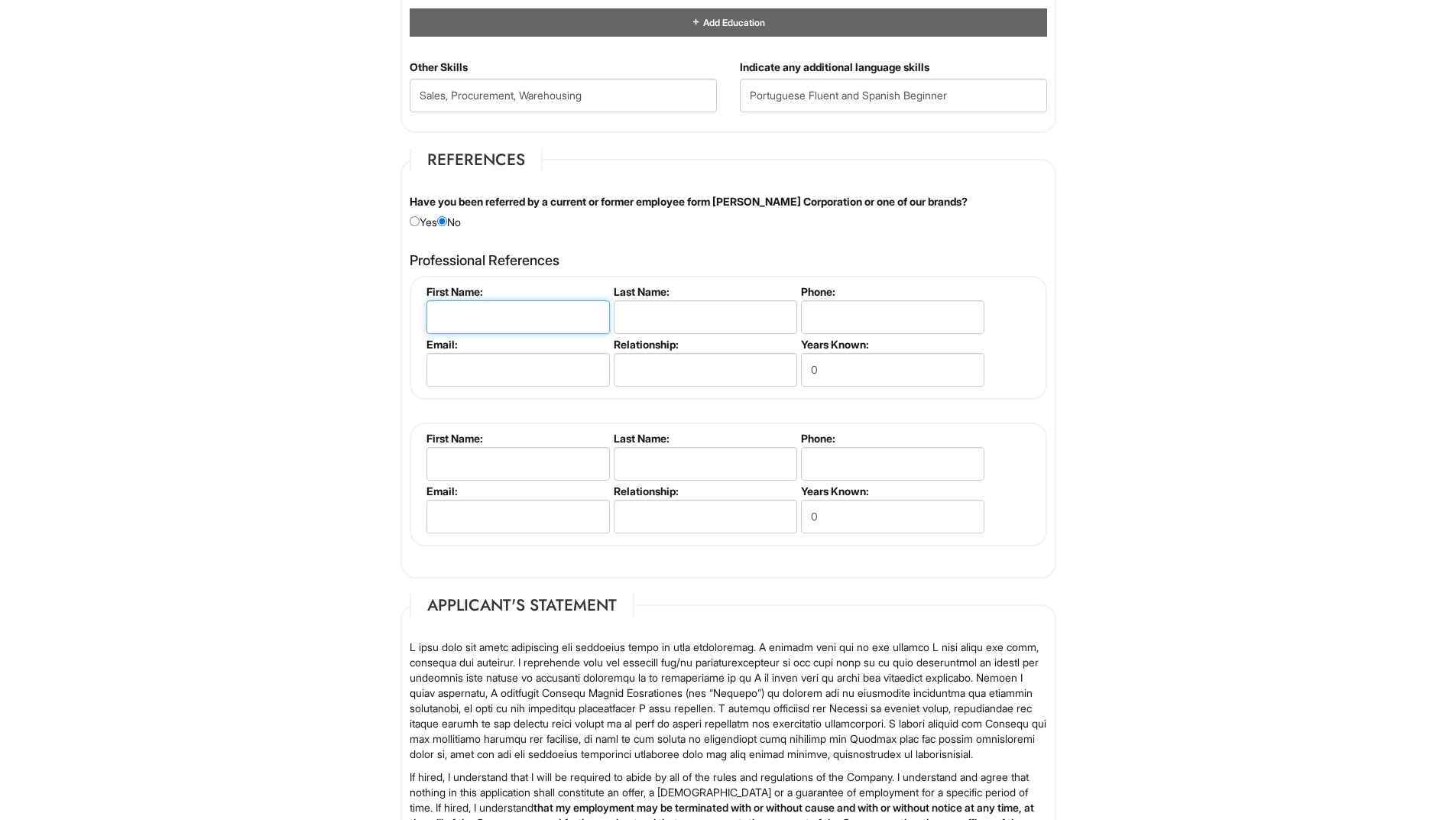
click at [497, 321] on input "text" at bounding box center [518, 317] width 183 height 34
type input "Andre"
click at [664, 319] on input "text" at bounding box center [705, 317] width 183 height 34
type input "Martins"
click at [836, 312] on input "tel" at bounding box center [892, 317] width 183 height 34
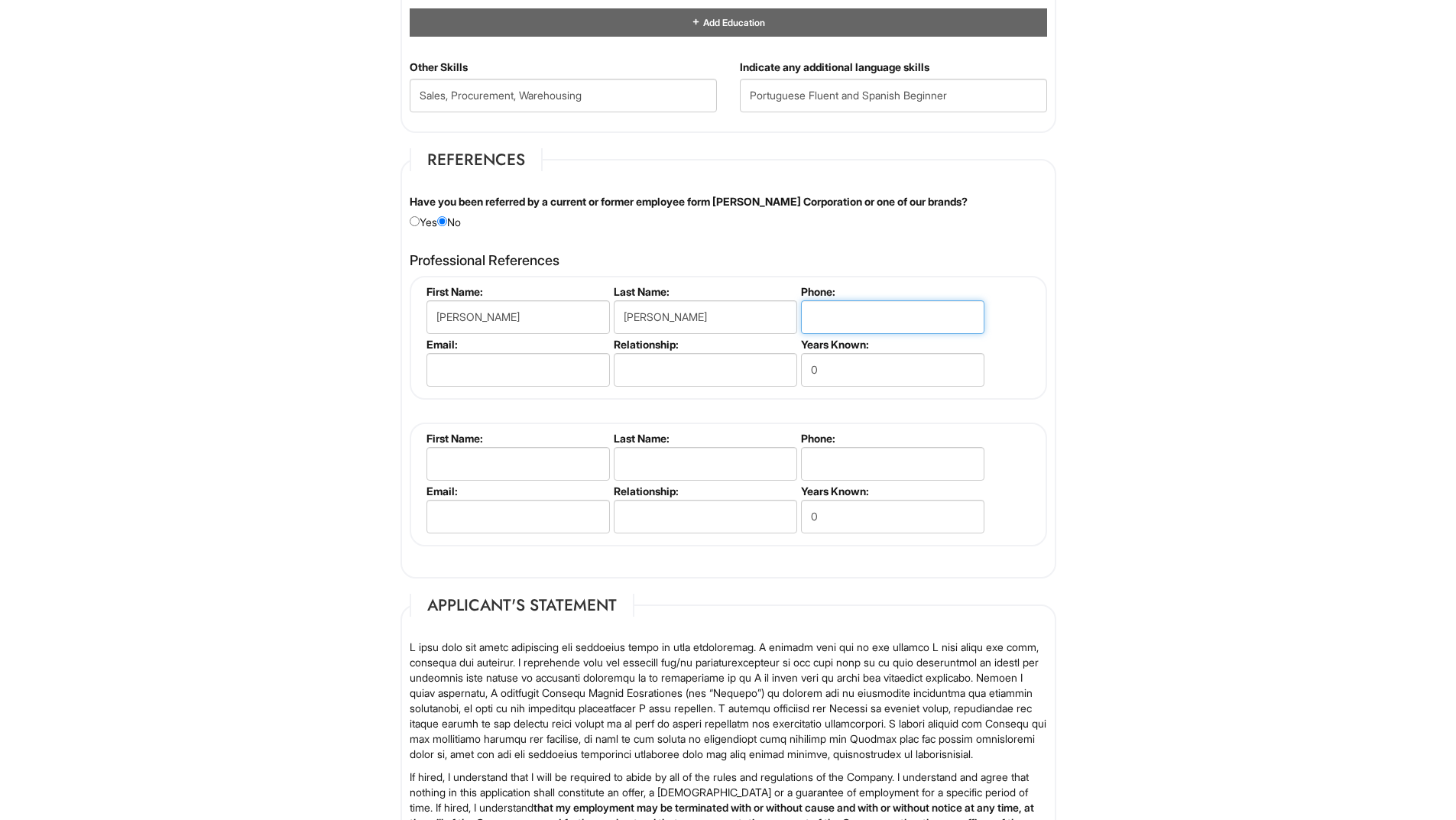
click at [832, 306] on input "tel" at bounding box center [892, 317] width 183 height 34
type input "+1786-277-8173"
click at [523, 369] on input "email" at bounding box center [518, 370] width 183 height 34
type input "andre@aaeworks.com"
click at [644, 372] on input "text" at bounding box center [705, 370] width 183 height 34
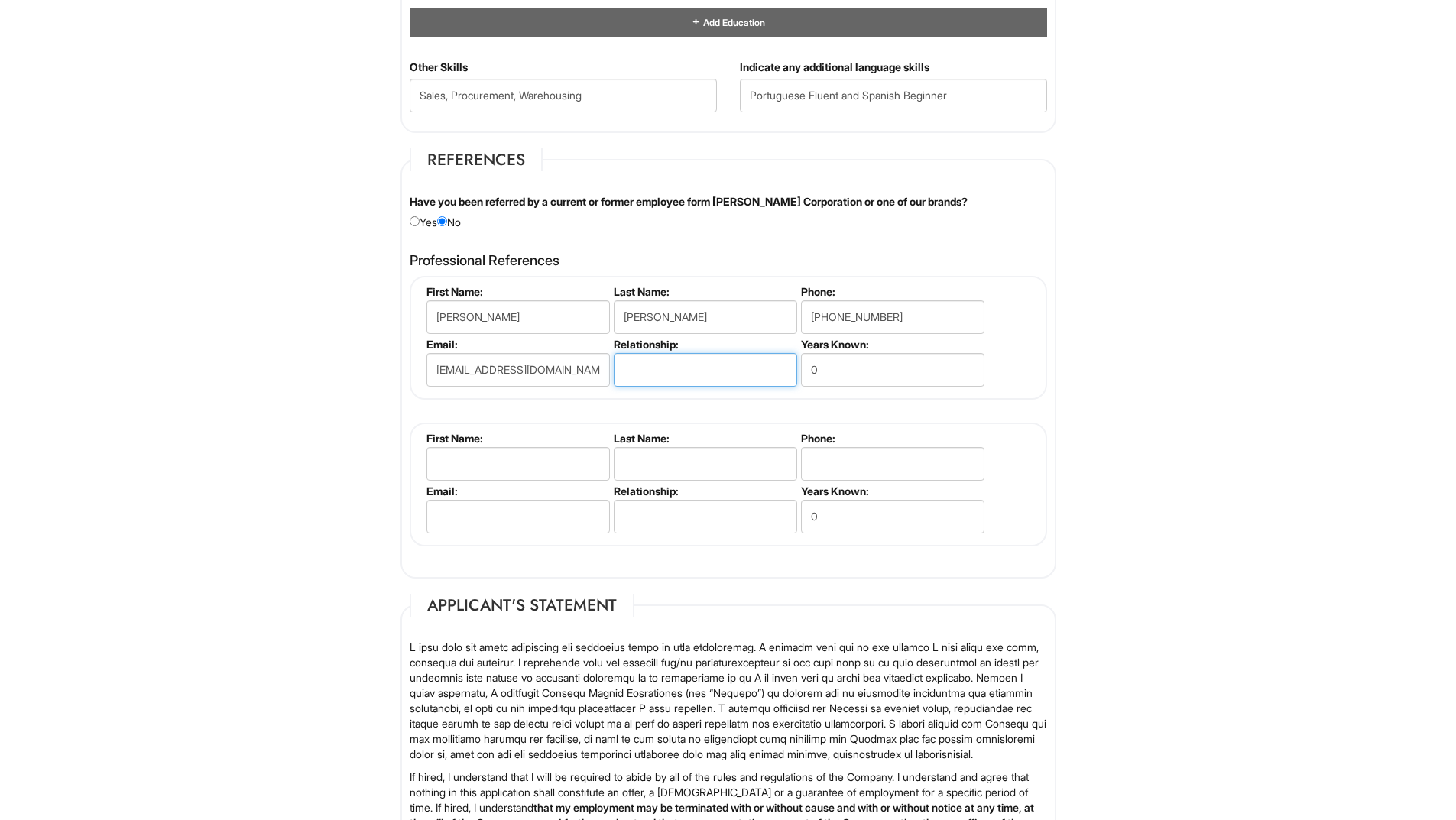
type input "CEO and Manager"
drag, startPoint x: 824, startPoint y: 371, endPoint x: 803, endPoint y: 367, distance: 21.4
click at [803, 367] on input "0" at bounding box center [892, 370] width 183 height 34
type input "18"
click at [498, 469] on input "text" at bounding box center [518, 464] width 183 height 34
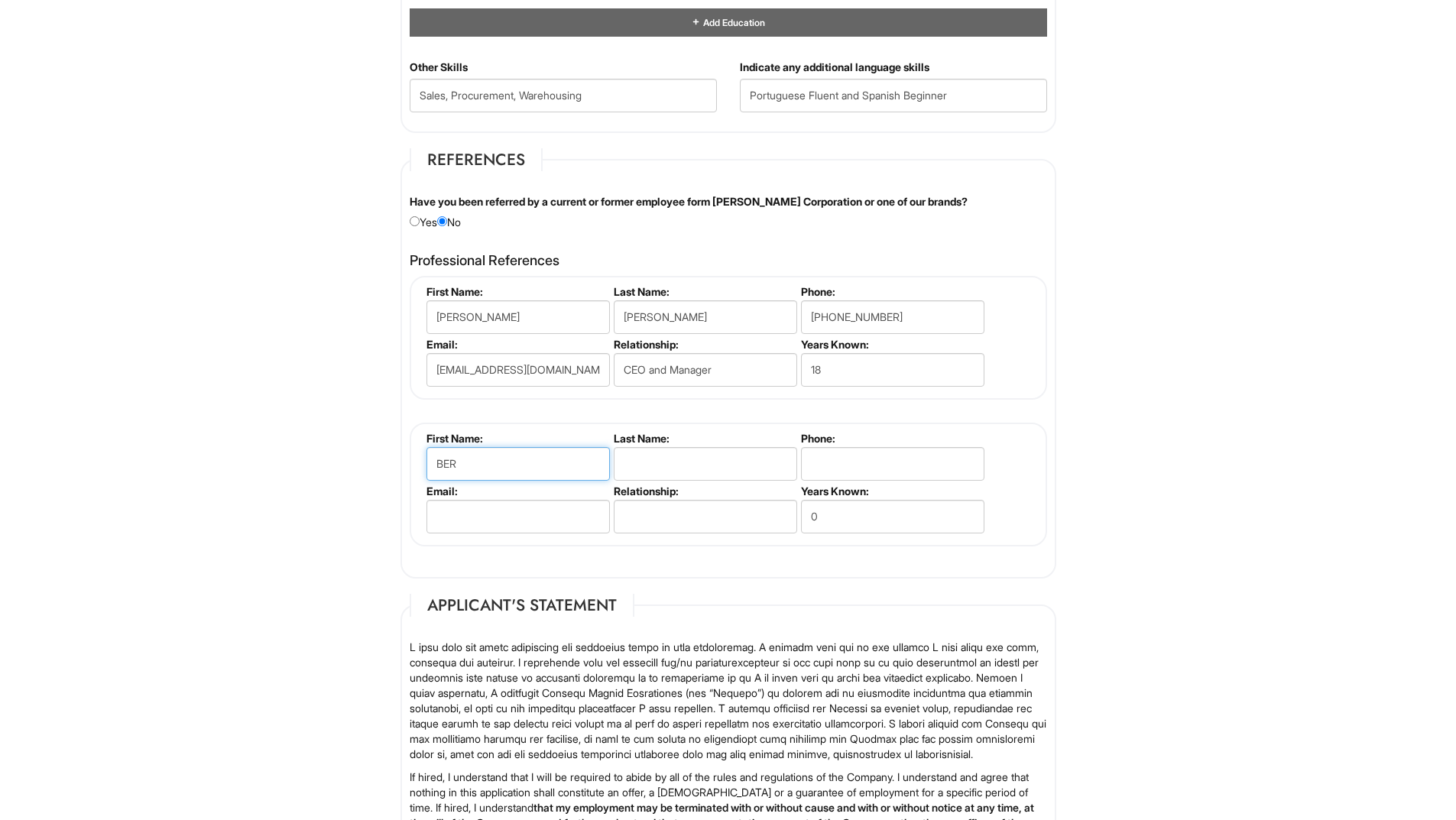
type input "Bernardo"
click at [635, 457] on input "text" at bounding box center [705, 464] width 183 height 34
type input "Carneiro"
click at [831, 462] on input "tel" at bounding box center [892, 464] width 183 height 34
type input "+1-786-678-8178"
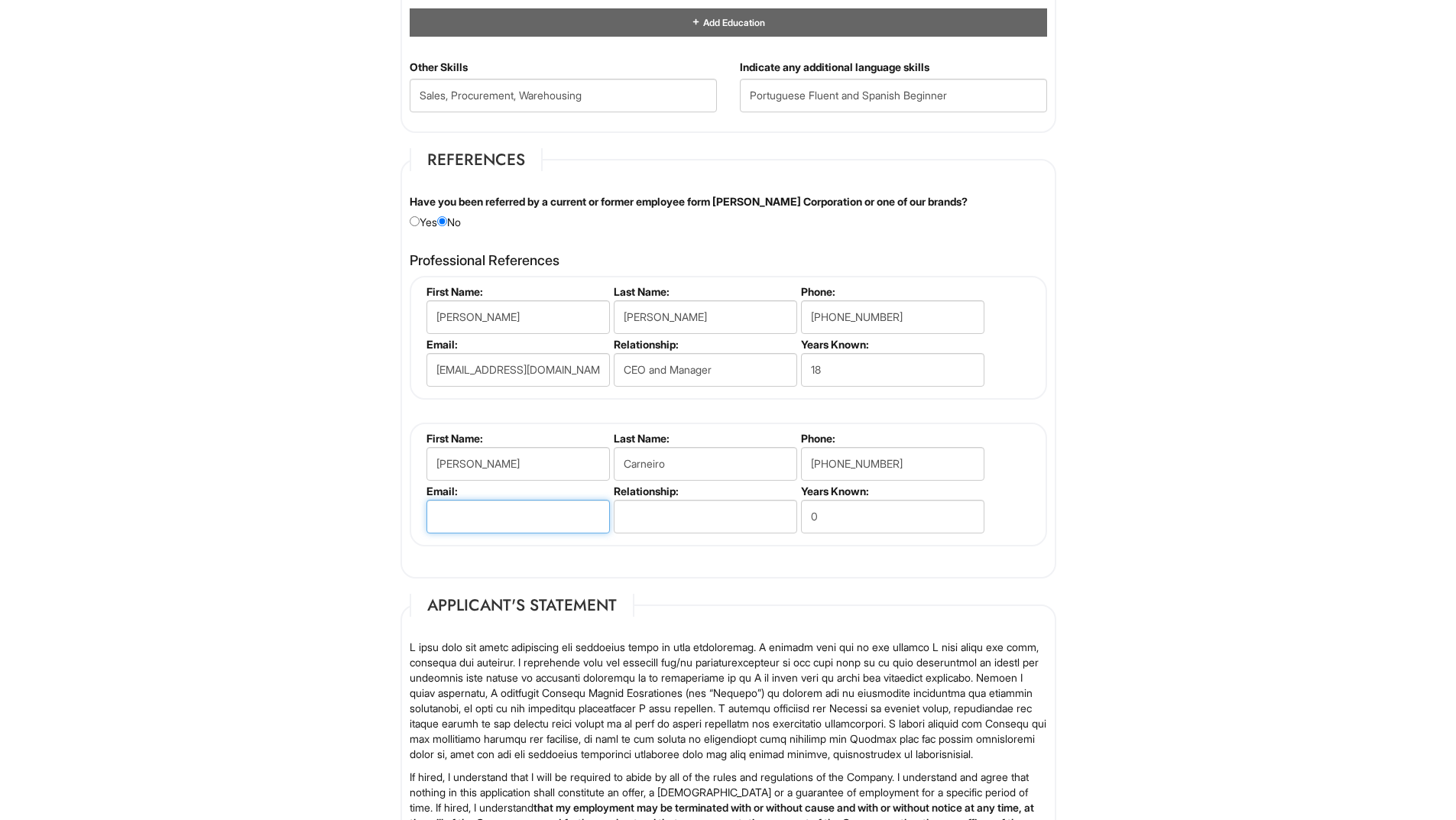
click at [513, 517] on input "email" at bounding box center [518, 517] width 183 height 34
type input "bbc13251@gmail.com"
click at [640, 523] on input "text" at bounding box center [705, 517] width 183 height 34
type input "Co-Worker"
click at [829, 518] on input "0" at bounding box center [892, 517] width 183 height 34
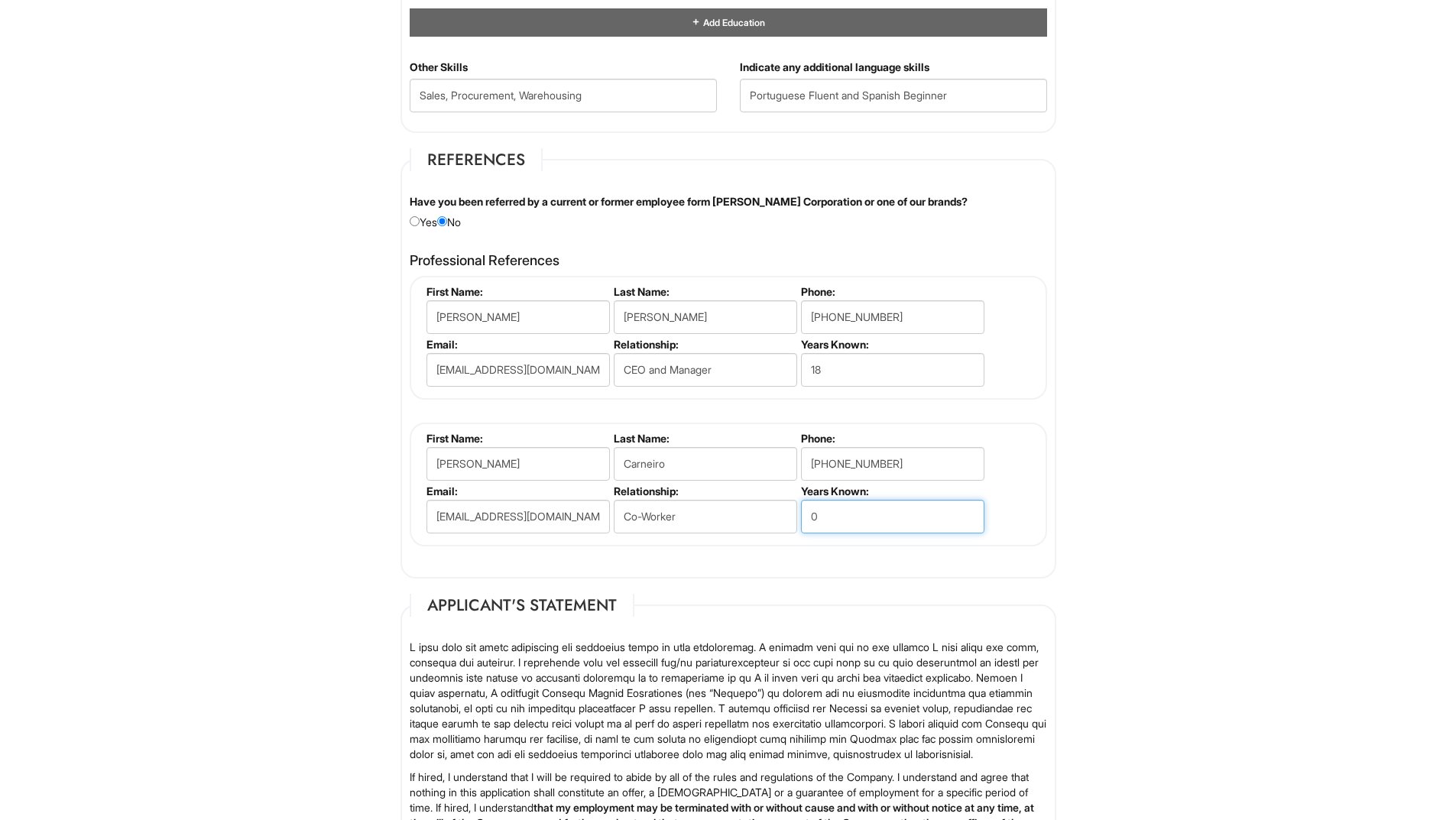
drag, startPoint x: 829, startPoint y: 518, endPoint x: 785, endPoint y: 512, distance: 44.4
click at [785, 432] on ul "First Name: Bernardo Last Name: Carneiro Phone: +1-786-678-8178 Email: bbc13251…" at bounding box center [730, 432] width 615 height 0
click at [913, 504] on input "18" at bounding box center [892, 517] width 183 height 34
type input "18+"
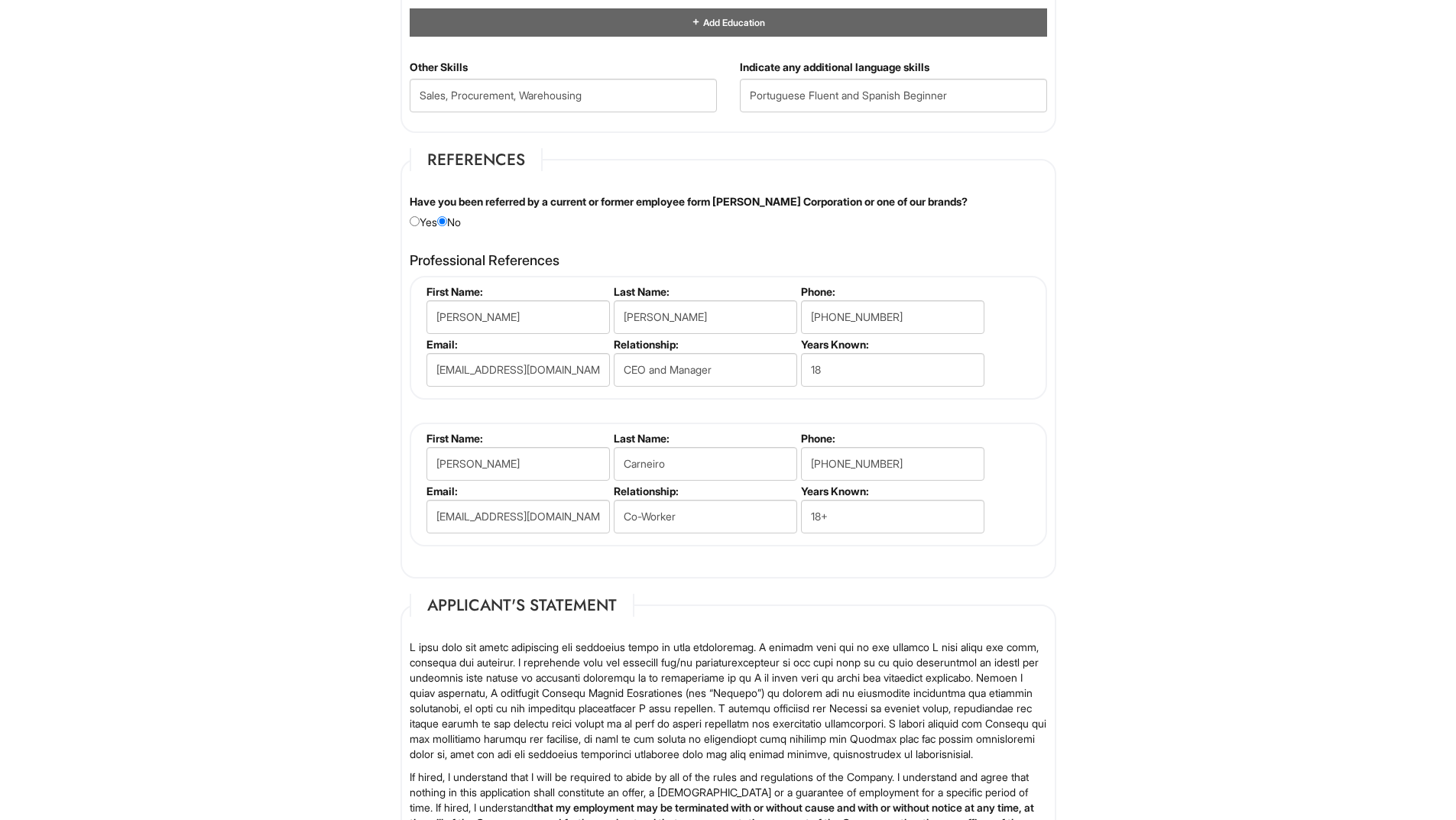
click at [1020, 491] on fieldset "First Name: Bernardo Last Name: Carneiro Phone: +1-786-678-8178 Email: bbc13251…" at bounding box center [728, 485] width 638 height 124
click at [844, 369] on input "18" at bounding box center [892, 370] width 183 height 34
type input "18+"
click at [836, 520] on input "18+" at bounding box center [892, 517] width 183 height 34
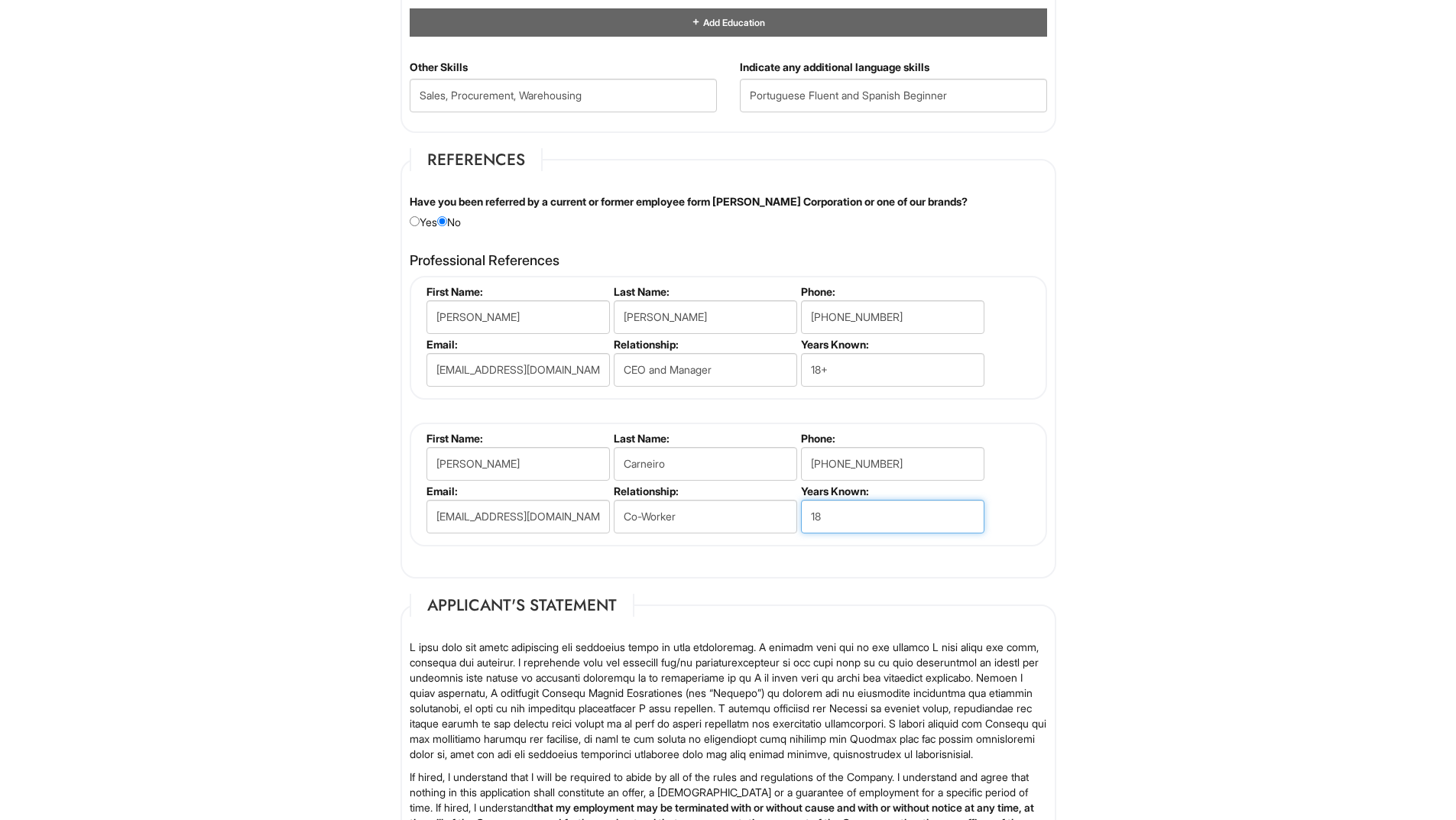
type input "18"
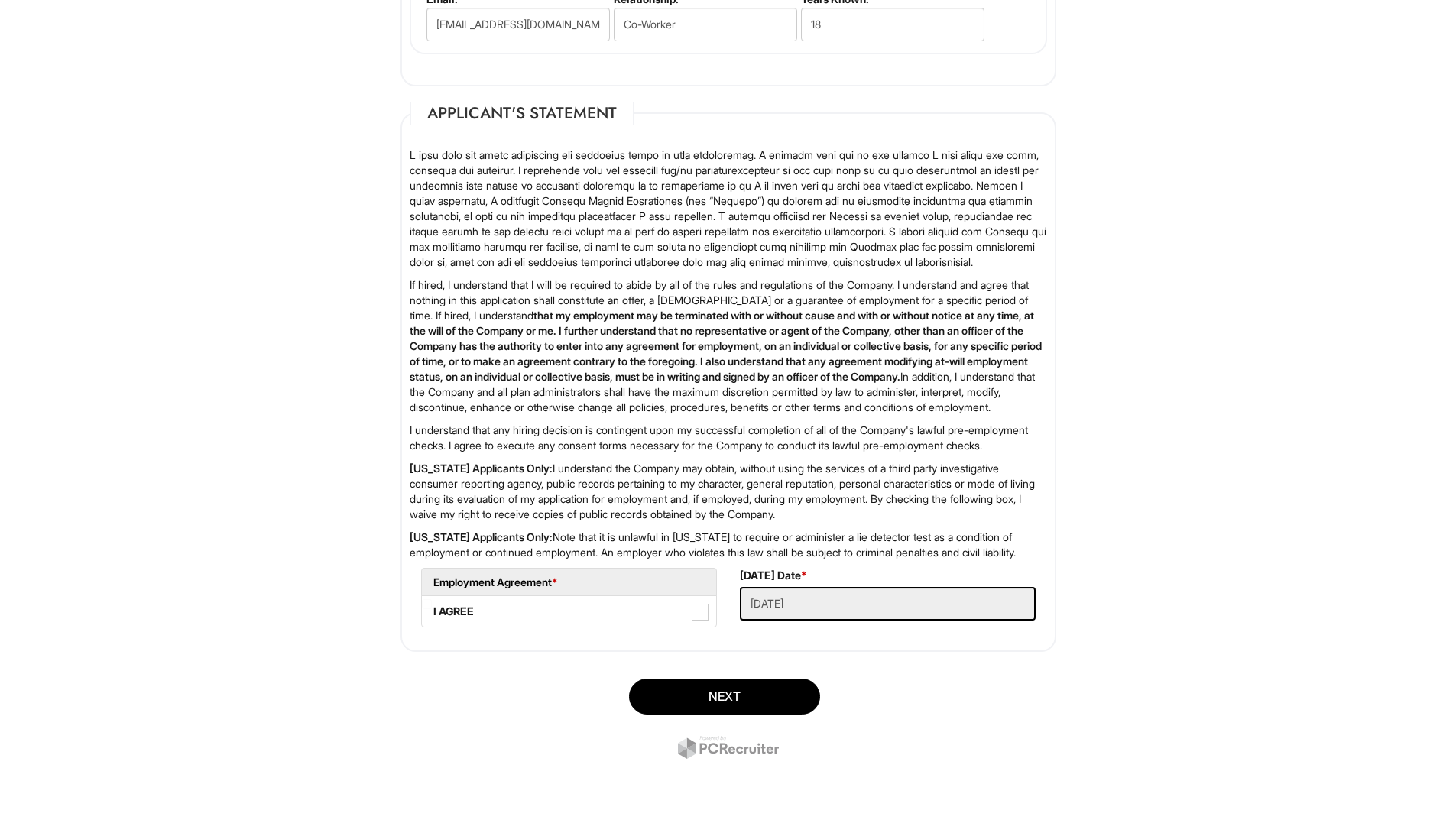
scroll to position [2675, 0]
click at [701, 621] on span at bounding box center [701, 612] width 17 height 17
click at [432, 610] on AGREE "I AGREE" at bounding box center [426, 604] width 10 height 10
checkbox AGREE "true"
click at [729, 715] on button "Next" at bounding box center [724, 697] width 191 height 36
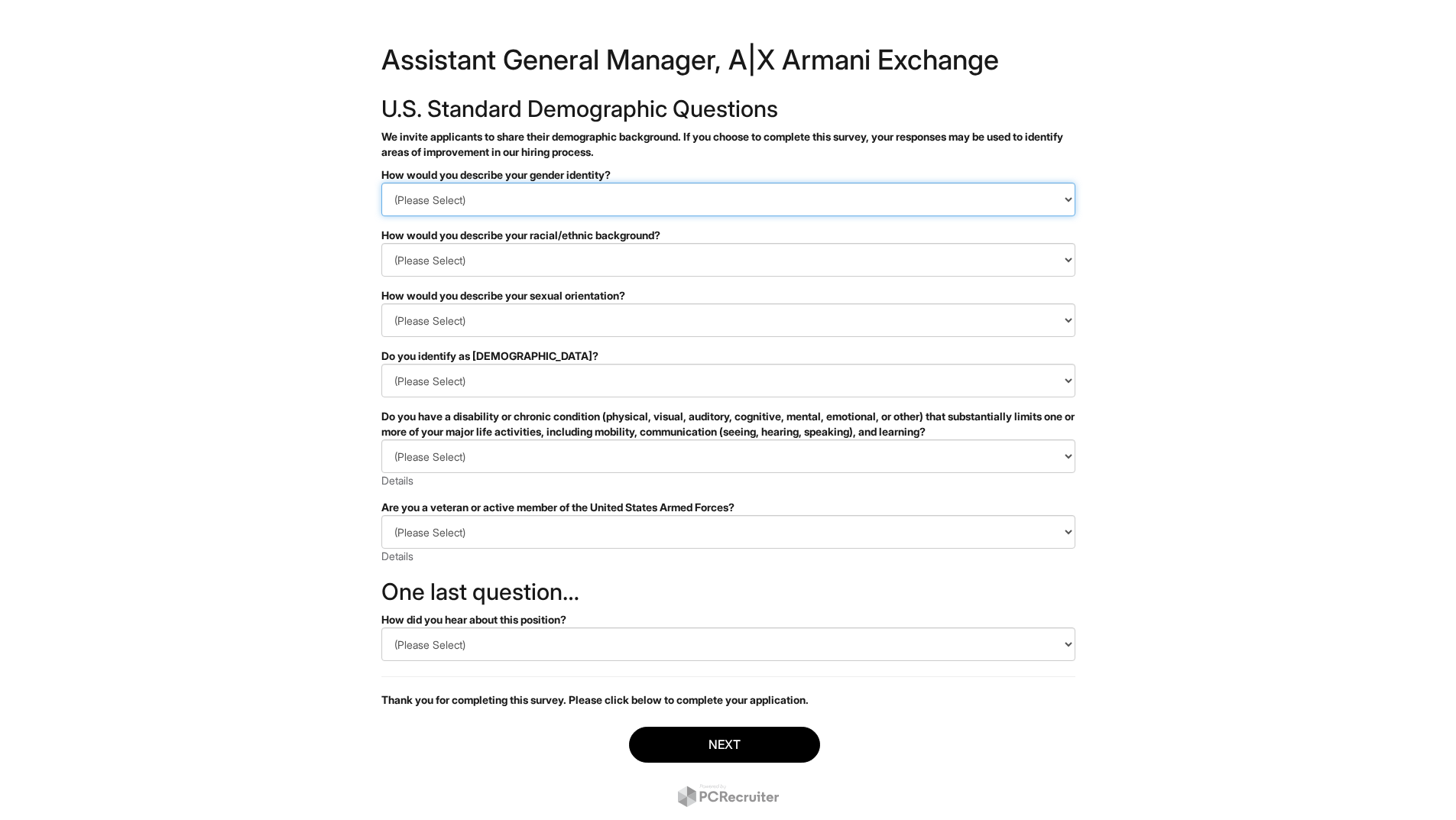
click at [461, 200] on select "(Please Select) Man Woman [DEMOGRAPHIC_DATA] I prefer to self-describe I don't …" at bounding box center [728, 200] width 694 height 34
select select "Man"
click at [381, 183] on select "(Please Select) Man Woman [DEMOGRAPHIC_DATA] I prefer to self-describe I don't …" at bounding box center [728, 200] width 694 height 34
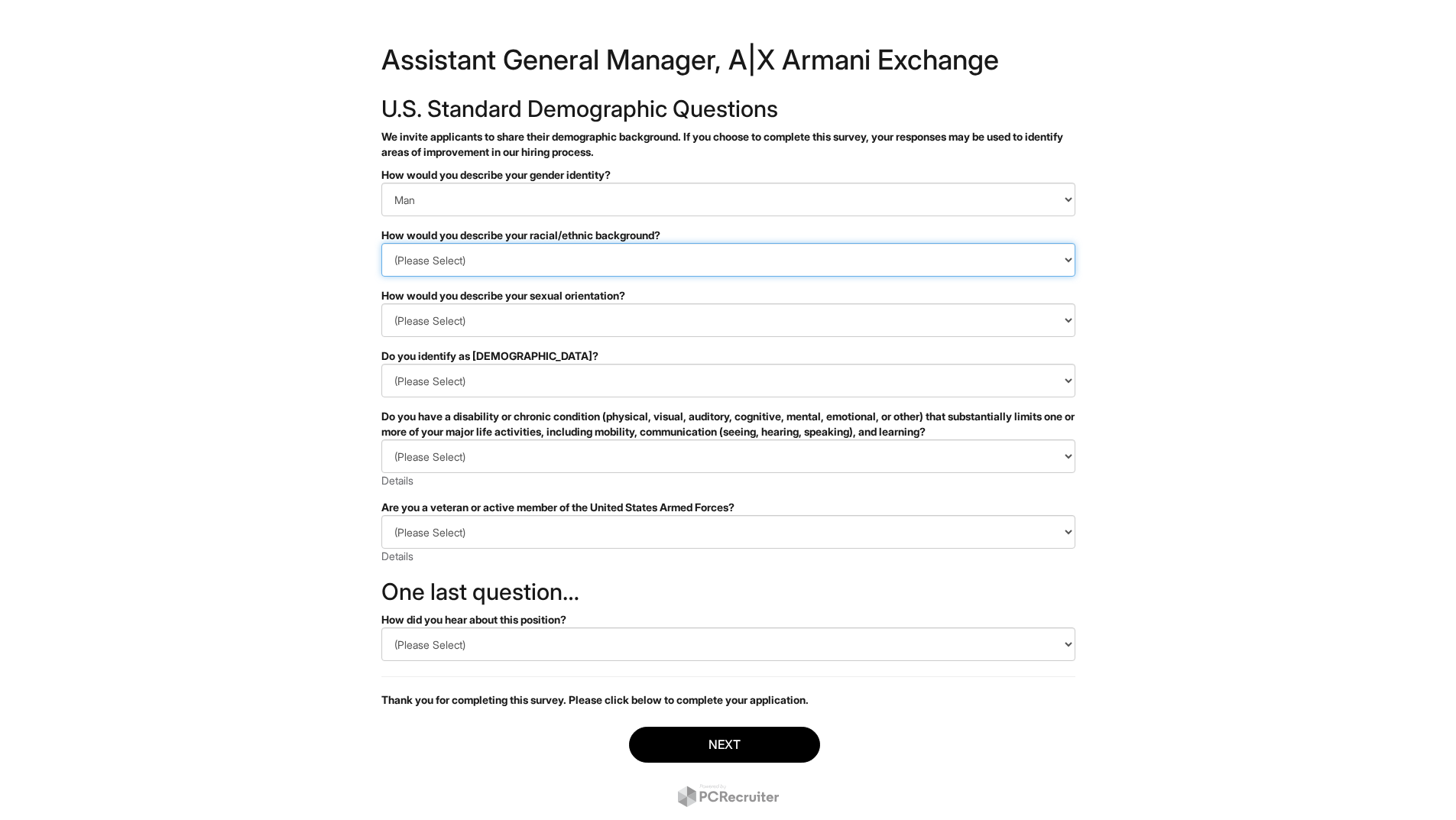
click at [488, 255] on select "(Please Select) [DEMOGRAPHIC_DATA] or of [DEMOGRAPHIC_DATA] descent [DEMOGRAPHI…" at bounding box center [728, 260] width 694 height 34
select select "White or European"
click at [381, 243] on select "(Please Select) [DEMOGRAPHIC_DATA] or of [DEMOGRAPHIC_DATA] descent [DEMOGRAPHI…" at bounding box center [728, 260] width 694 height 34
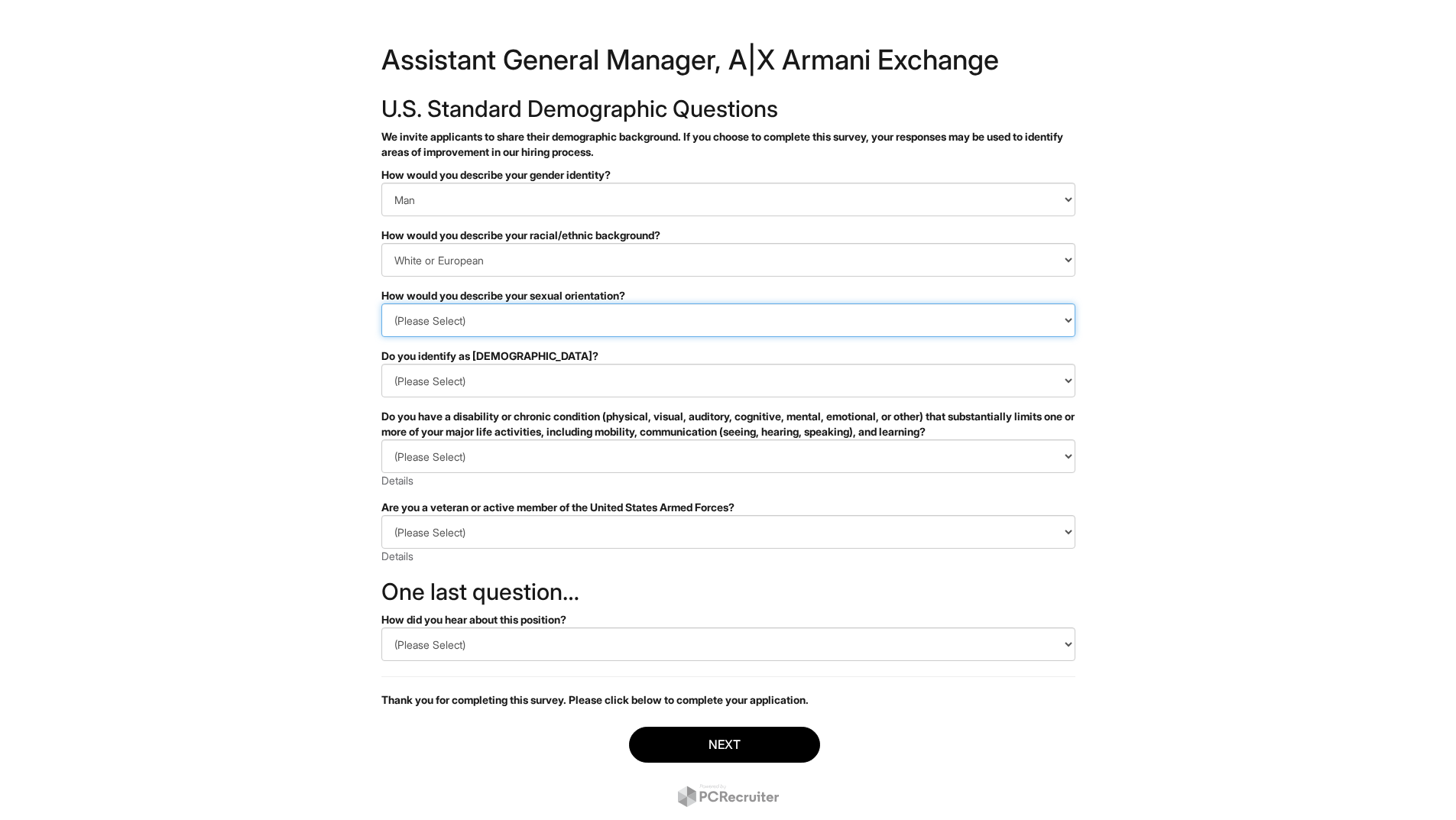
click at [487, 324] on select "(Please Select) [DEMOGRAPHIC_DATA] [DEMOGRAPHIC_DATA] and/or [DEMOGRAPHIC_DATA]…" at bounding box center [728, 320] width 694 height 34
select select "[DEMOGRAPHIC_DATA]"
click at [381, 303] on select "(Please Select) [DEMOGRAPHIC_DATA] [DEMOGRAPHIC_DATA] and/or [DEMOGRAPHIC_DATA]…" at bounding box center [728, 320] width 694 height 34
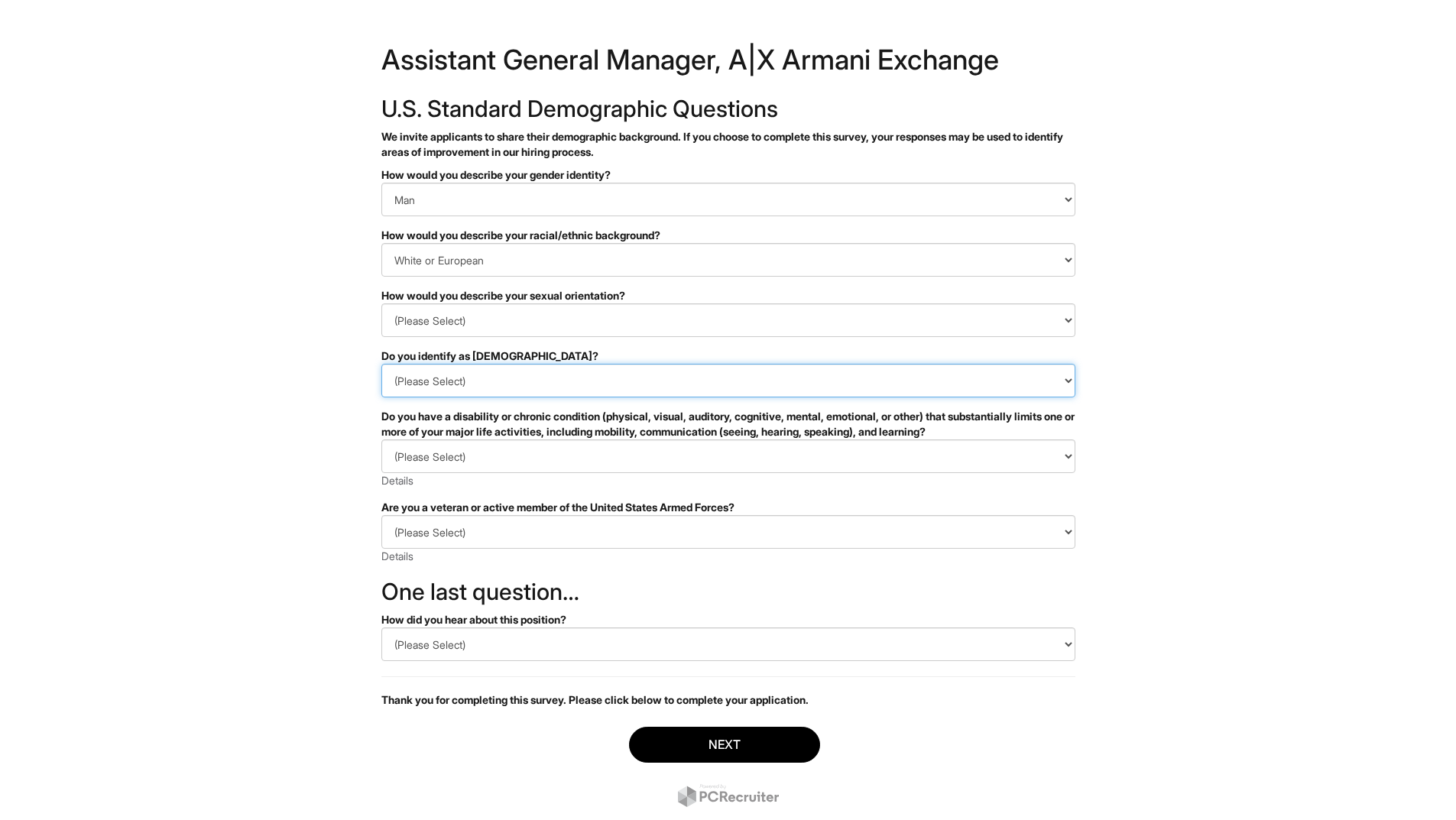
click at [471, 387] on select "(Please Select) Yes No I prefer to self-describe I don't wish to answer" at bounding box center [728, 380] width 694 height 34
select select "No"
click at [381, 364] on select "(Please Select) Yes No I prefer to self-describe I don't wish to answer" at bounding box center [728, 380] width 694 height 34
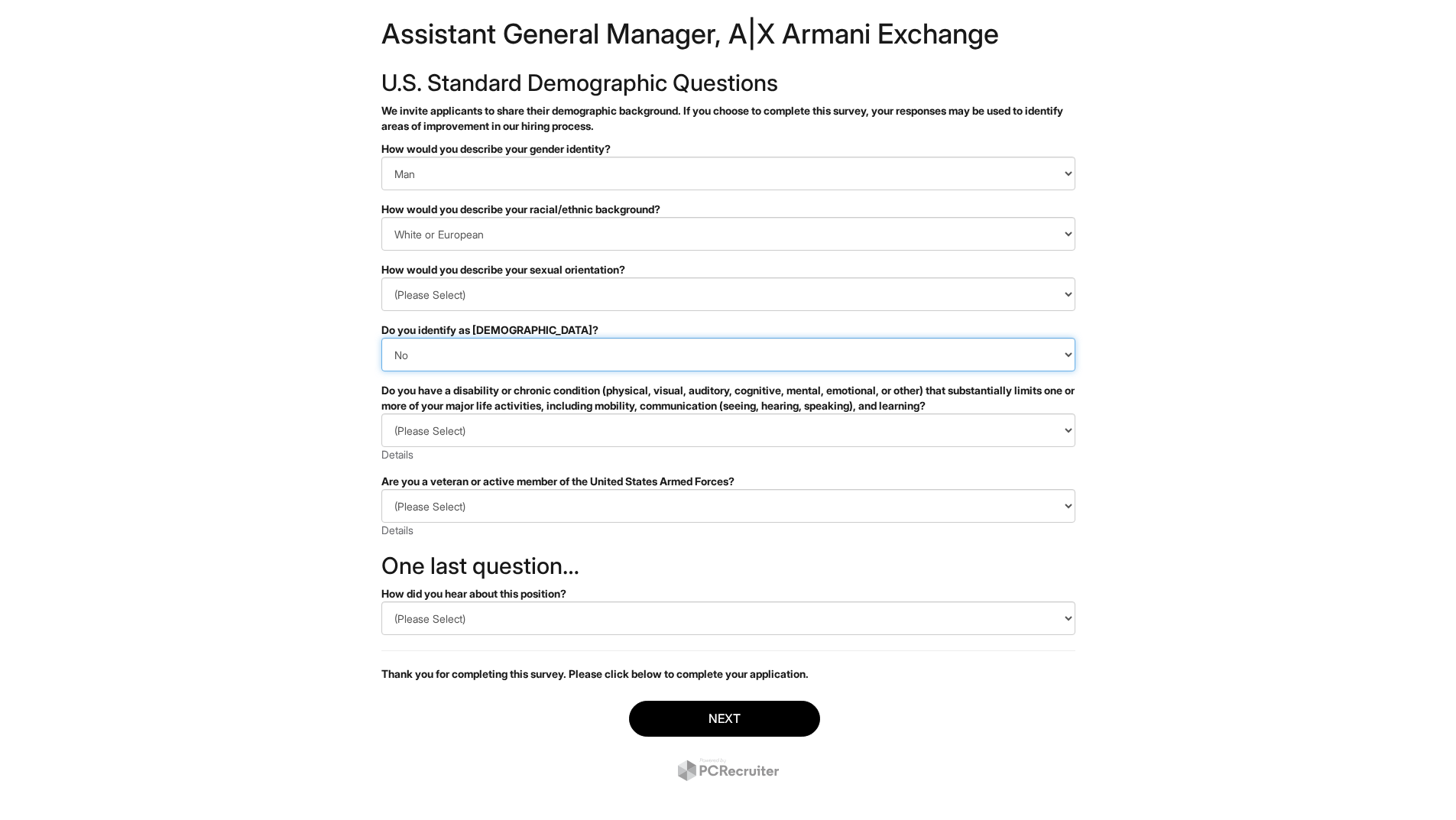
scroll to position [40, 0]
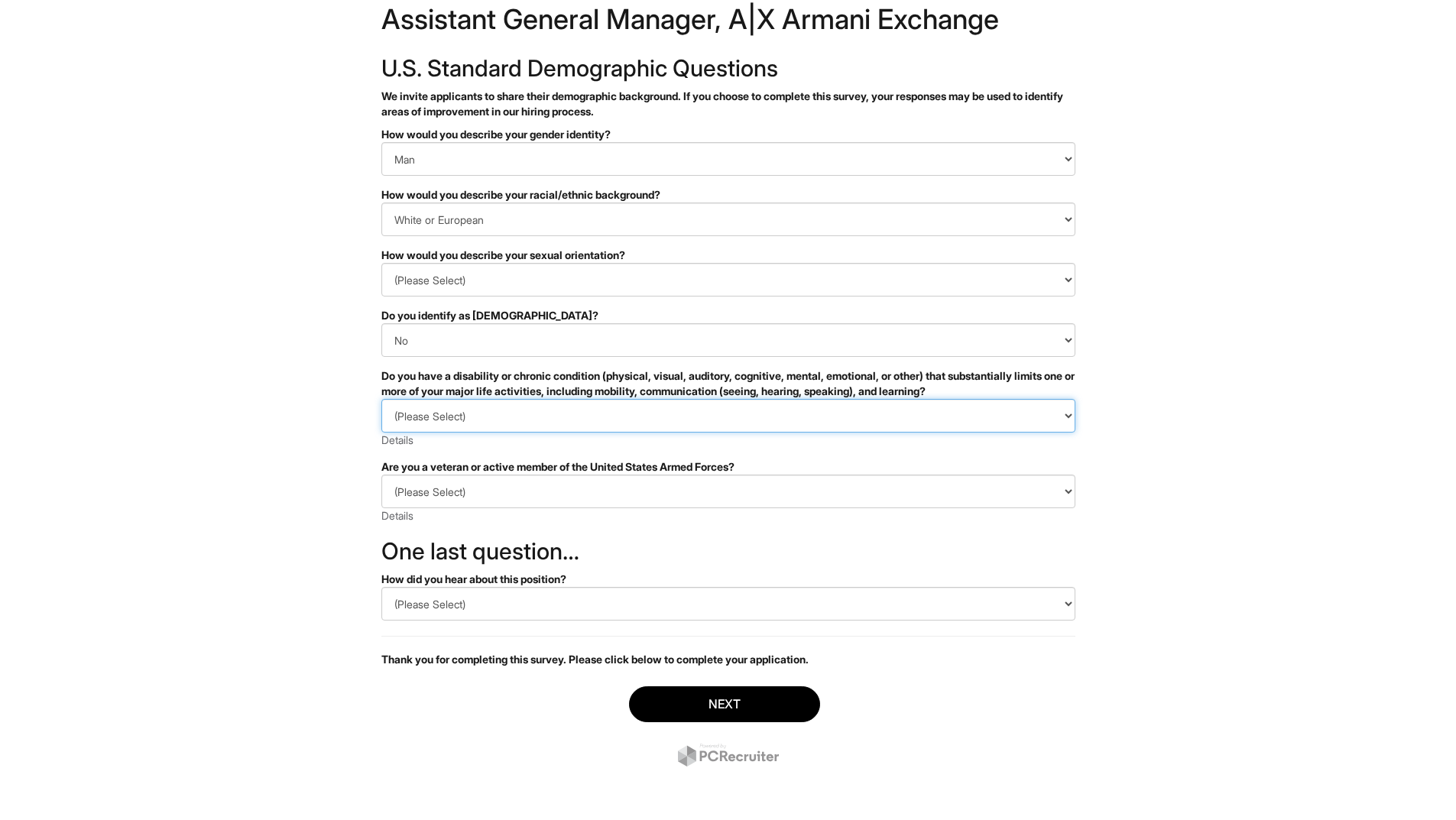
click at [471, 414] on select "(Please Select) YES, I HAVE A DISABILITY (or previously had a disability) NO, I…" at bounding box center [728, 416] width 694 height 34
select select "NO, I DON'T HAVE A DISABILITY"
click at [381, 399] on select "(Please Select) YES, I HAVE A DISABILITY (or previously had a disability) NO, I…" at bounding box center [728, 416] width 694 height 34
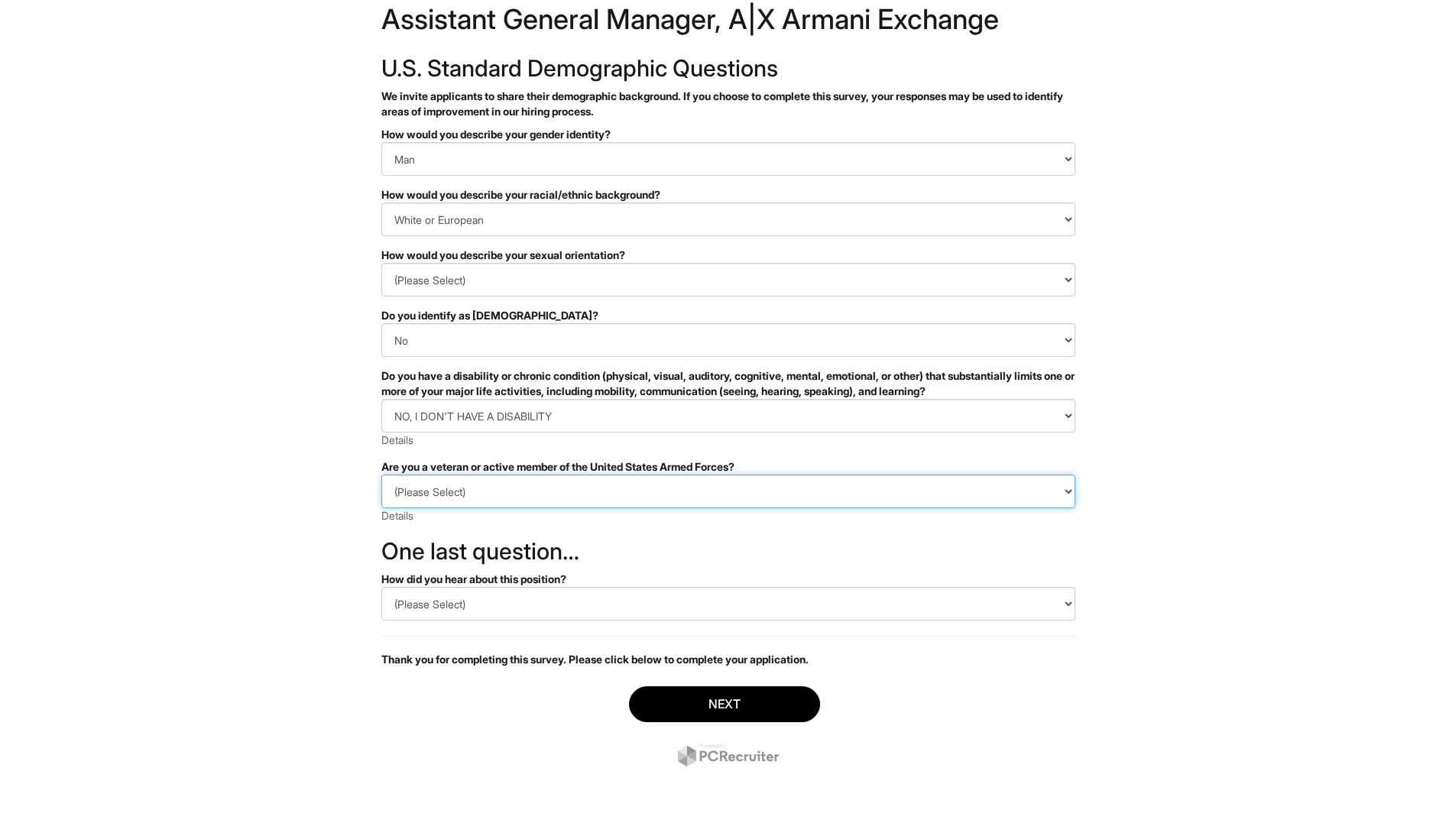
click at [426, 497] on select "(Please Select) I IDENTIFY AS ONE OR MORE OF THE CLASSIFICATIONS OF PROTECTED V…" at bounding box center [728, 491] width 694 height 34
select select "I AM NOT A PROTECTED VETERAN"
click at [381, 474] on select "(Please Select) I IDENTIFY AS ONE OR MORE OF THE CLASSIFICATIONS OF PROTECTED V…" at bounding box center [728, 491] width 694 height 34
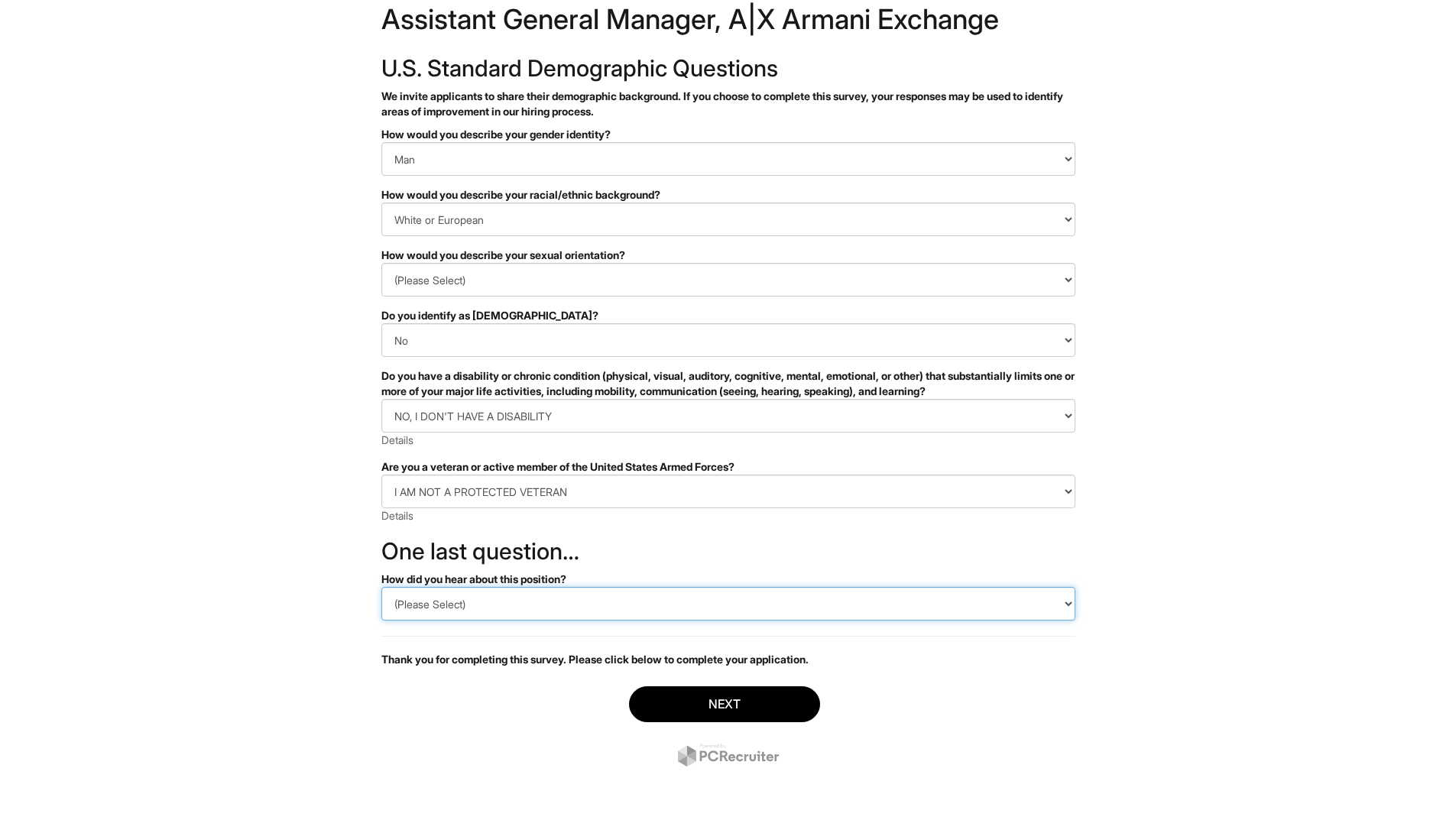
click at [451, 608] on select "(Please Select) CareerBuilder Indeed LinkedIn Monster Referral Other" at bounding box center [728, 604] width 694 height 34
select select "LinkedIn"
click at [381, 587] on select "(Please Select) CareerBuilder Indeed LinkedIn Monster Referral Other" at bounding box center [728, 604] width 694 height 34
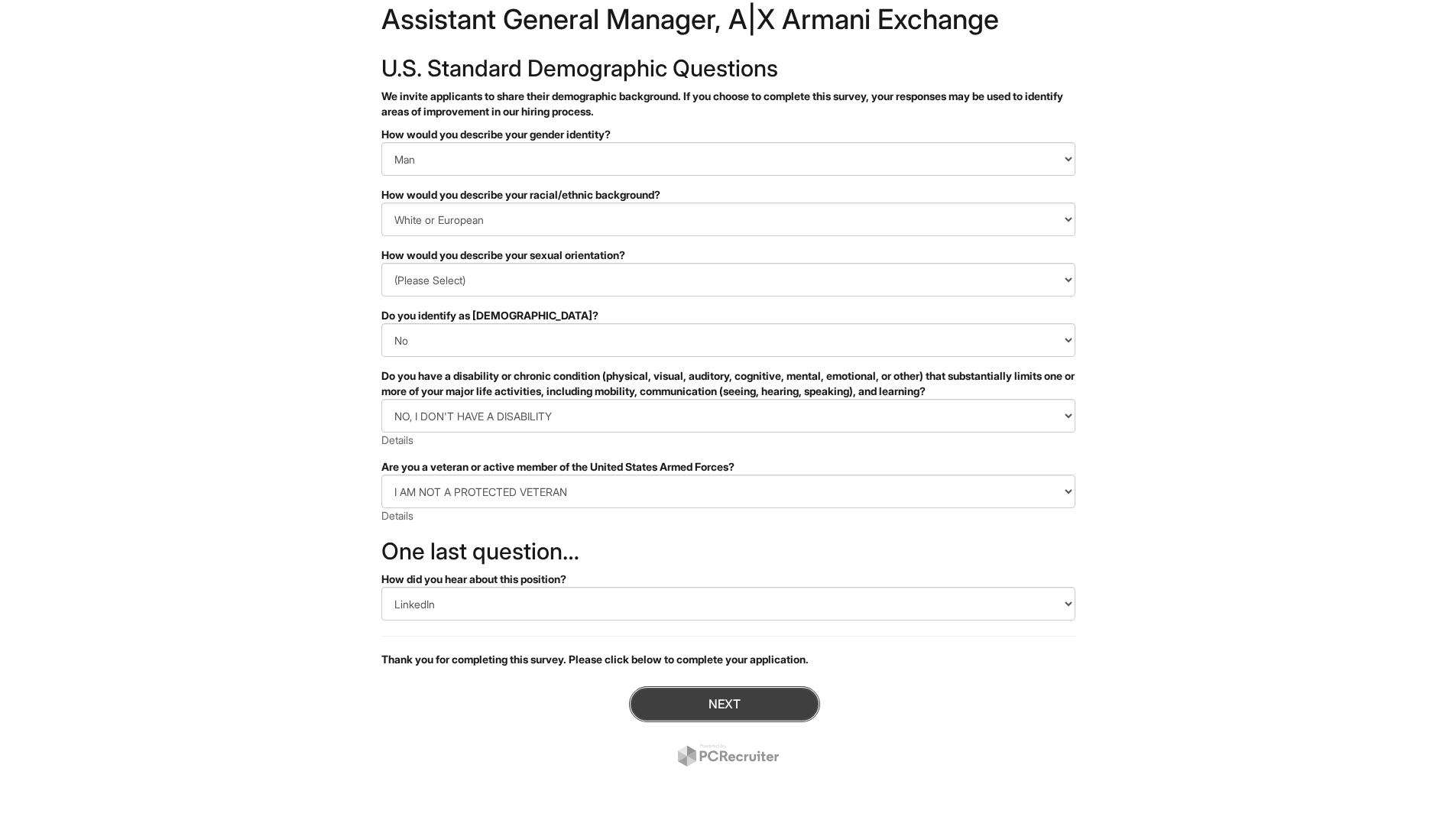
click at [725, 704] on button "Next" at bounding box center [724, 704] width 191 height 36
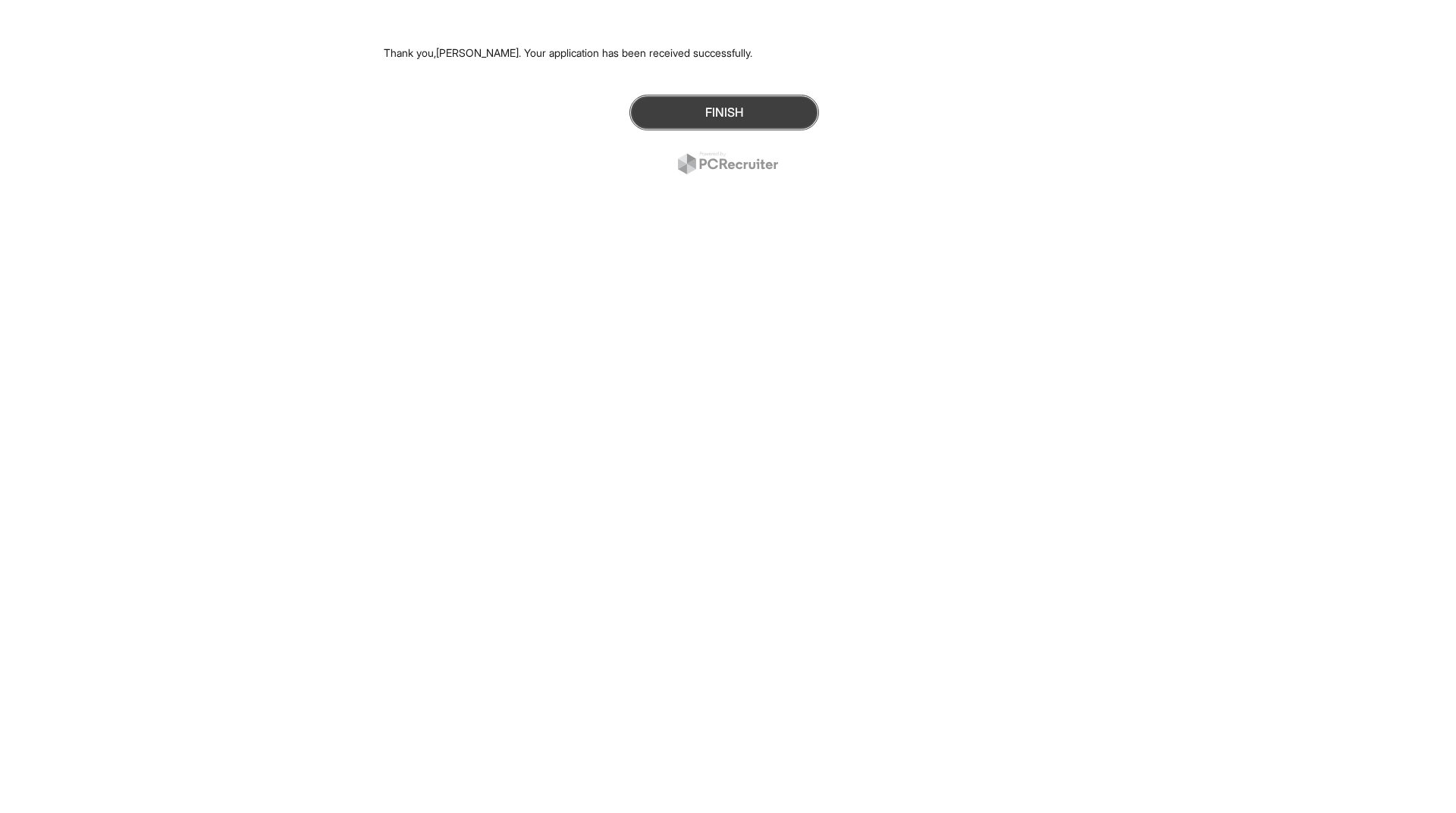
click at [719, 108] on button "Finish" at bounding box center [723, 113] width 189 height 35
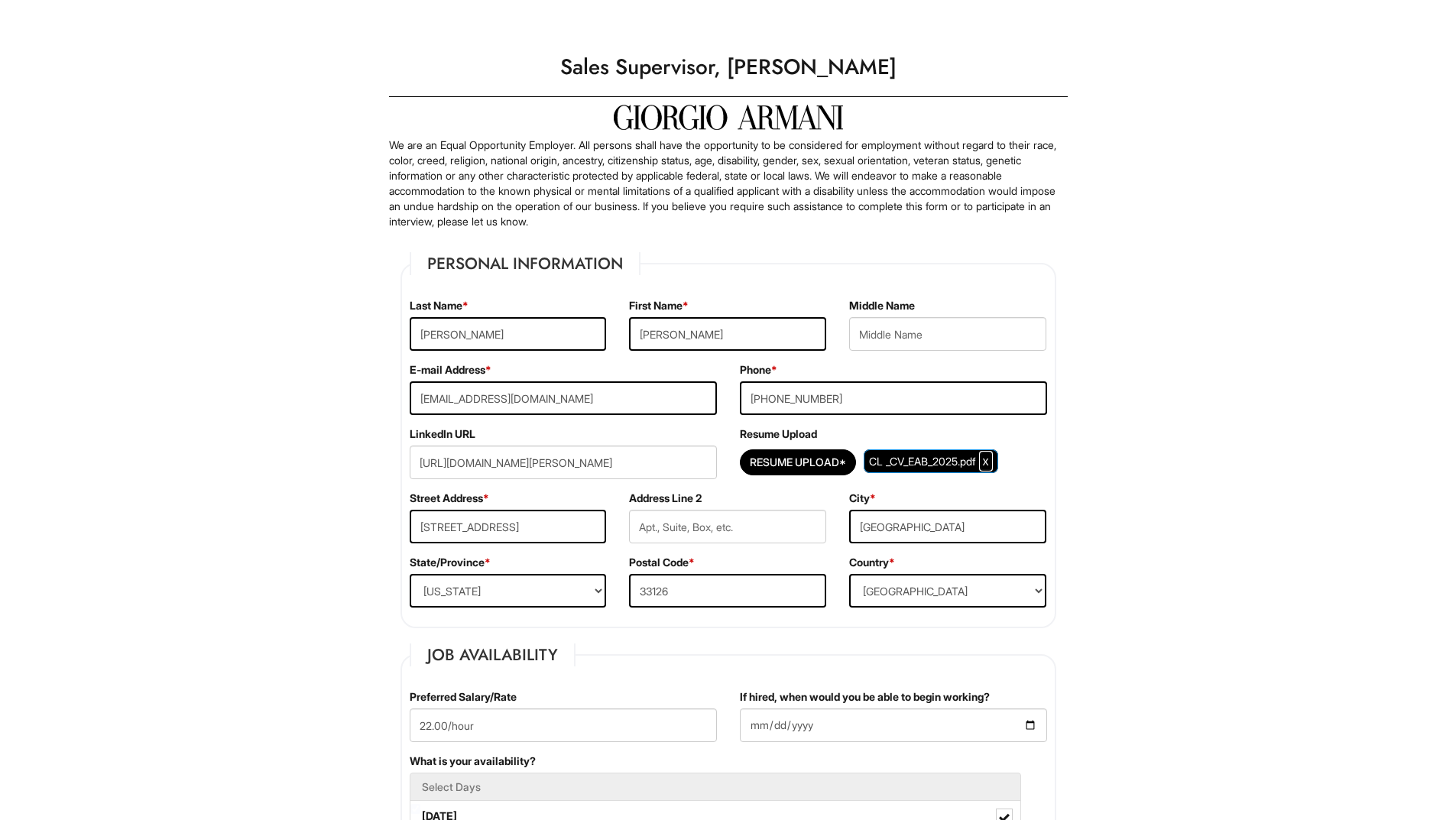
click at [989, 458] on span "Clear Uploaded File" at bounding box center [986, 461] width 7 height 13
click at [817, 458] on input "Resume Upload*" at bounding box center [798, 458] width 115 height 24
type input "C:\fakepath\CL _CV_EAB_2025.pdf"
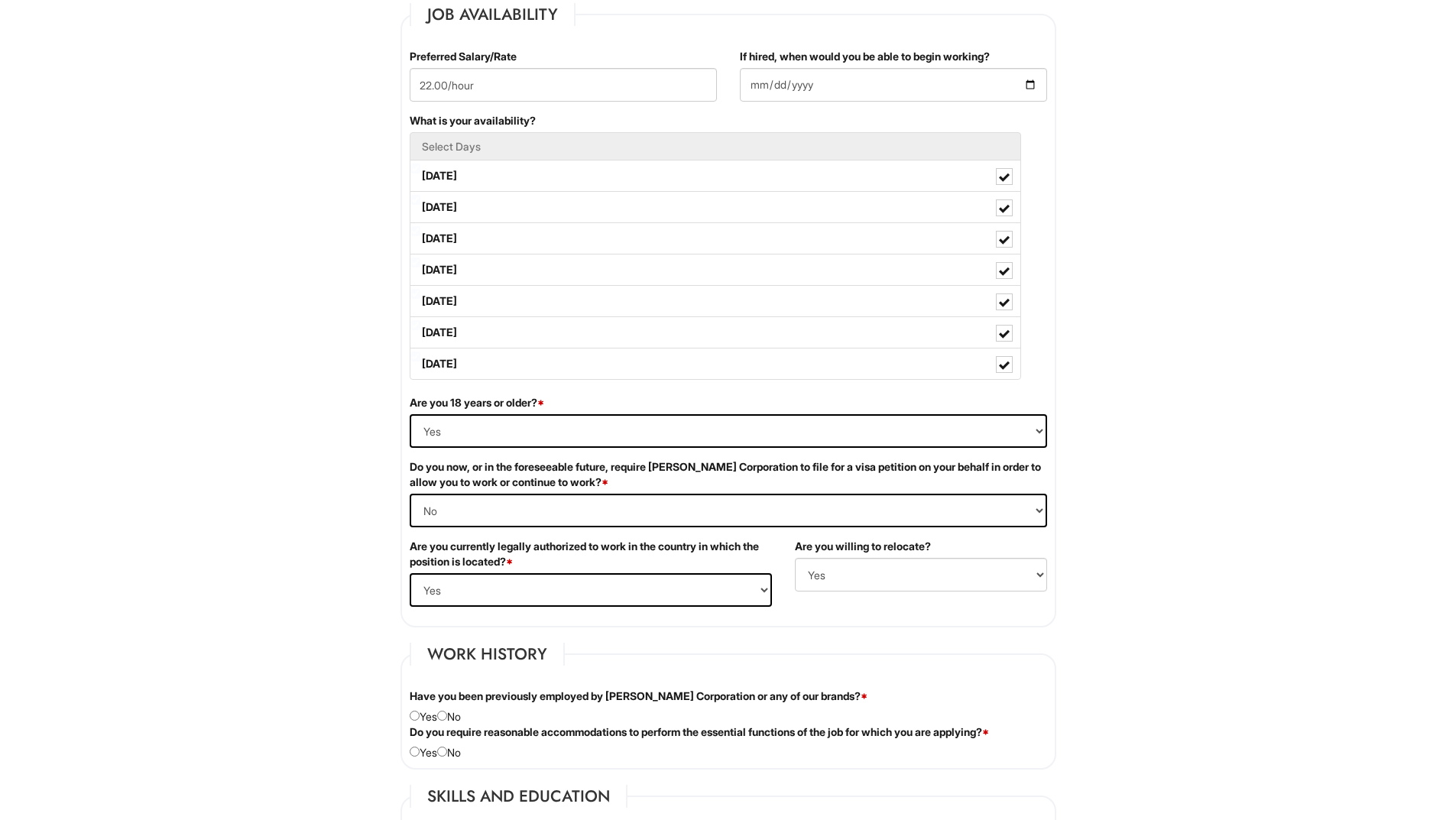
scroll to position [688, 0]
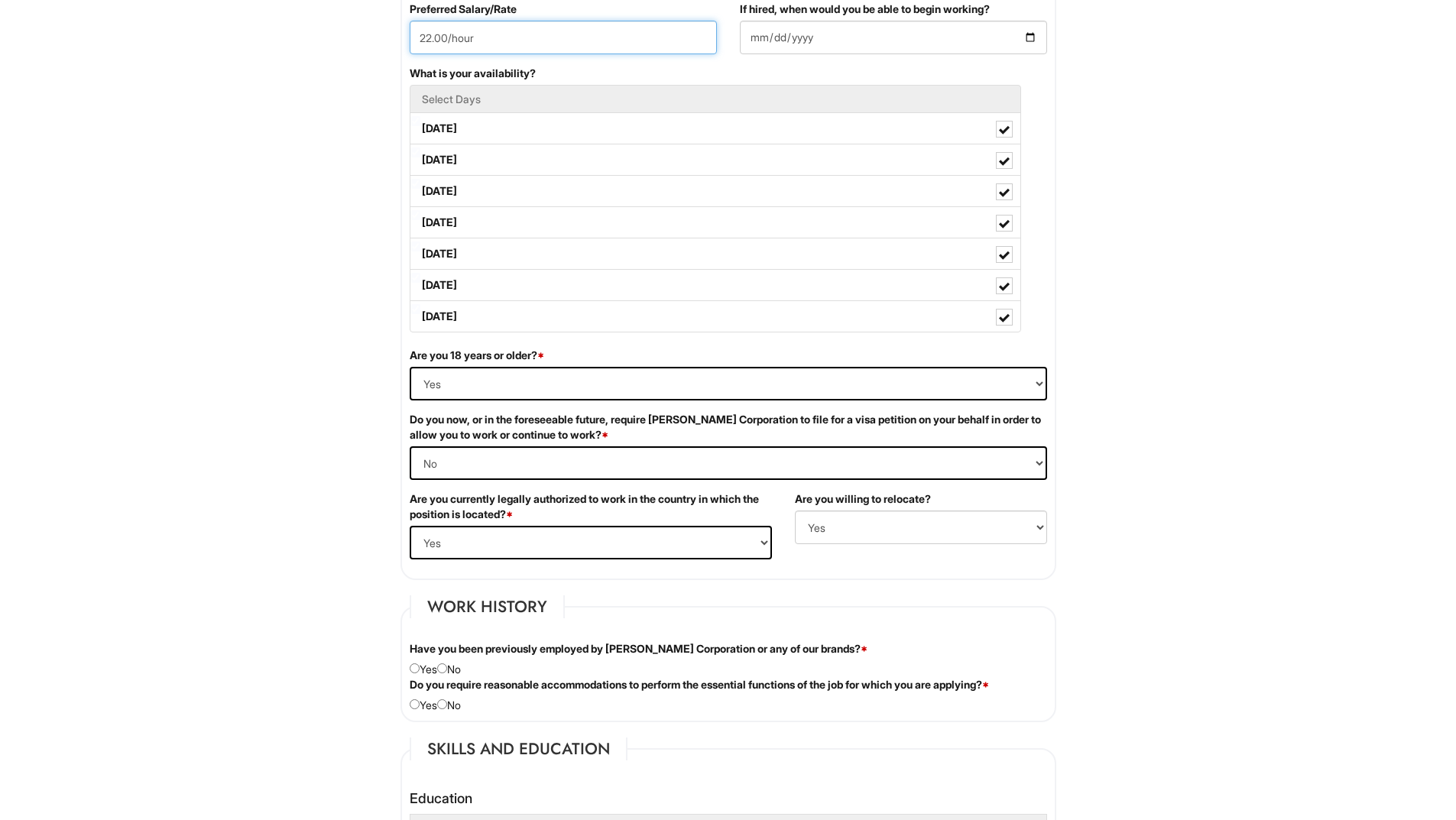
click at [429, 36] on input "22.00/hour" at bounding box center [563, 38] width 307 height 34
click at [430, 39] on input "22.00/hour" at bounding box center [563, 38] width 307 height 34
type input "25.00/hour"
click at [280, 90] on html "Please Complete This Form 1 2 3 Sales Supervisor, Giorgio Armani PLEASE COMPLET…" at bounding box center [728, 626] width 1456 height 2627
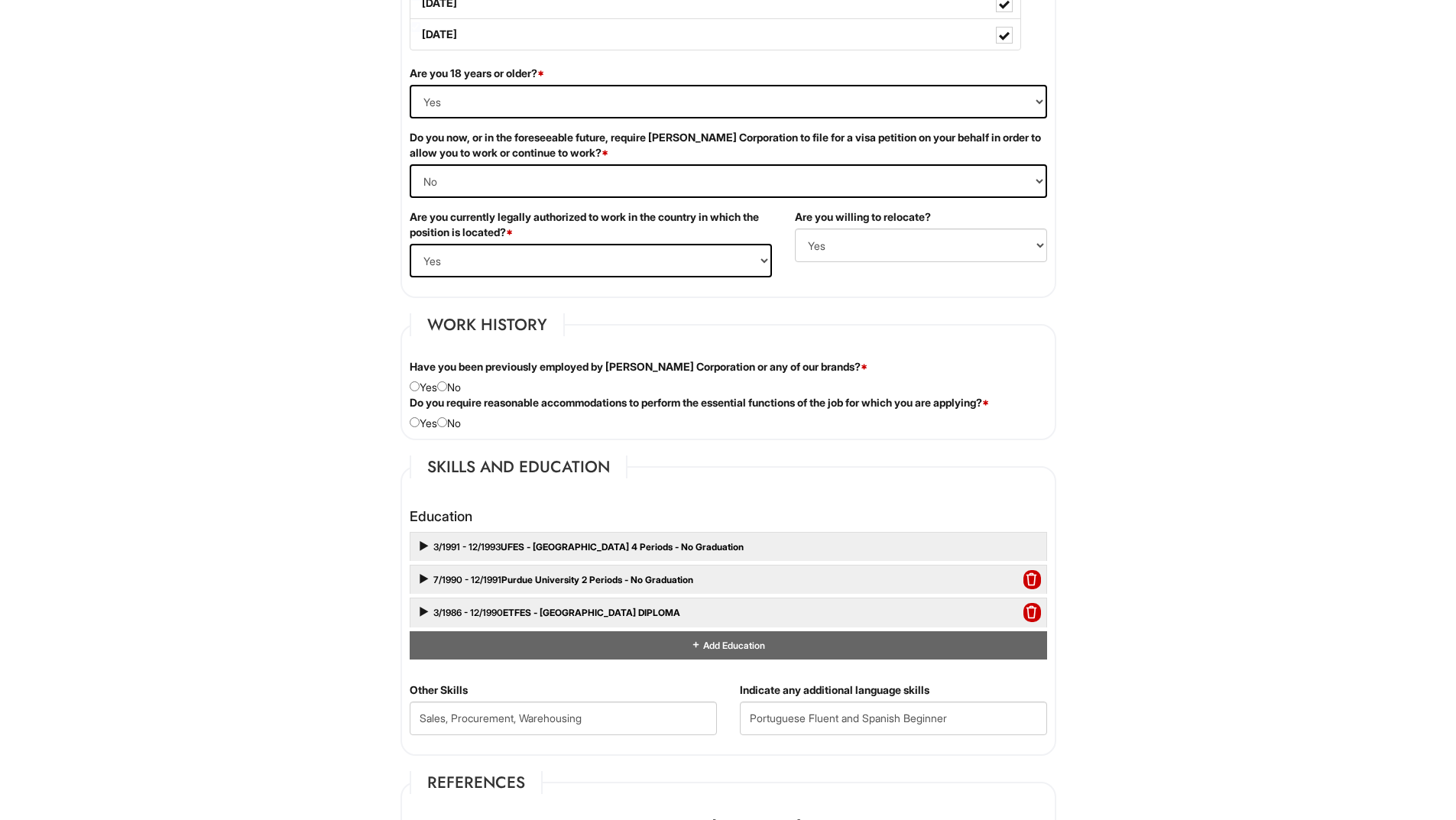
scroll to position [1070, 0]
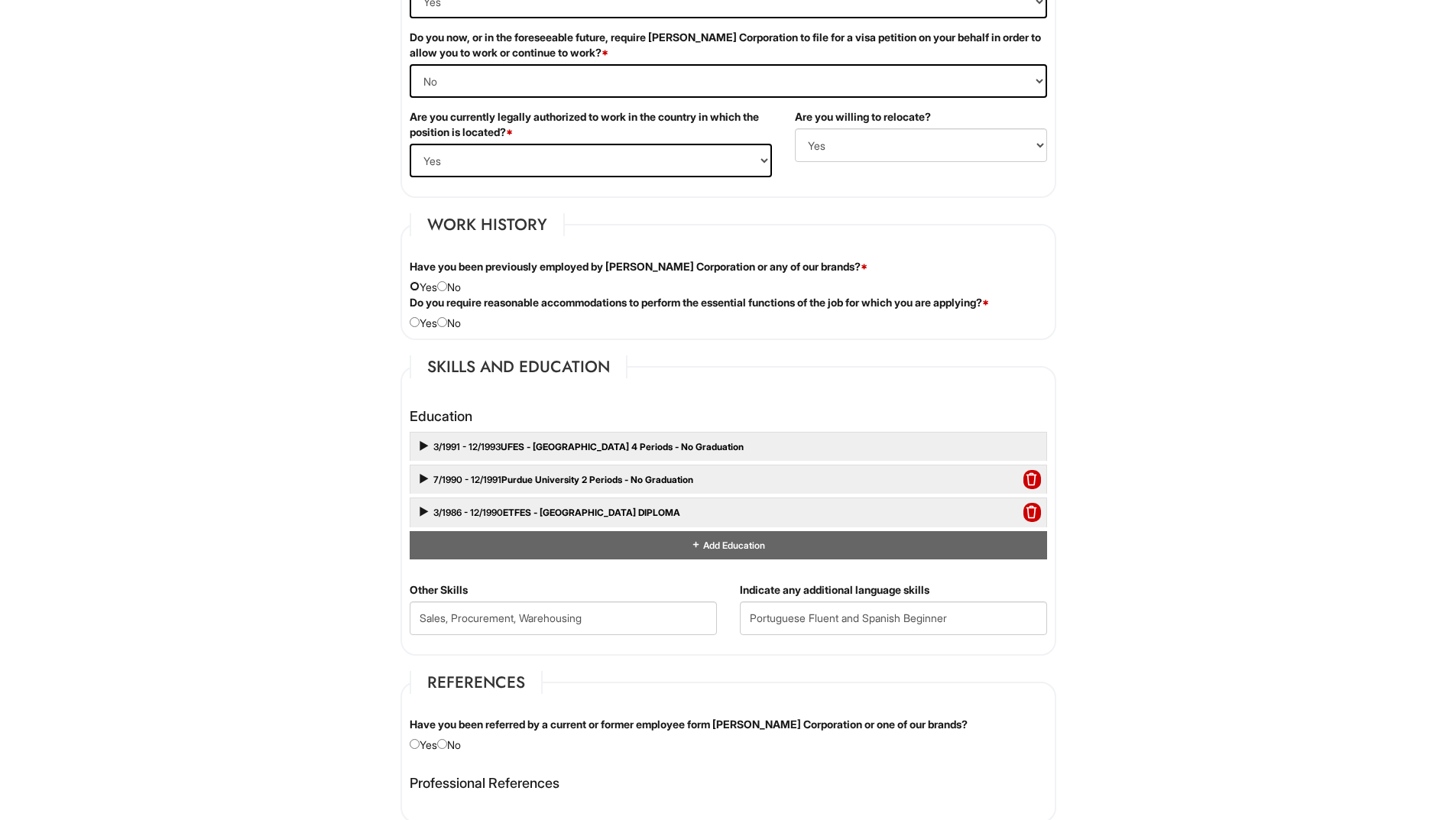
click at [414, 286] on input "radio" at bounding box center [414, 286] width 10 height 10
radio input "true"
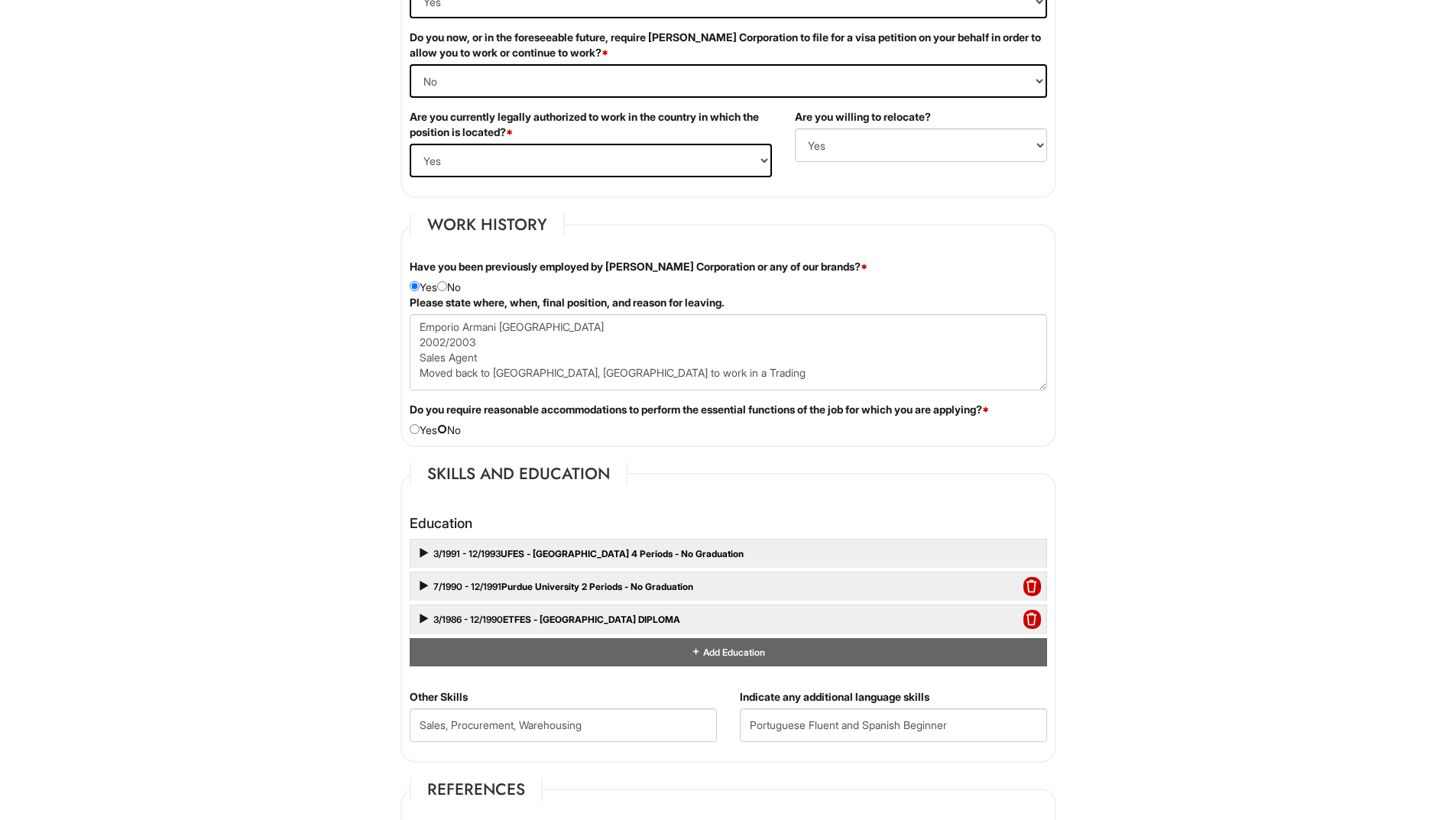
click at [447, 429] on input "radio" at bounding box center [442, 429] width 10 height 10
radio input "true"
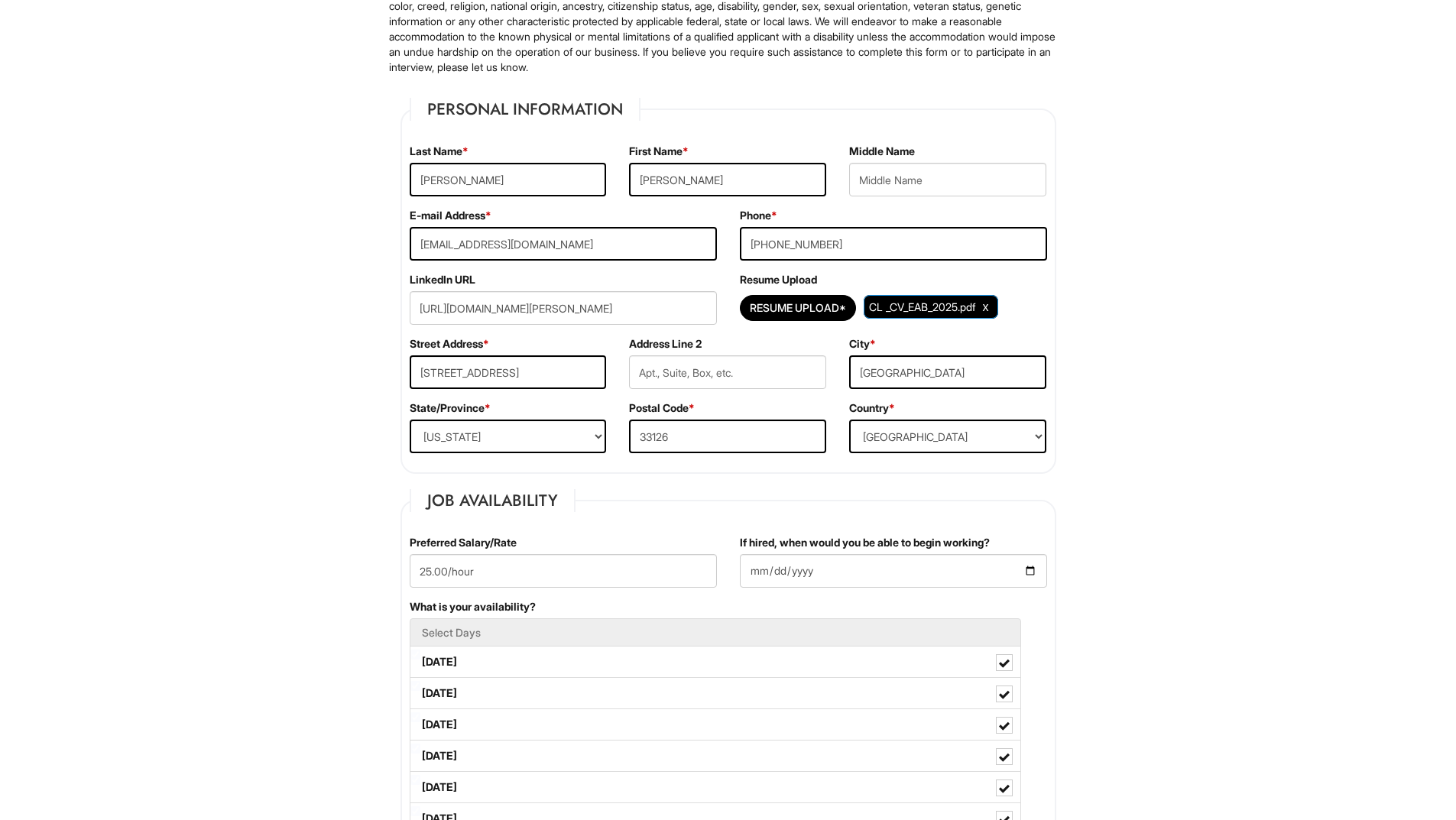
scroll to position [153, 0]
click at [756, 242] on input "(305) 632-7769" at bounding box center [893, 245] width 307 height 34
click at [786, 246] on input "1+305) 632-7769" at bounding box center [893, 245] width 307 height 34
click at [762, 244] on input "1+305-632-7769" at bounding box center [893, 245] width 307 height 34
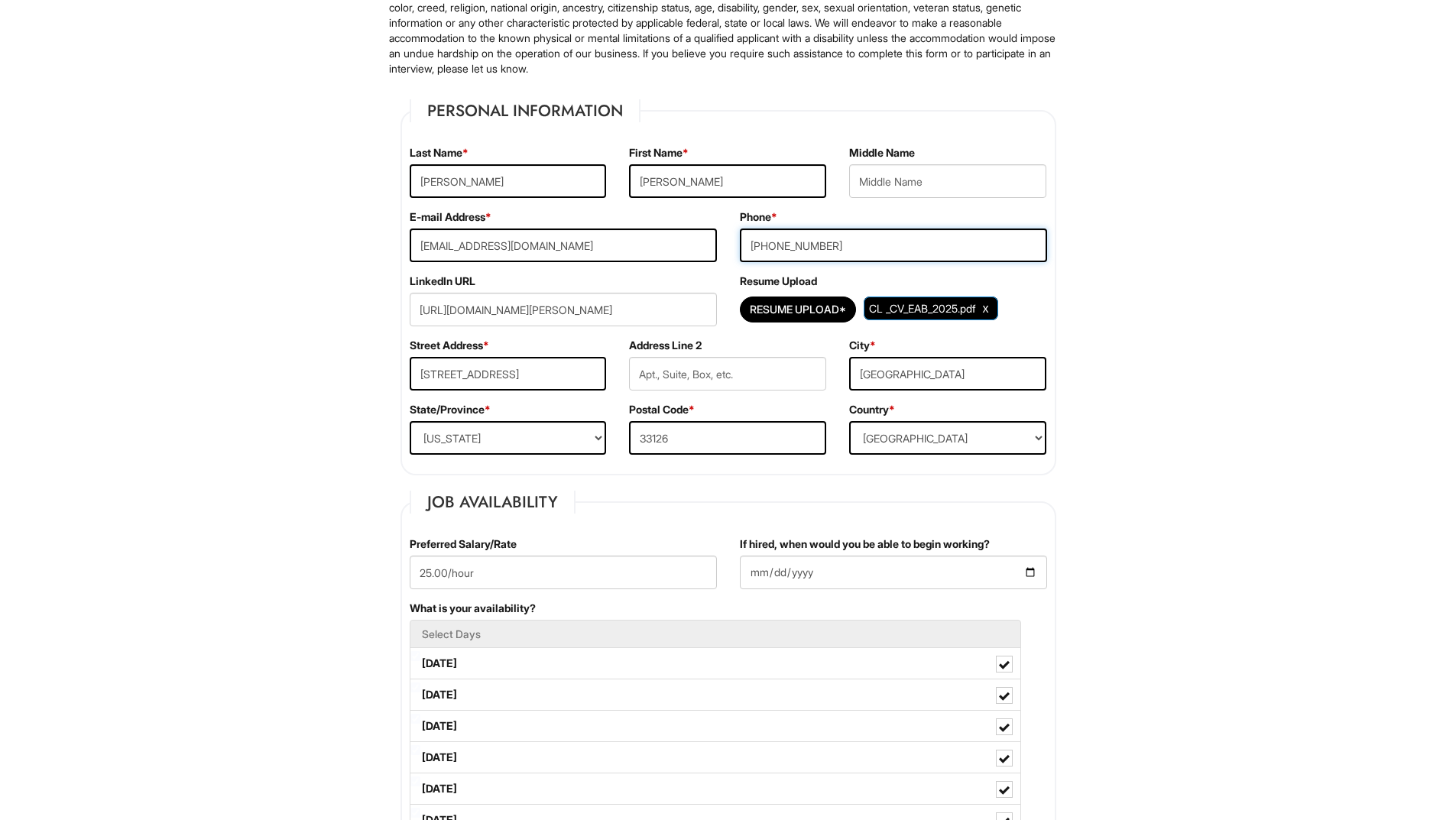
type input "+1305-632-7769"
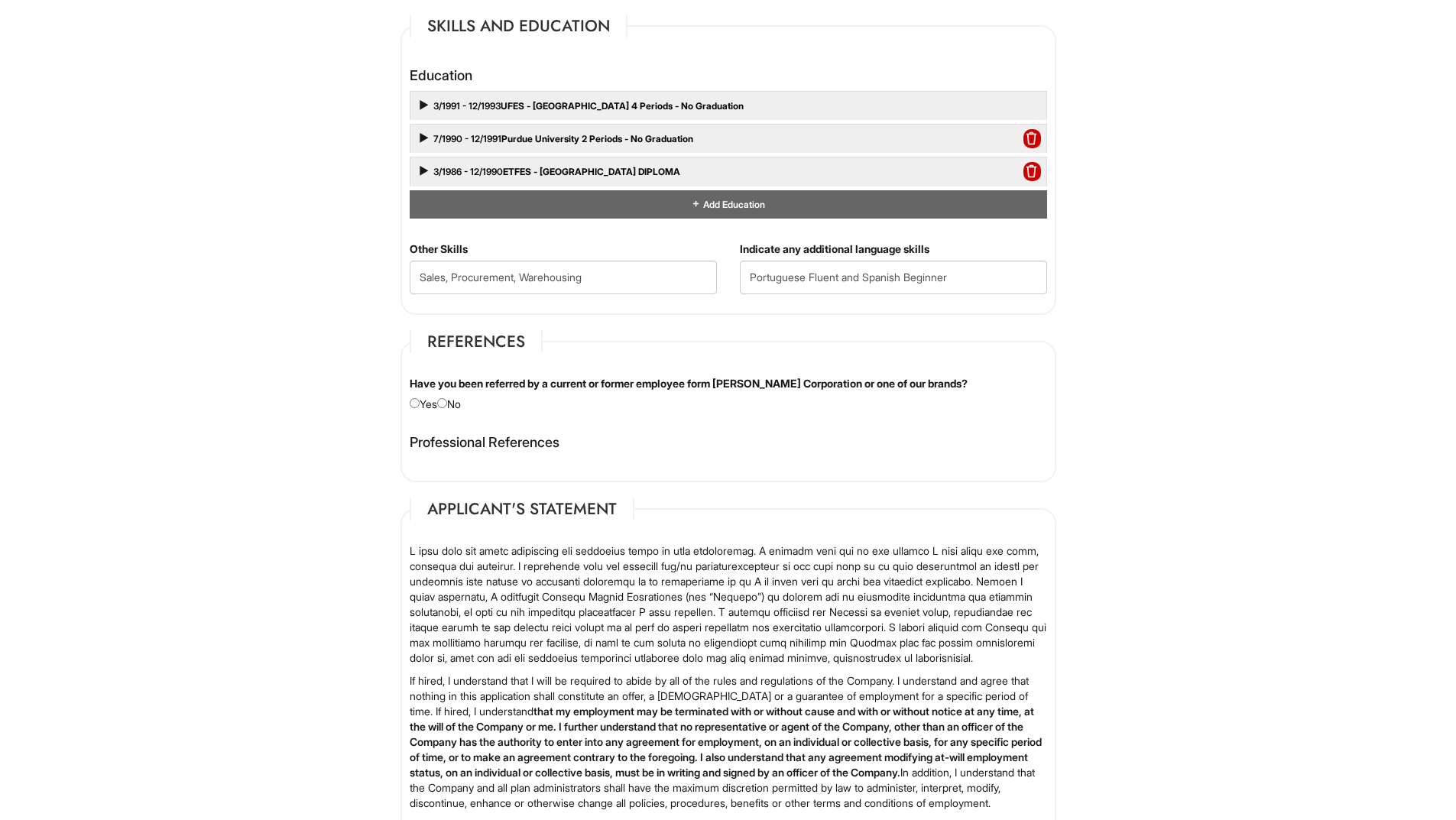
scroll to position [1605, 0]
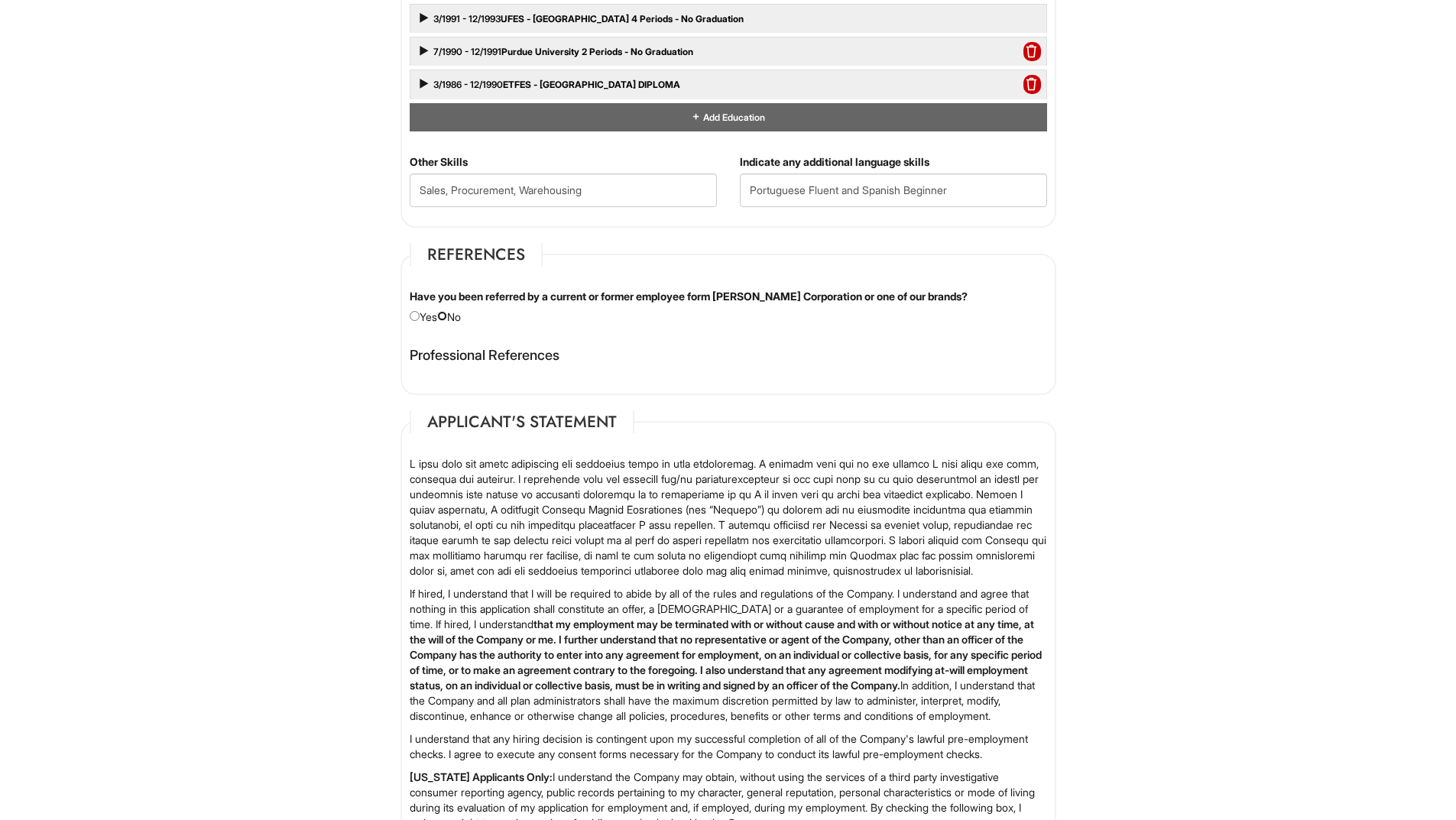
click at [445, 317] on input "radio" at bounding box center [442, 316] width 10 height 10
radio input "true"
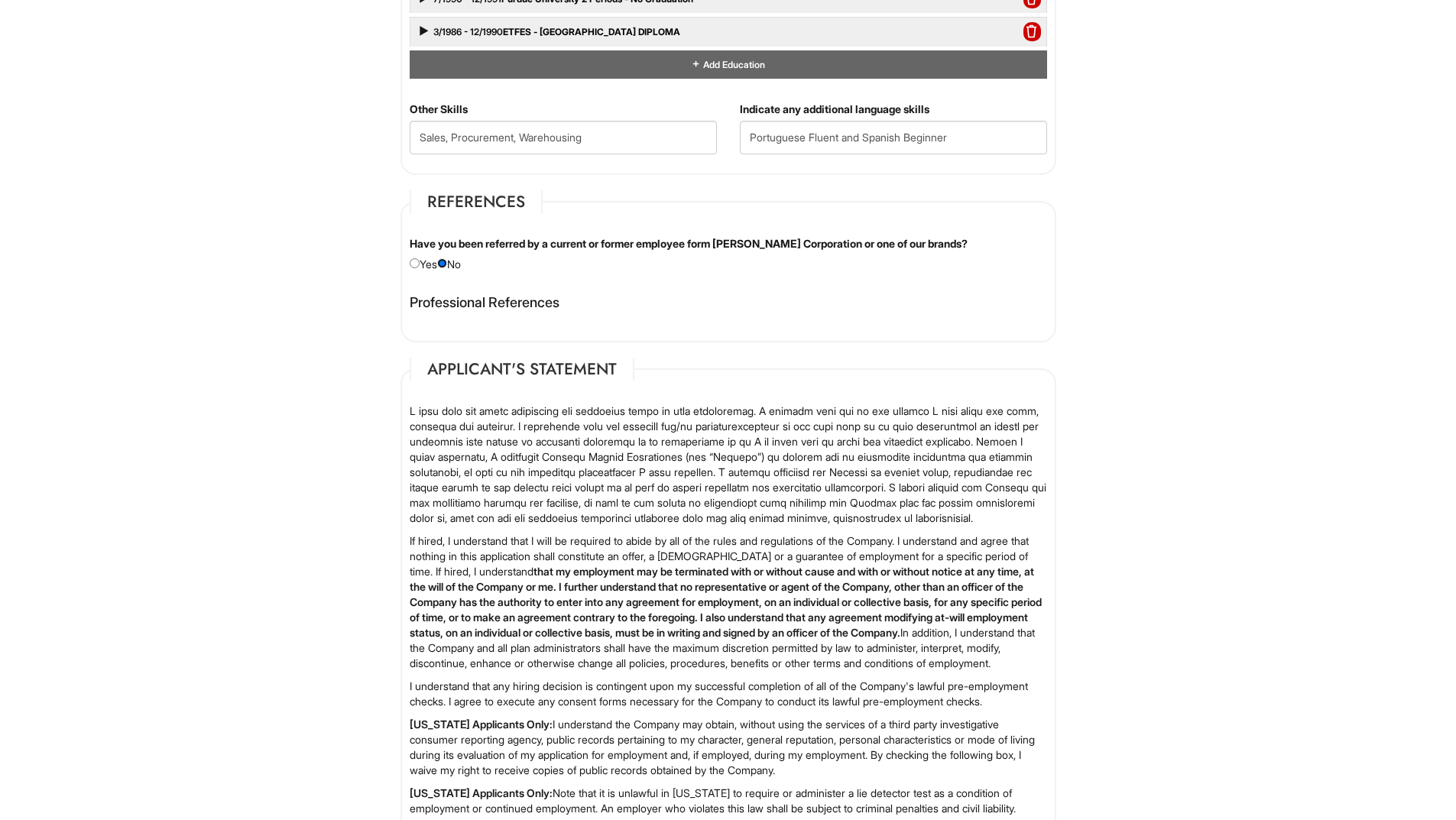
scroll to position [1681, 0]
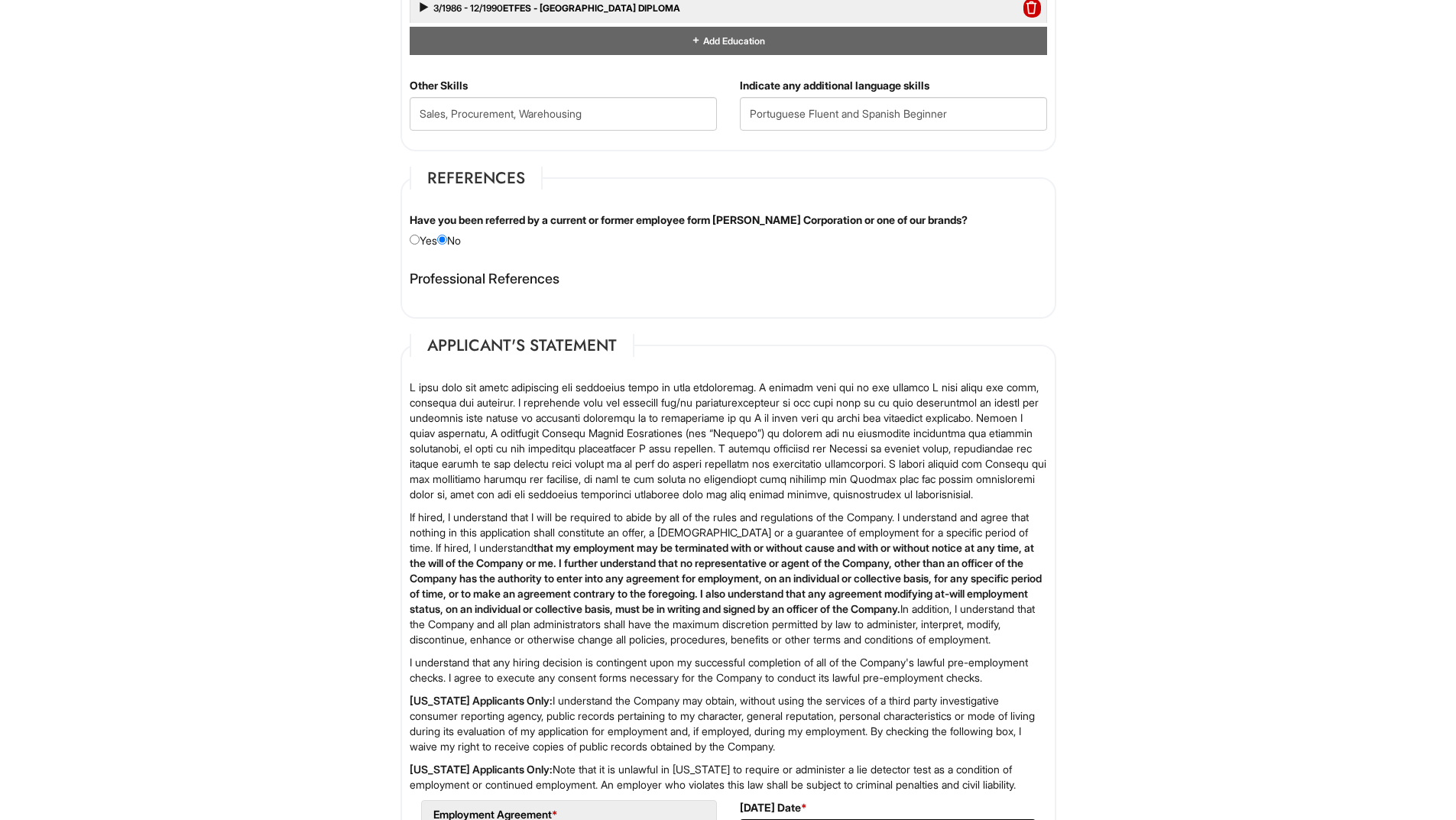
click at [639, 252] on fieldset "References Have you been referred by a current or former employee form Giorgio …" at bounding box center [728, 242] width 656 height 152
click at [504, 284] on h4 "Professional References" at bounding box center [728, 279] width 638 height 15
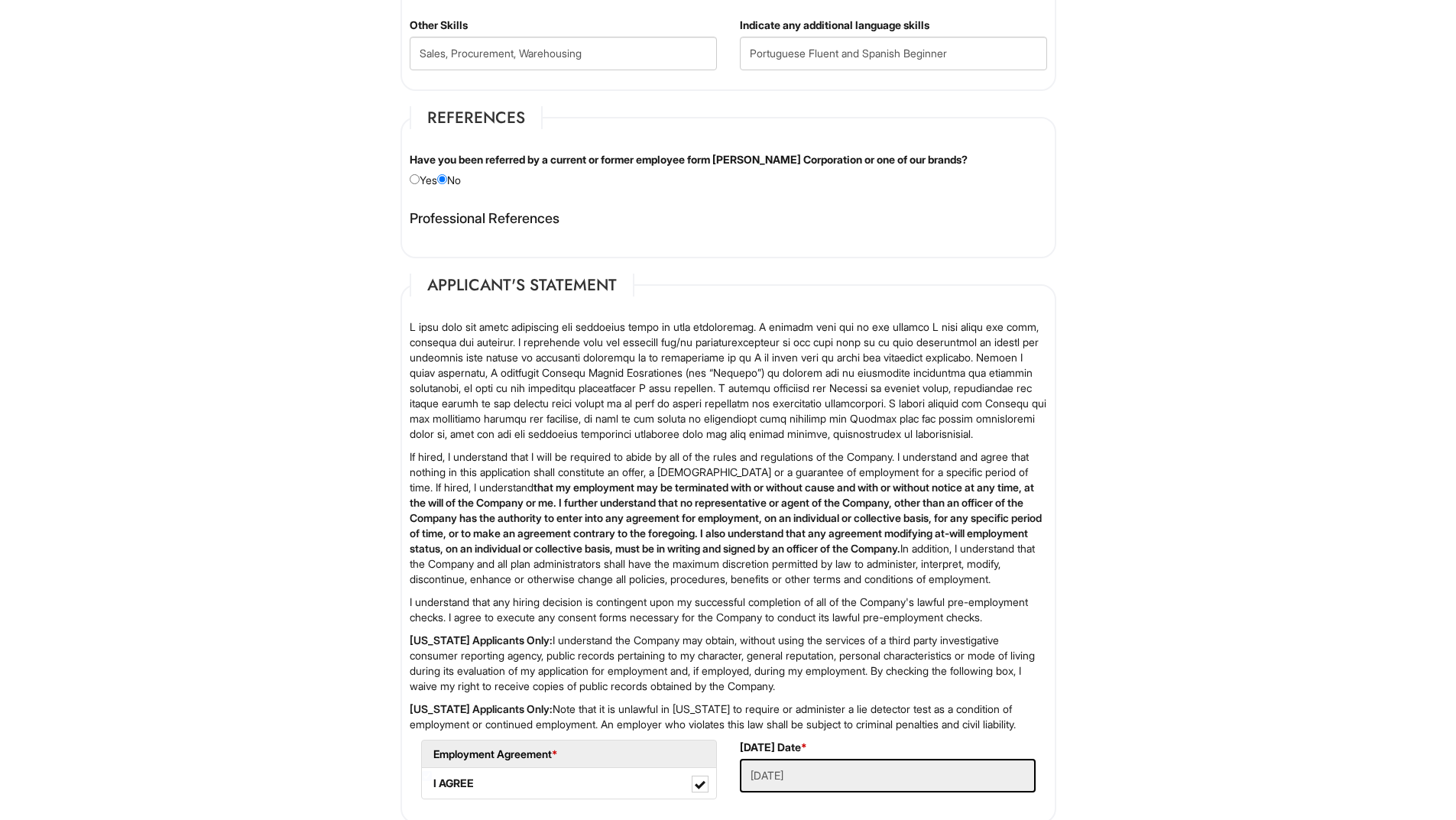
scroll to position [1529, 0]
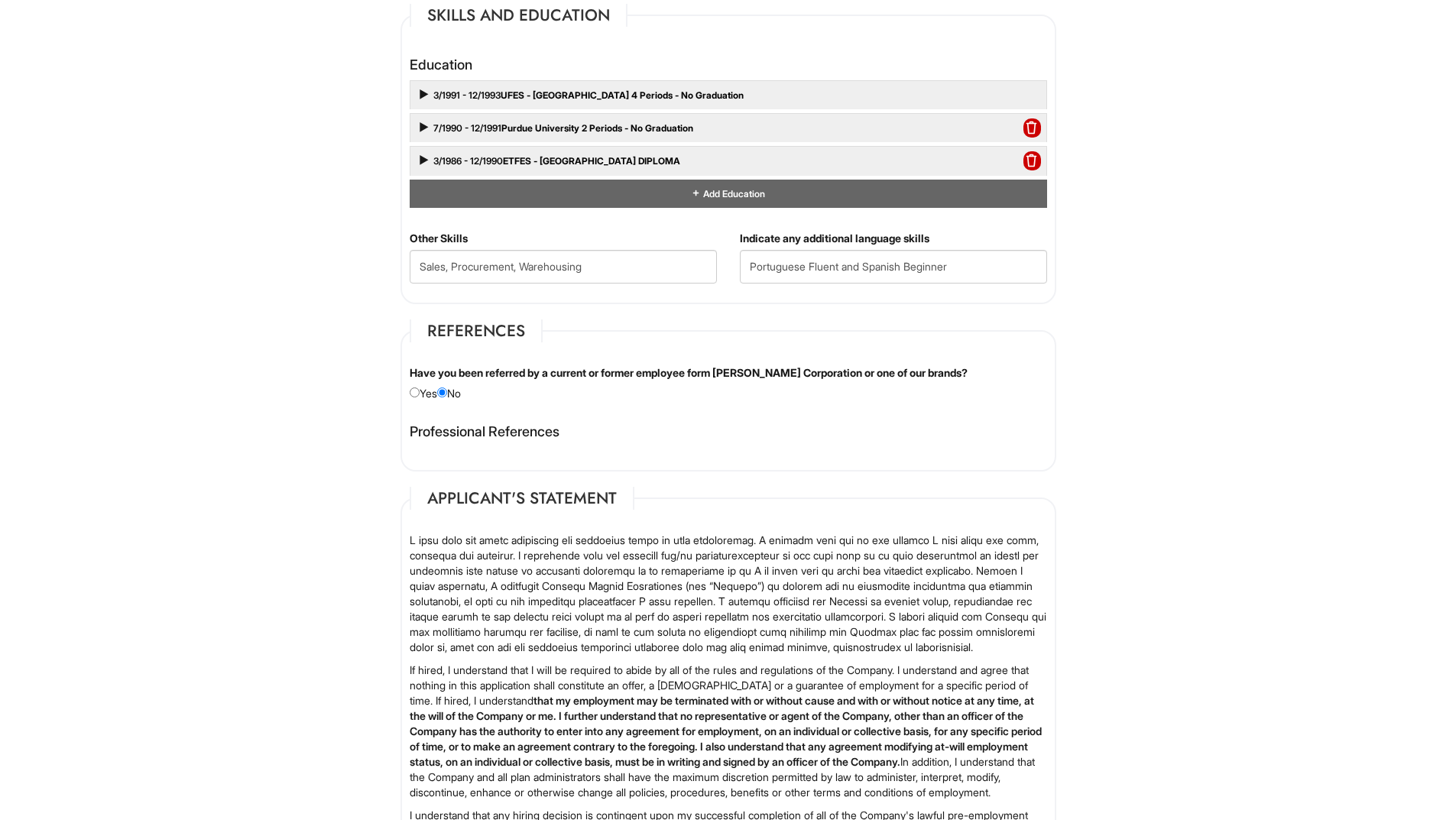
click at [652, 319] on fieldset "References Have you been referred by a current or former employee form Giorgio …" at bounding box center [728, 395] width 656 height 152
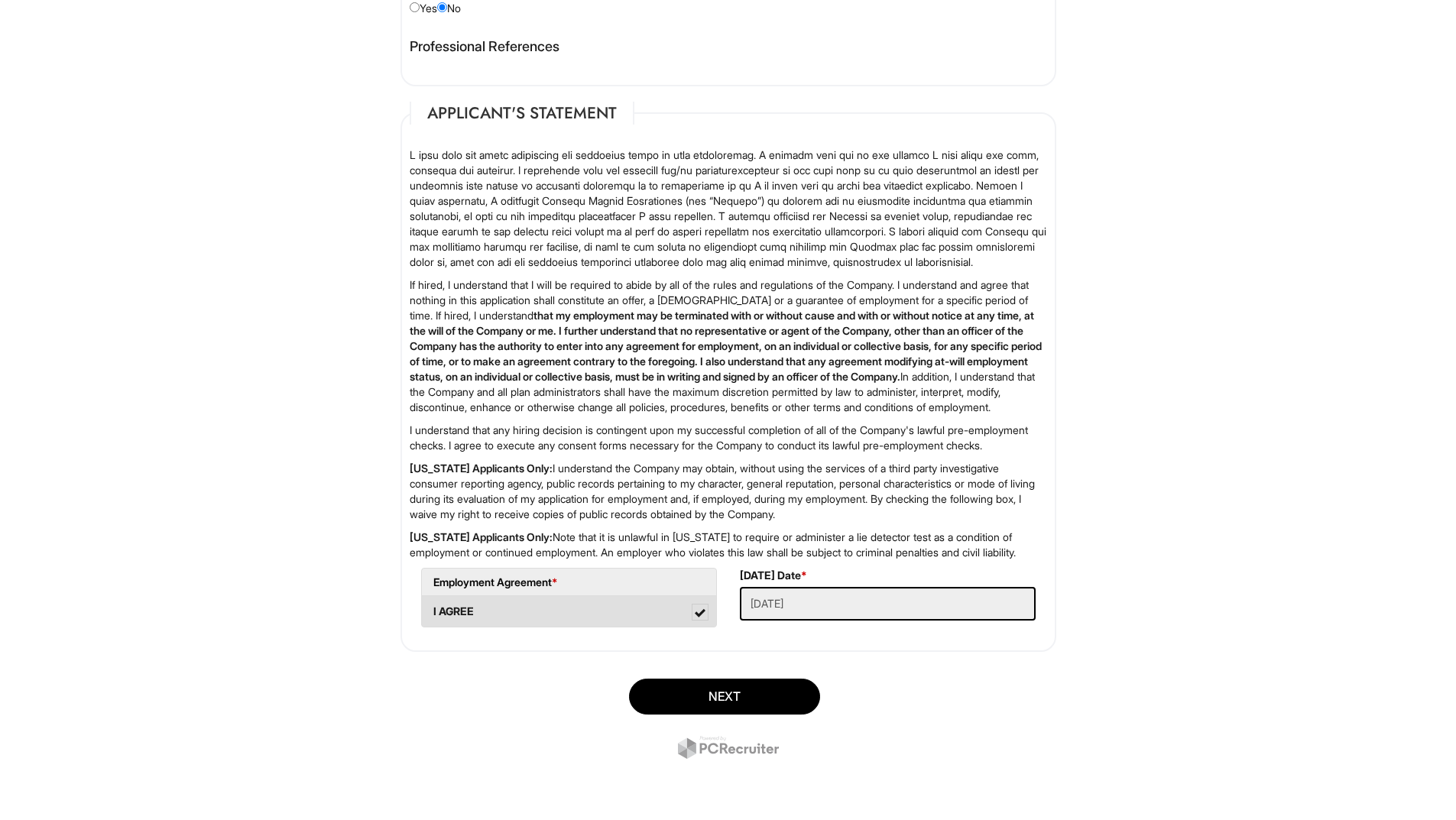
scroll to position [1975, 0]
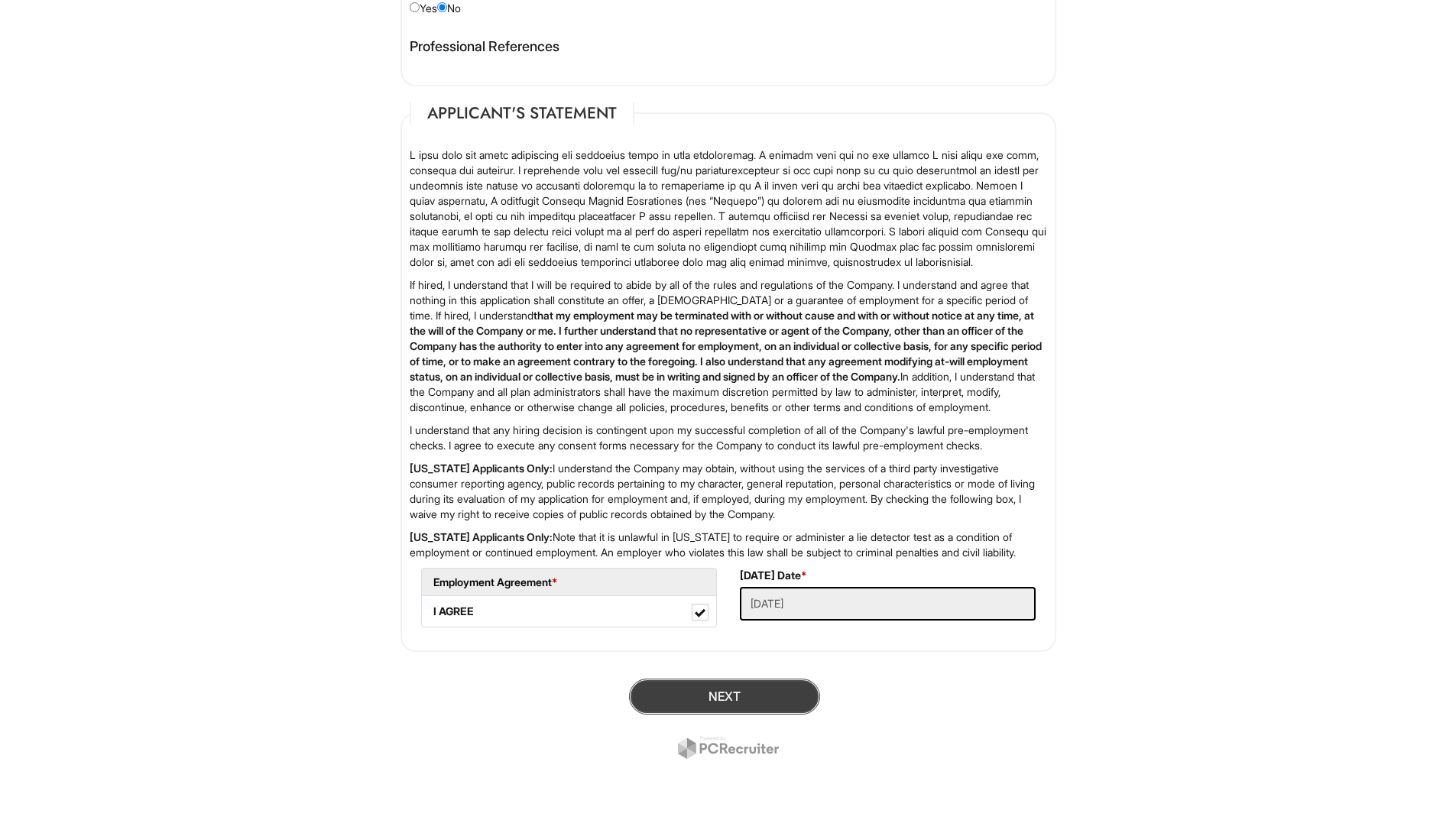
click at [727, 693] on button "Next" at bounding box center [724, 697] width 191 height 36
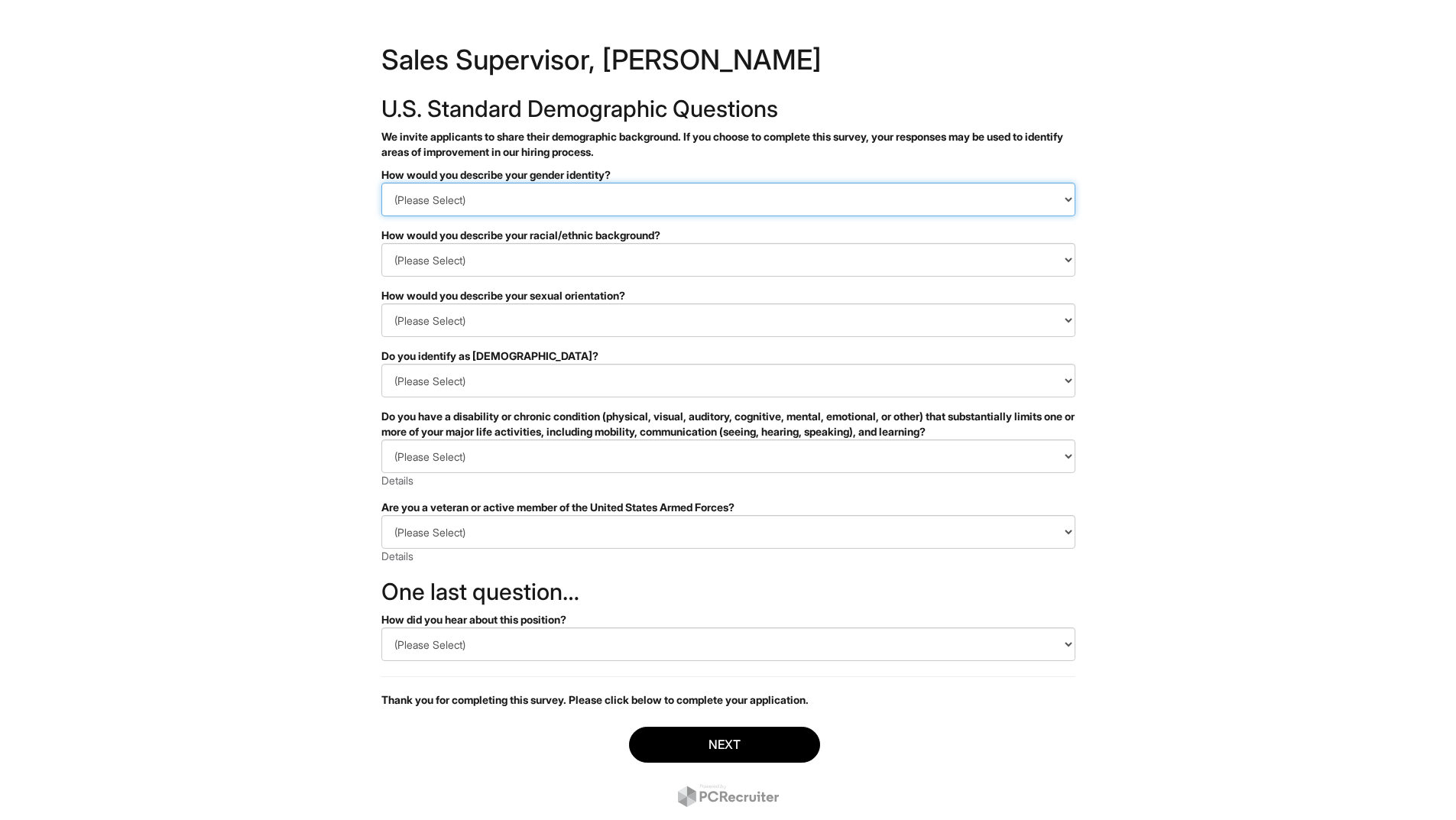
click at [479, 198] on select "(Please Select) Man Woman Non-binary I prefer to self-describe I don't wish to …" at bounding box center [728, 200] width 694 height 34
select select "Man"
click at [381, 183] on select "(Please Select) Man Woman Non-binary I prefer to self-describe I don't wish to …" at bounding box center [728, 200] width 694 height 34
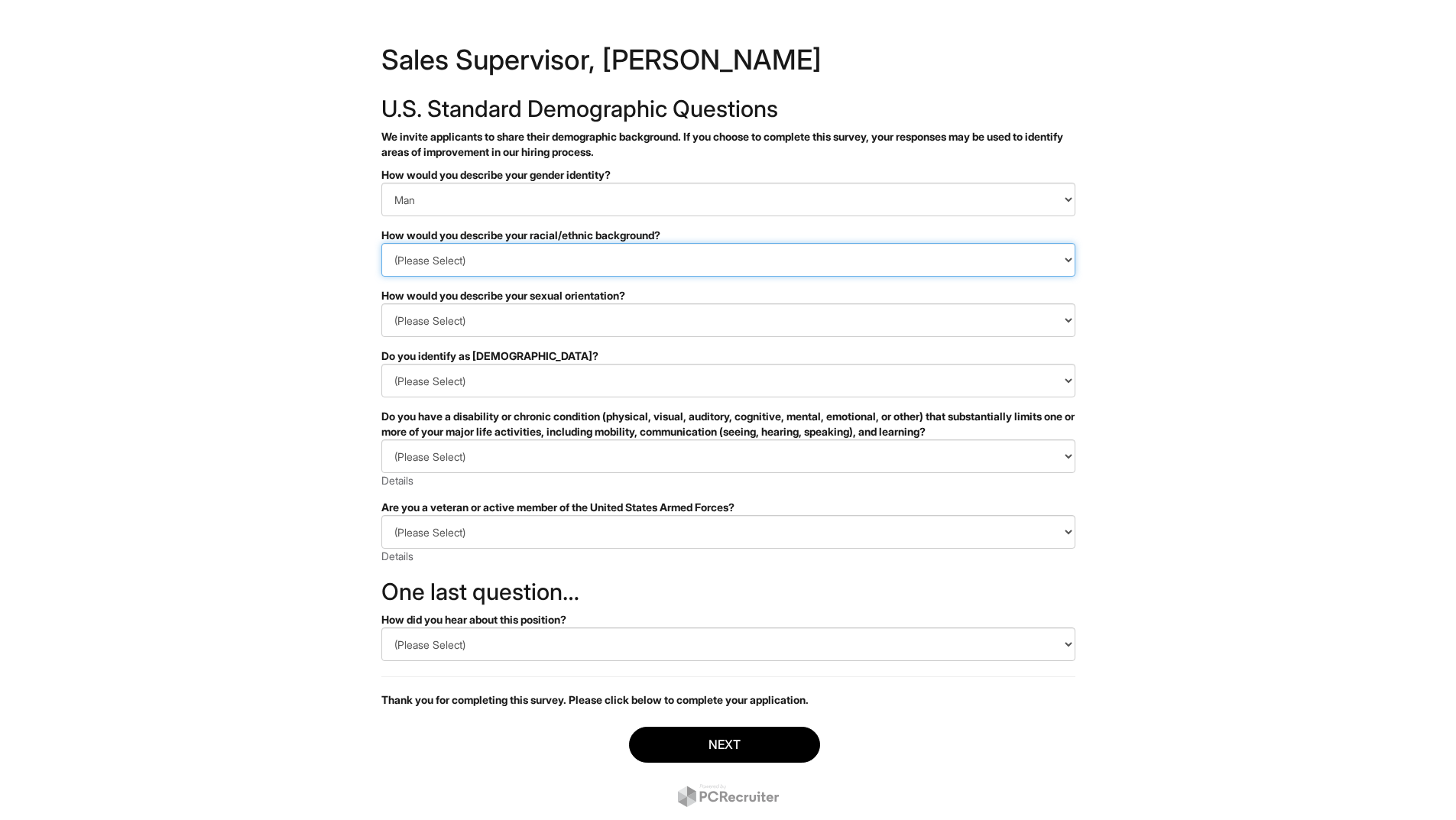
click at [439, 255] on select "(Please Select) Black or of African descent East Asian Hispanic, Latinx or of S…" at bounding box center [728, 260] width 694 height 34
select select "White or European"
click at [381, 243] on select "(Please Select) Black or of African descent East Asian Hispanic, Latinx or of S…" at bounding box center [728, 260] width 694 height 34
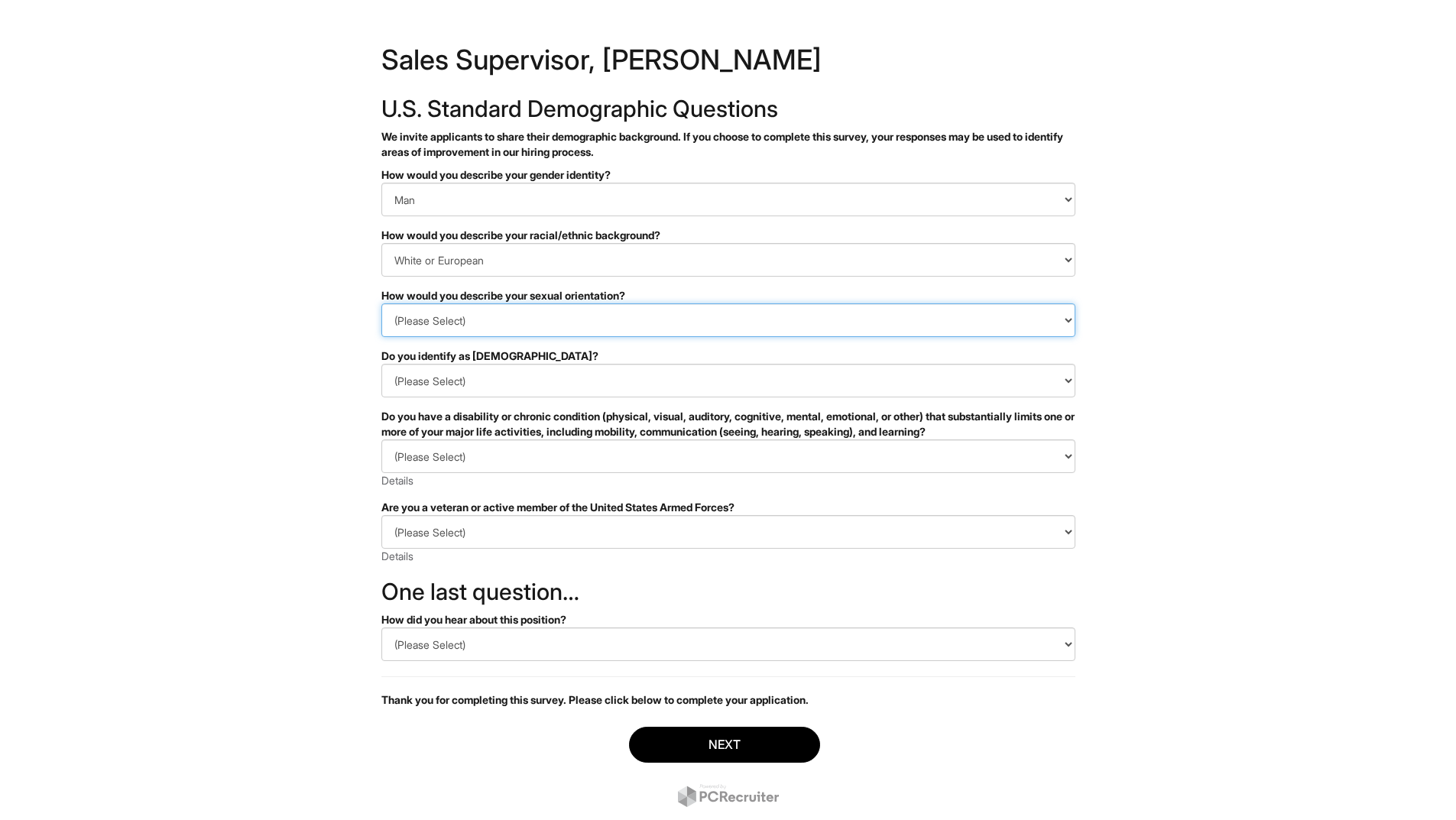
click at [468, 315] on select "(Please Select) Asexual Bisexual and/or pansexual Gay Heterosexual Lesbian Quee…" at bounding box center [728, 320] width 694 height 34
select select "Heterosexual"
click at [381, 303] on select "(Please Select) Asexual Bisexual and/or pansexual Gay Heterosexual Lesbian Quee…" at bounding box center [728, 320] width 694 height 34
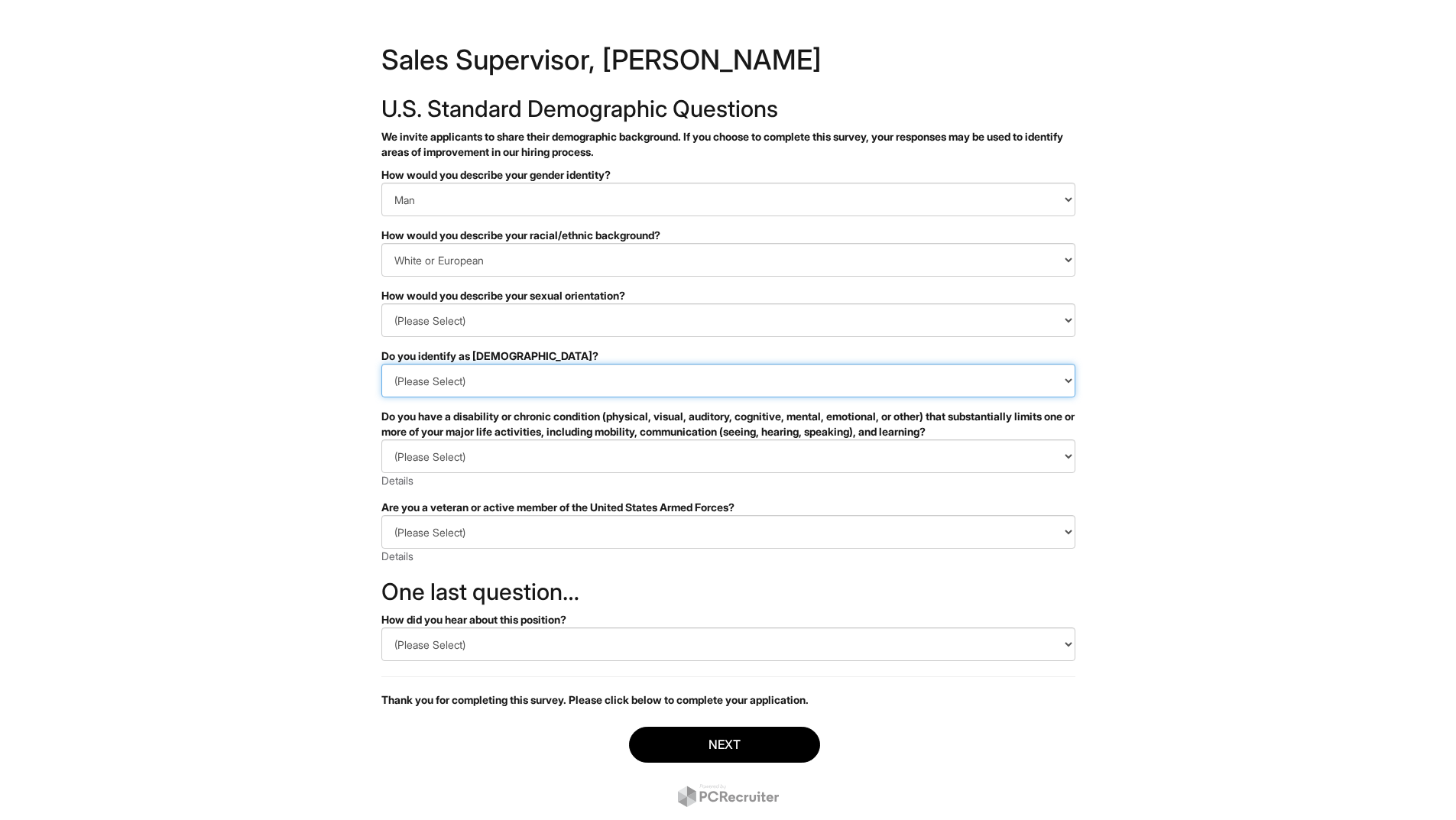
click at [466, 379] on select "(Please Select) Yes No I prefer to self-describe I don't wish to answer" at bounding box center [728, 380] width 694 height 34
select select "No"
click at [381, 364] on select "(Please Select) Yes No I prefer to self-describe I don't wish to answer" at bounding box center [728, 380] width 694 height 34
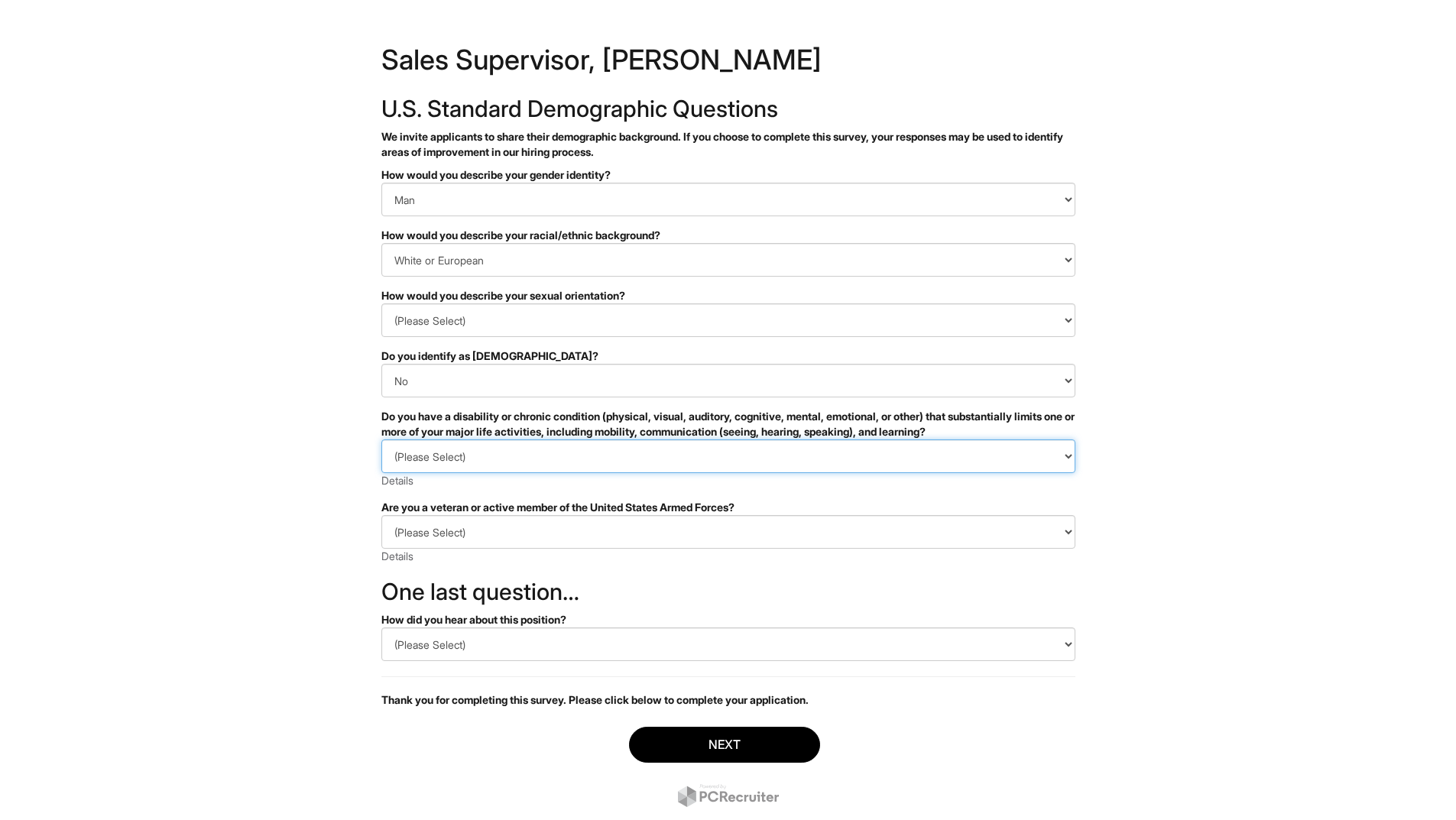
click at [444, 455] on select "(Please Select) YES, I HAVE A DISABILITY (or previously had a disability) NO, I…" at bounding box center [728, 456] width 694 height 34
select select "NO, I DON'T HAVE A DISABILITY"
click at [381, 440] on select "(Please Select) YES, I HAVE A DISABILITY (or previously had a disability) NO, I…" at bounding box center [728, 456] width 694 height 34
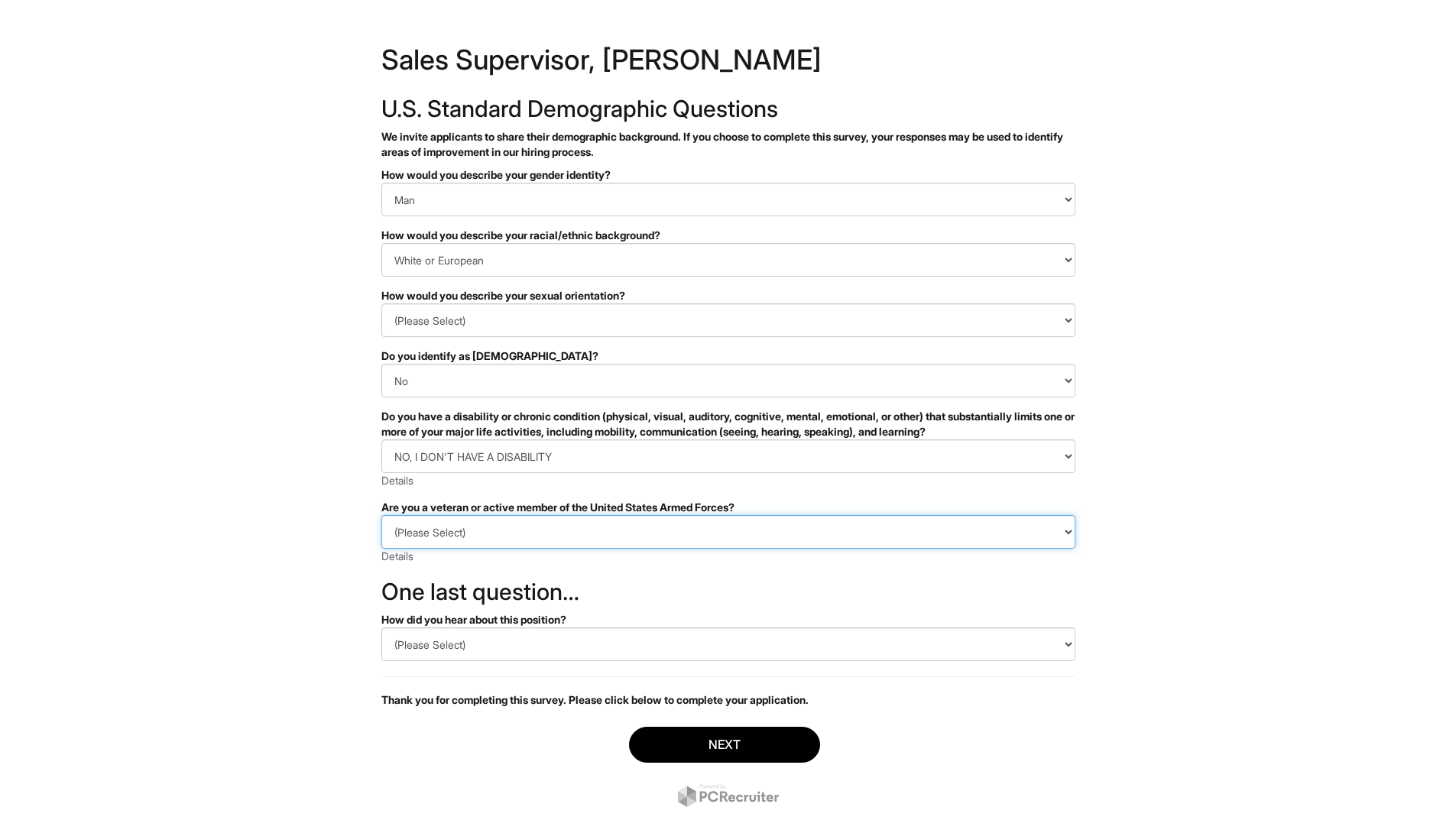
click at [432, 534] on select "(Please Select) I IDENTIFY AS ONE OR MORE OF THE CLASSIFICATIONS OF PROTECTED V…" at bounding box center [728, 533] width 694 height 34
select select "I AM NOT A PROTECTED VETERAN"
click at [381, 516] on select "(Please Select) I IDENTIFY AS ONE OR MORE OF THE CLASSIFICATIONS OF PROTECTED V…" at bounding box center [728, 533] width 694 height 34
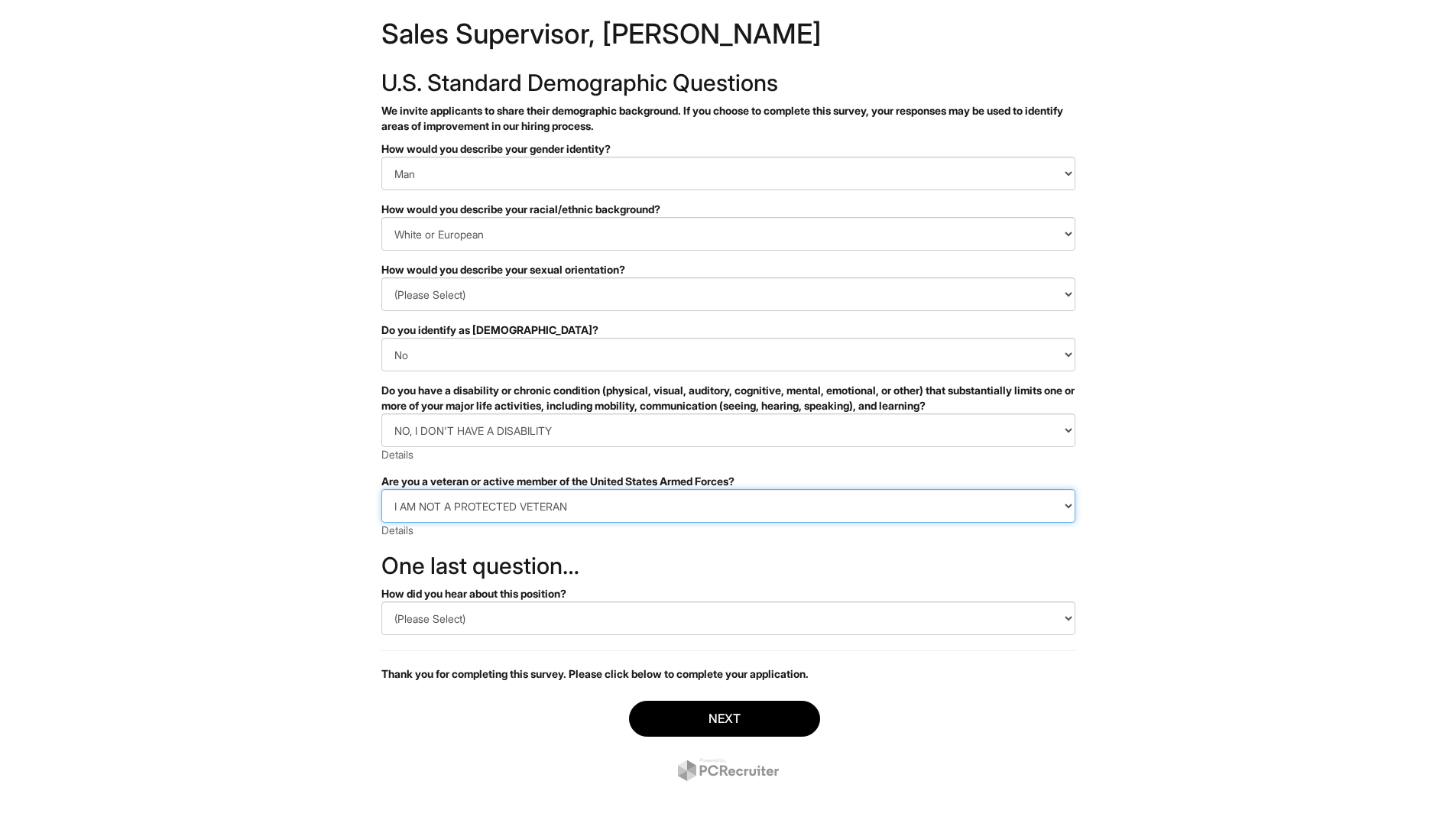
scroll to position [40, 0]
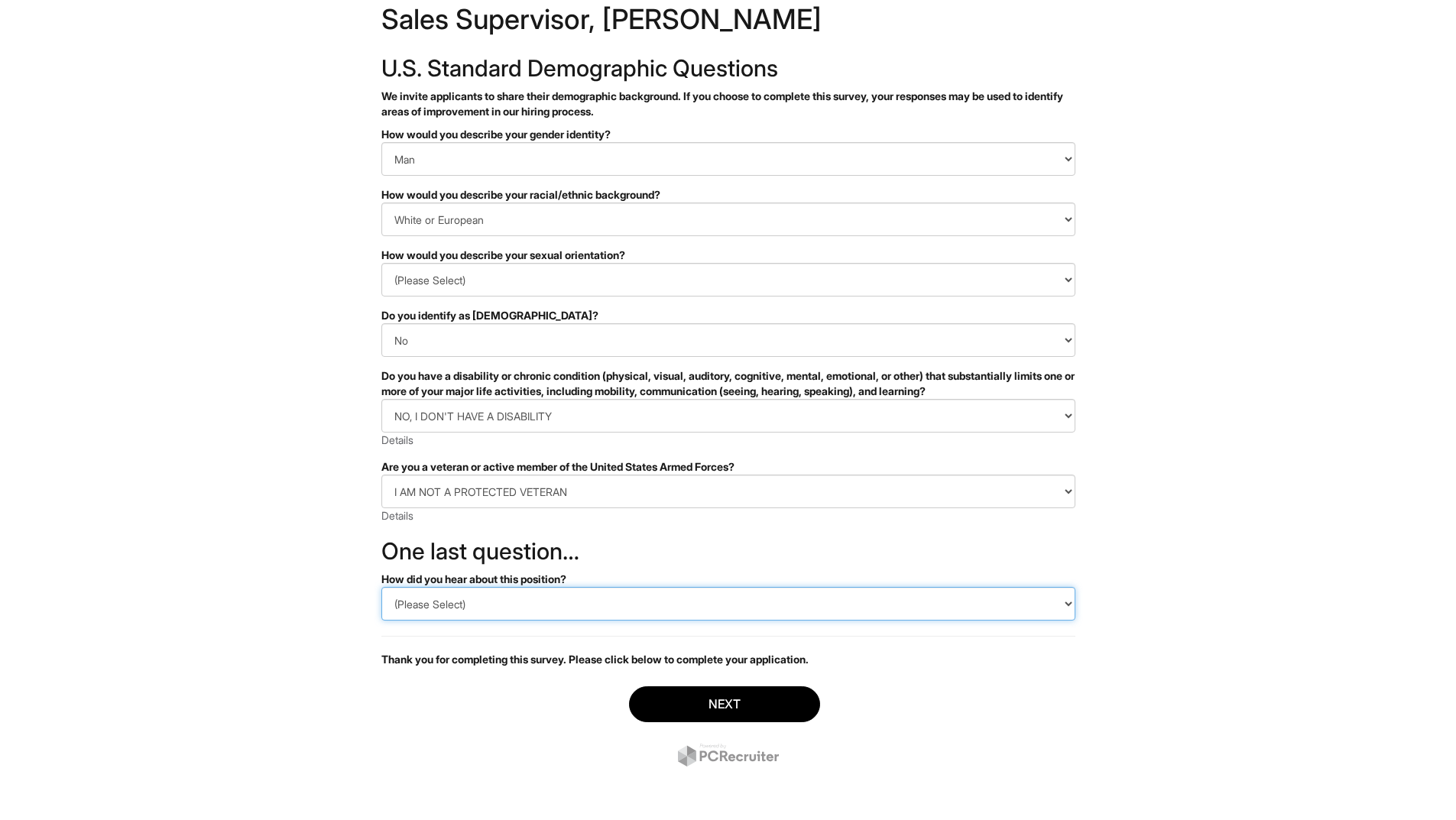
click at [446, 610] on select "(Please Select) CareerBuilder Indeed LinkedIn Monster Referral Other" at bounding box center [728, 604] width 694 height 34
select select "LinkedIn"
click at [381, 587] on select "(Please Select) CareerBuilder Indeed LinkedIn Monster Referral Other" at bounding box center [728, 604] width 694 height 34
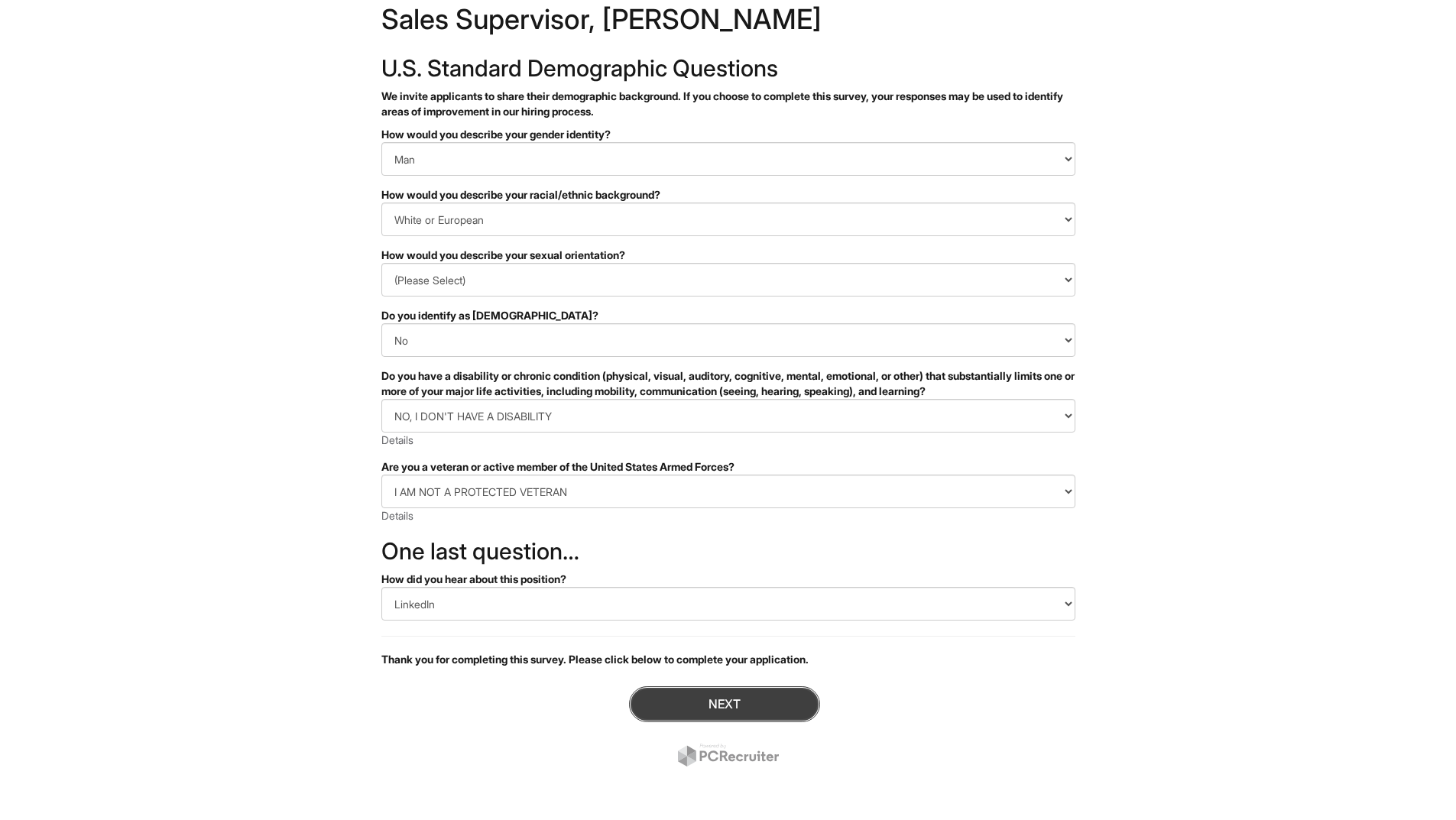
click at [729, 704] on button "Next" at bounding box center [724, 704] width 191 height 36
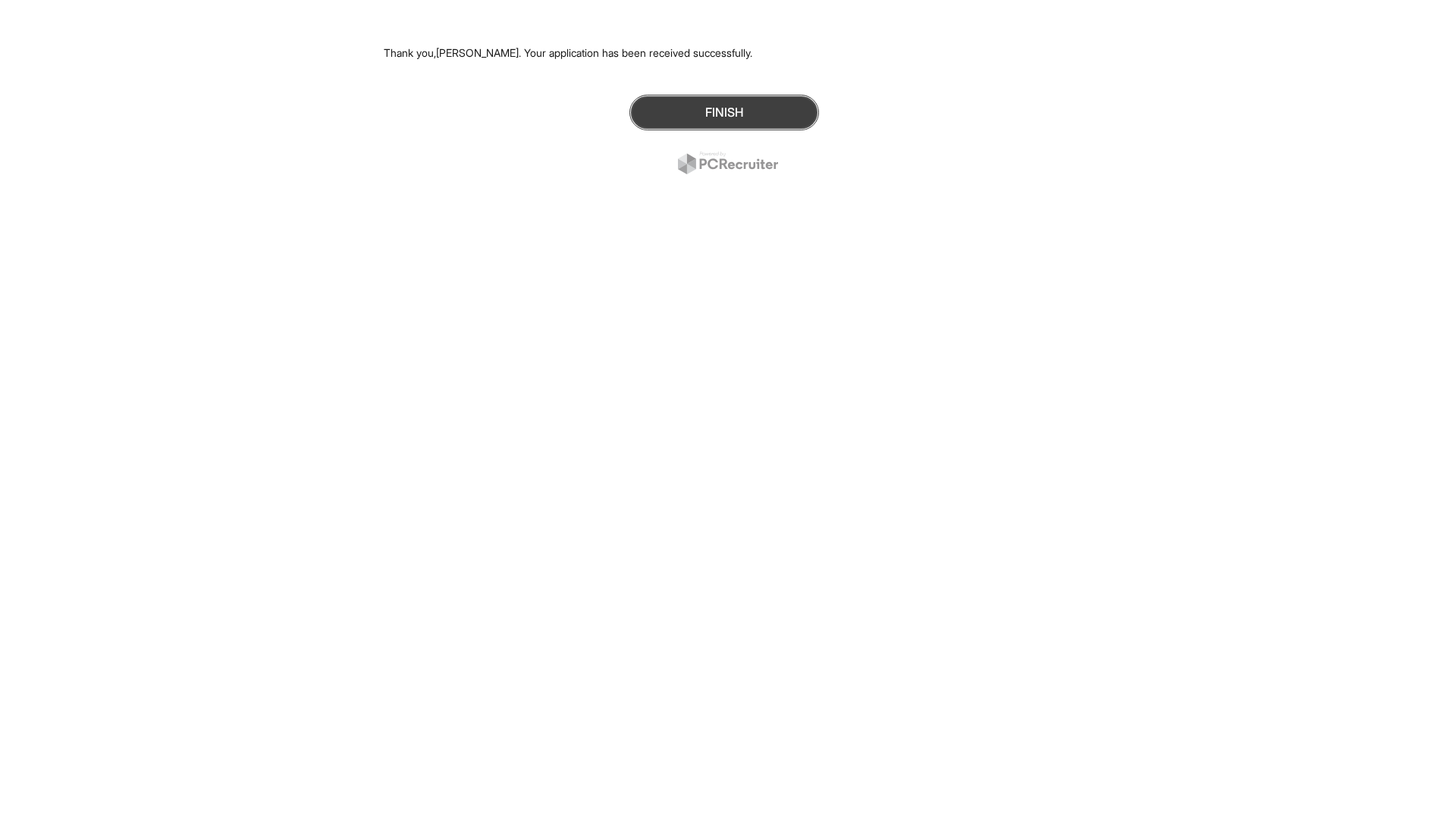
click at [719, 112] on button "Finish" at bounding box center [723, 113] width 189 height 35
